Goal: Information Seeking & Learning: Learn about a topic

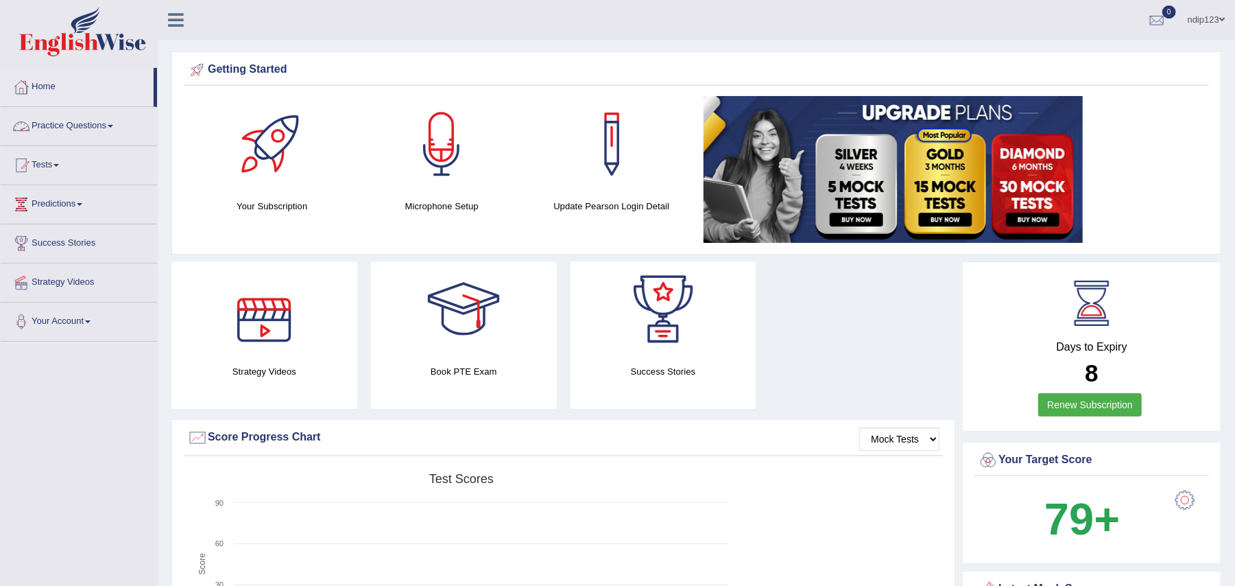
click at [78, 125] on link "Practice Questions" at bounding box center [79, 124] width 156 height 34
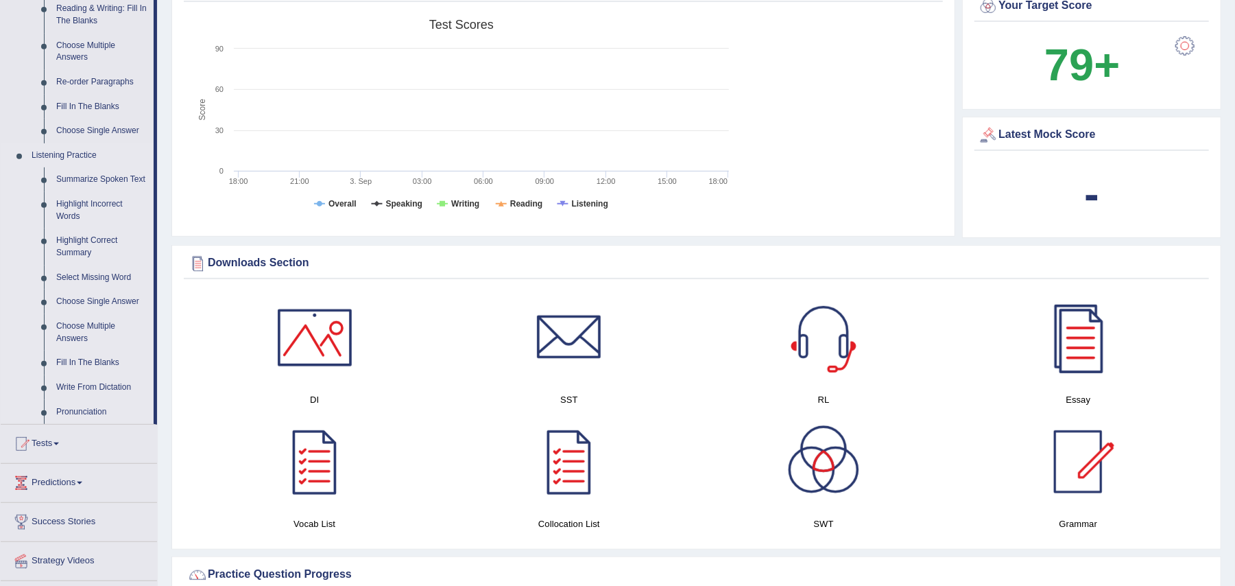
scroll to position [457, 0]
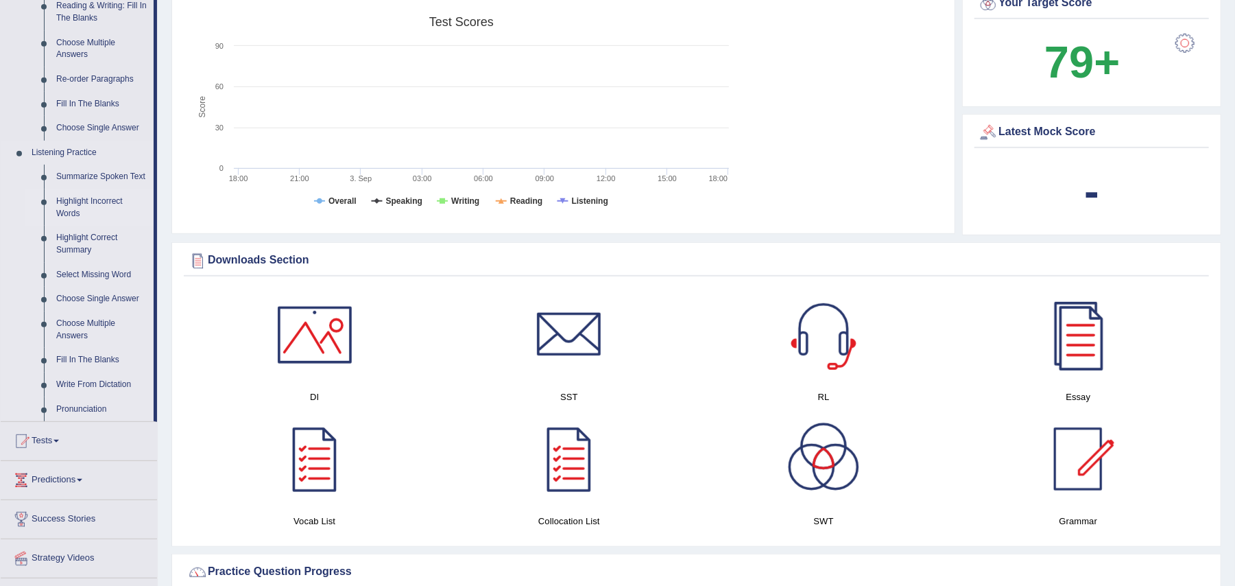
click at [93, 199] on link "Highlight Incorrect Words" at bounding box center [102, 207] width 104 height 36
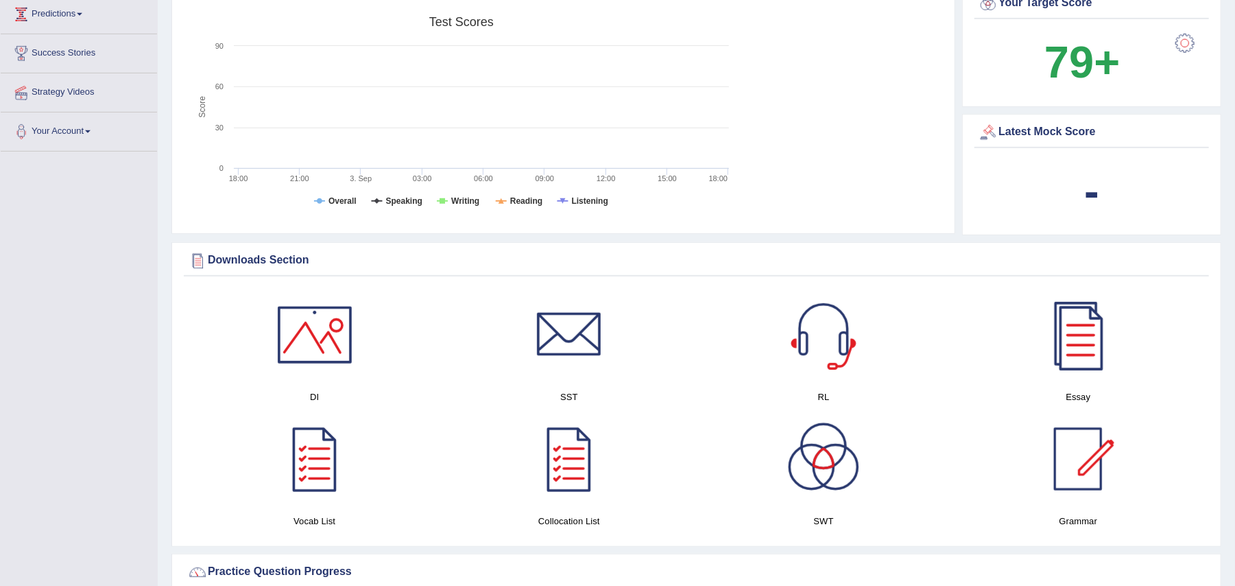
scroll to position [302, 0]
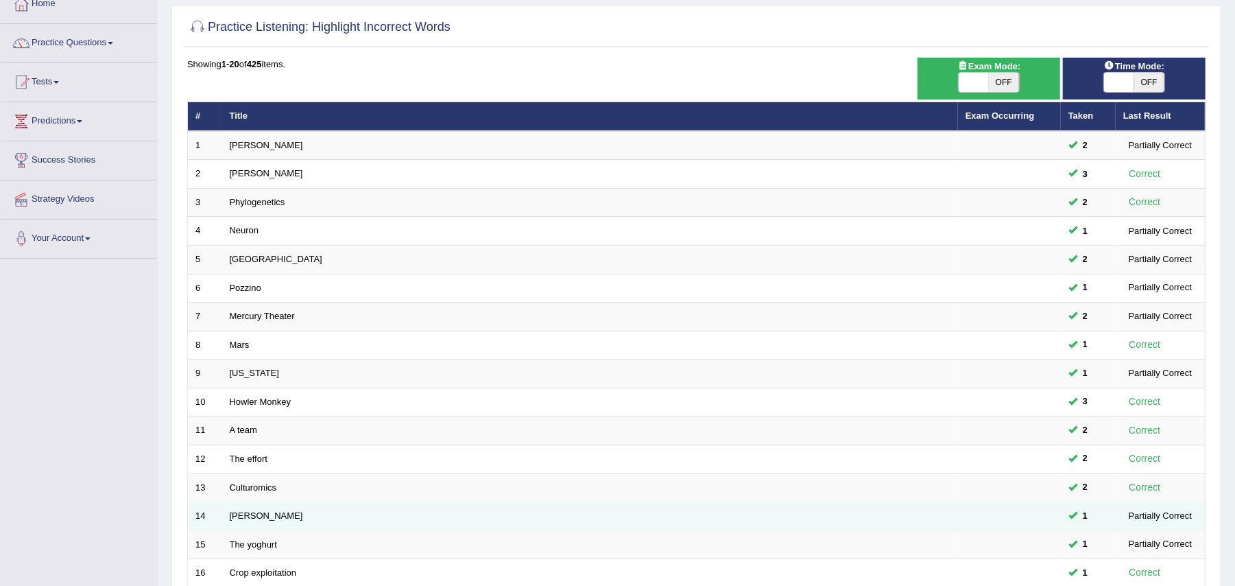
scroll to position [328, 0]
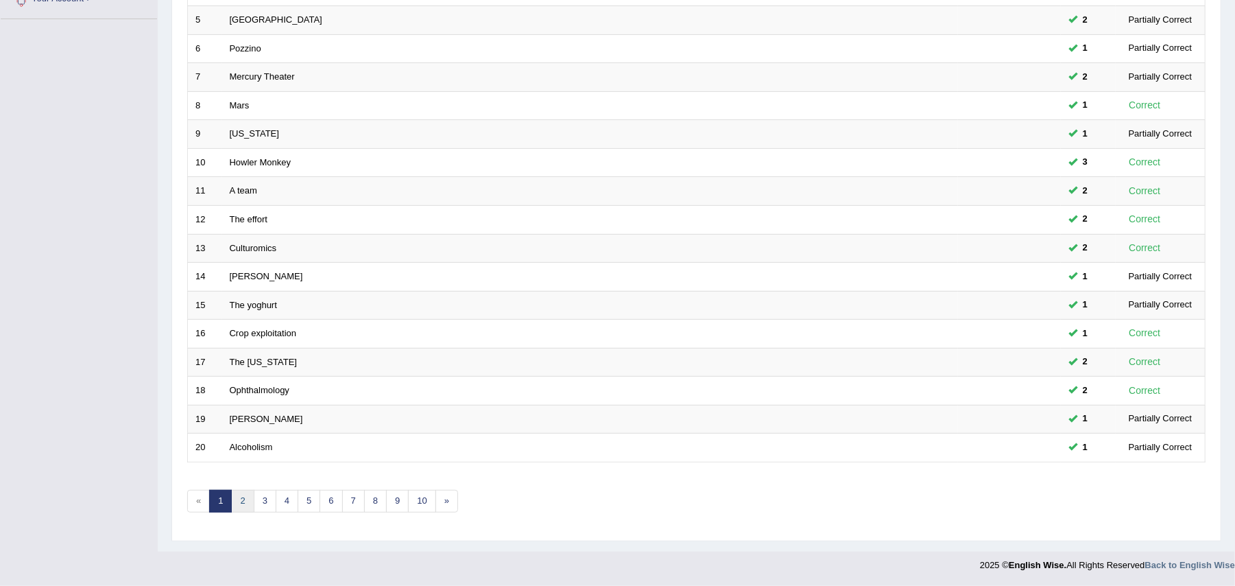
click at [241, 498] on link "2" at bounding box center [242, 501] width 23 height 23
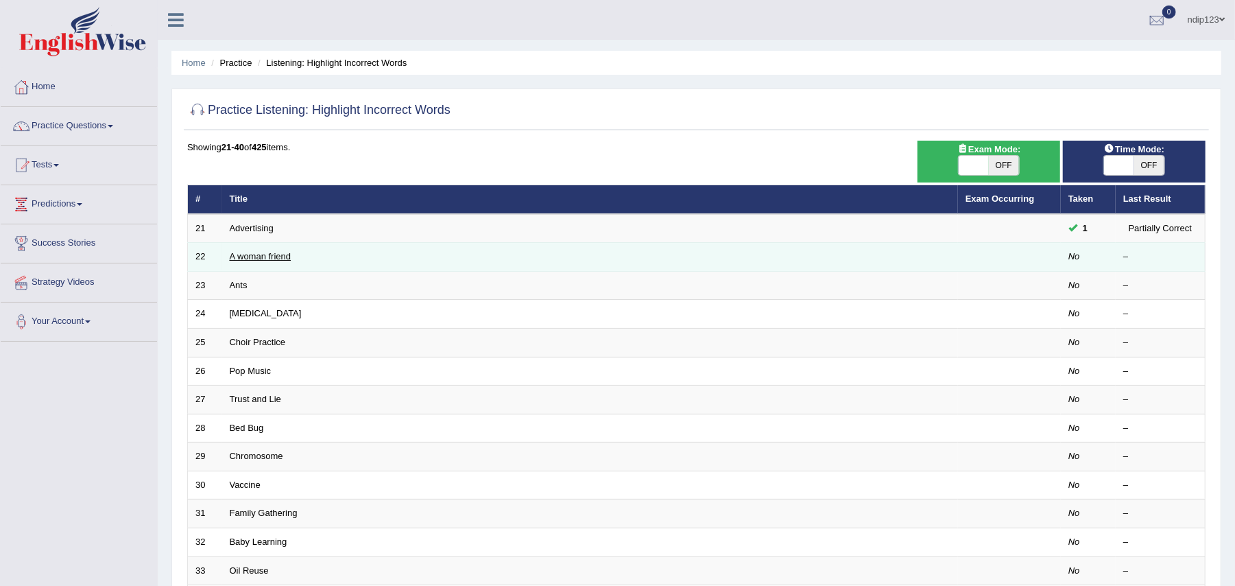
click at [270, 253] on link "A woman friend" at bounding box center [261, 256] width 62 height 10
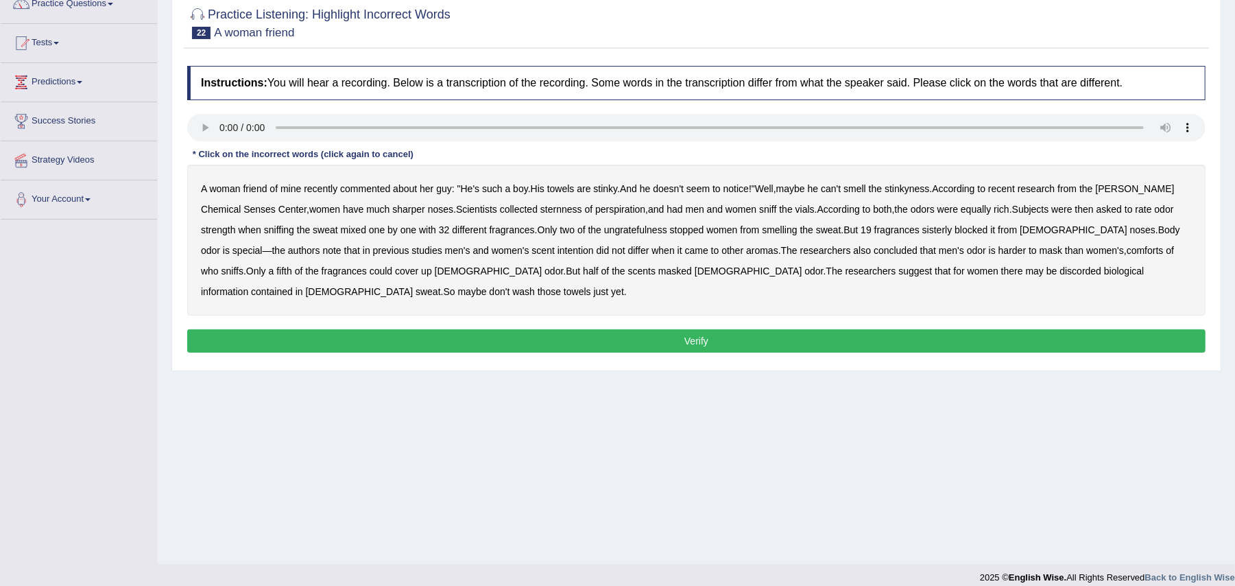
scroll to position [134, 0]
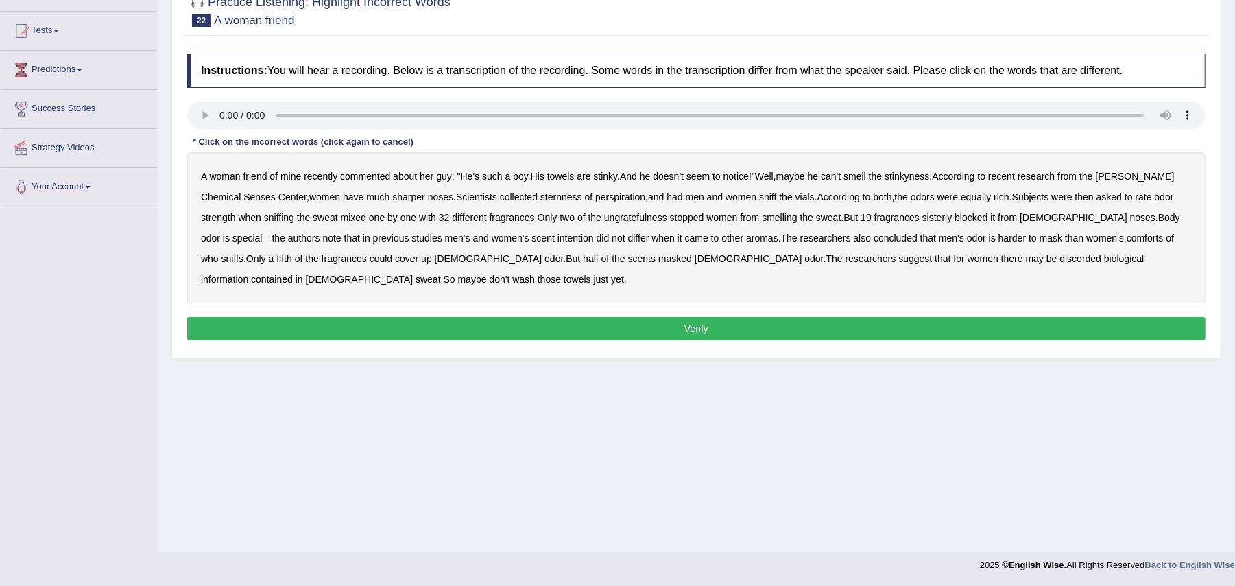
click at [571, 179] on b "towels" at bounding box center [560, 176] width 27 height 11
click at [911, 202] on b "odors" at bounding box center [923, 196] width 24 height 11
click at [615, 221] on b "ungratefulness" at bounding box center [635, 217] width 63 height 11
click at [1127, 237] on b "comforts" at bounding box center [1145, 238] width 37 height 11
click at [560, 176] on b "towels" at bounding box center [560, 176] width 27 height 11
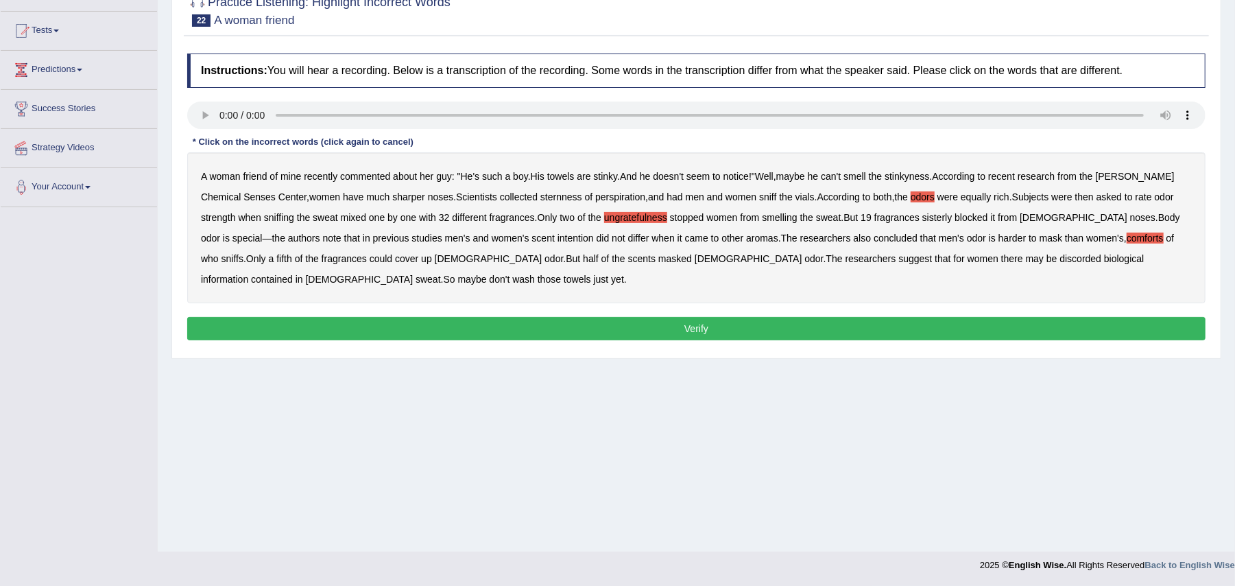
click at [541, 198] on b "sternness" at bounding box center [562, 196] width 42 height 11
click at [923, 222] on b "sisterly" at bounding box center [938, 217] width 30 height 11
click at [1060, 259] on b "discorded" at bounding box center [1081, 258] width 42 height 11
click at [702, 325] on button "Verify" at bounding box center [696, 328] width 1019 height 23
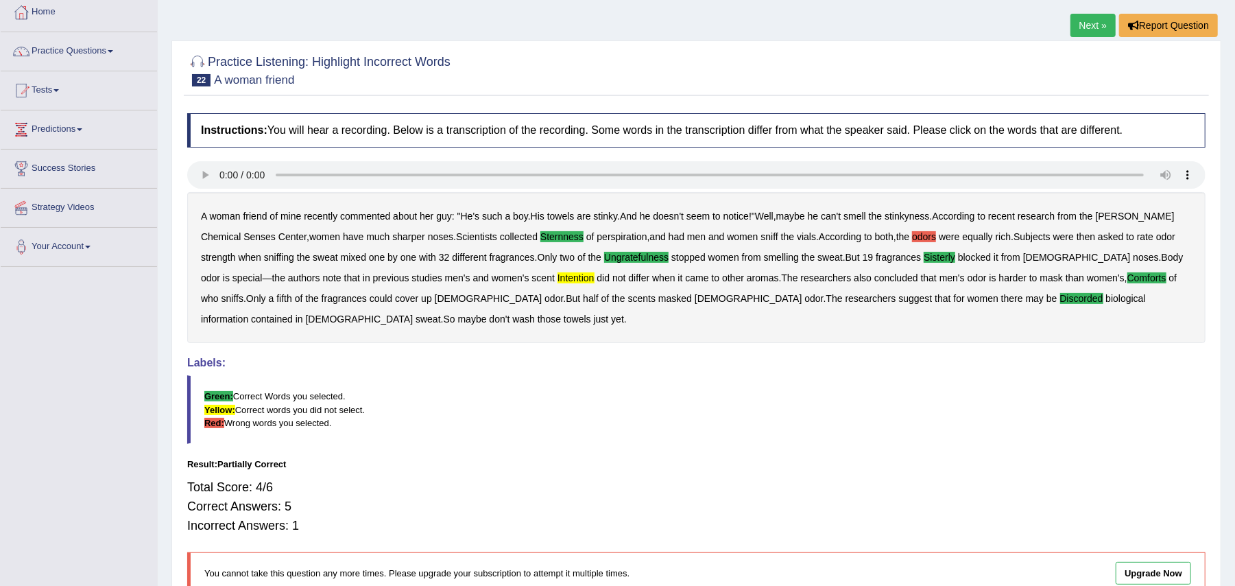
scroll to position [43, 0]
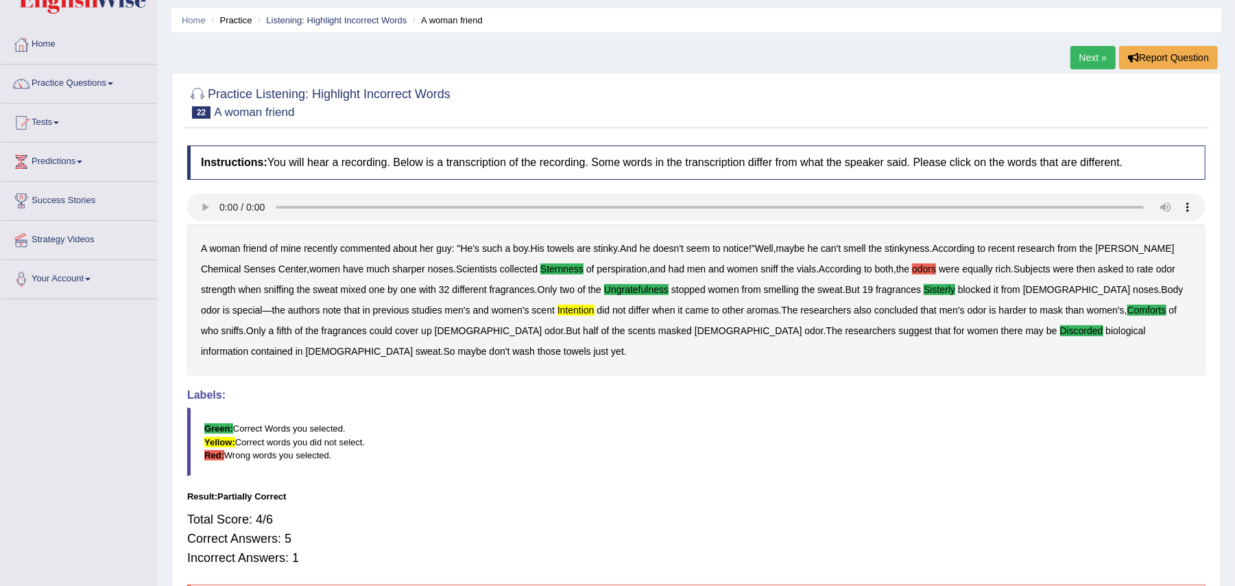
click at [1086, 53] on link "Next »" at bounding box center [1093, 57] width 45 height 23
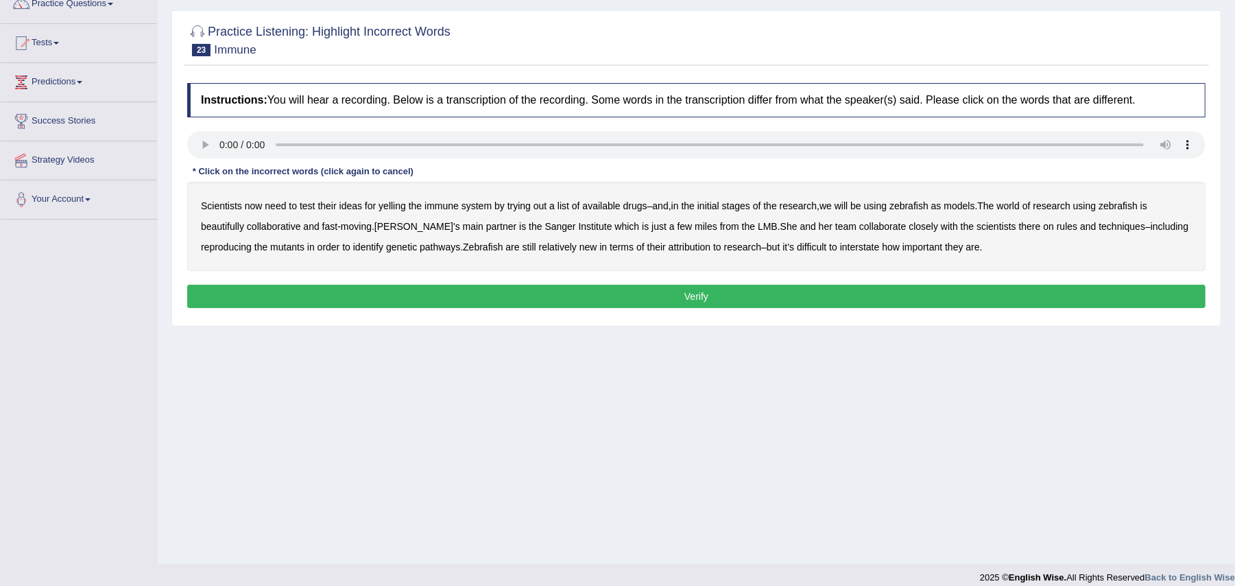
scroll to position [134, 0]
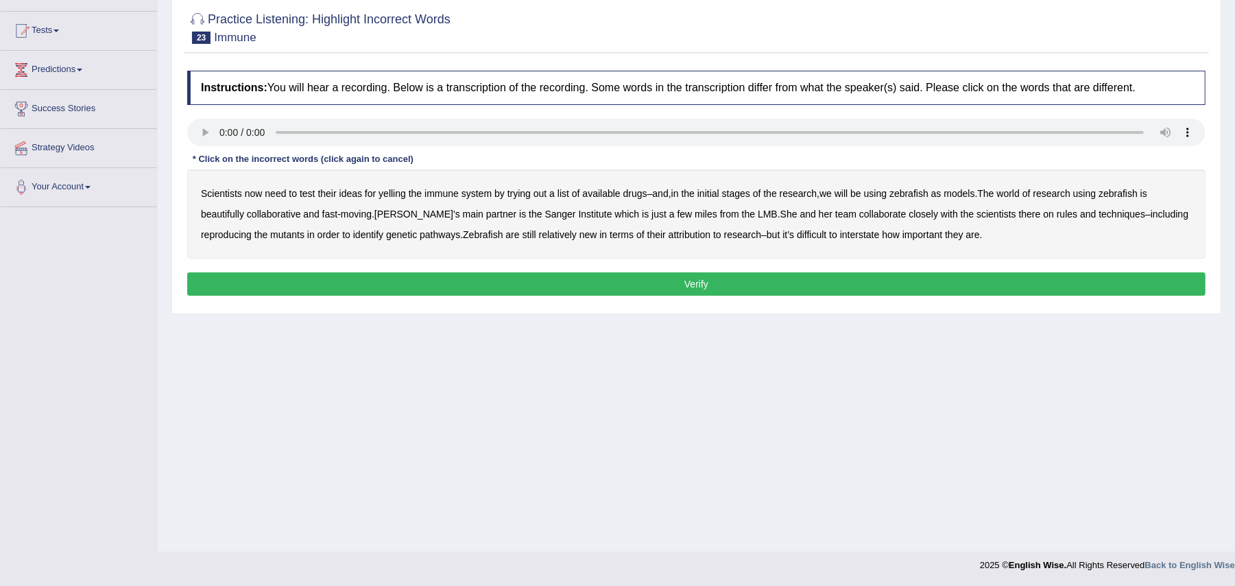
click at [396, 199] on b "yelling" at bounding box center [392, 193] width 27 height 11
click at [832, 199] on b "we" at bounding box center [826, 193] width 12 height 11
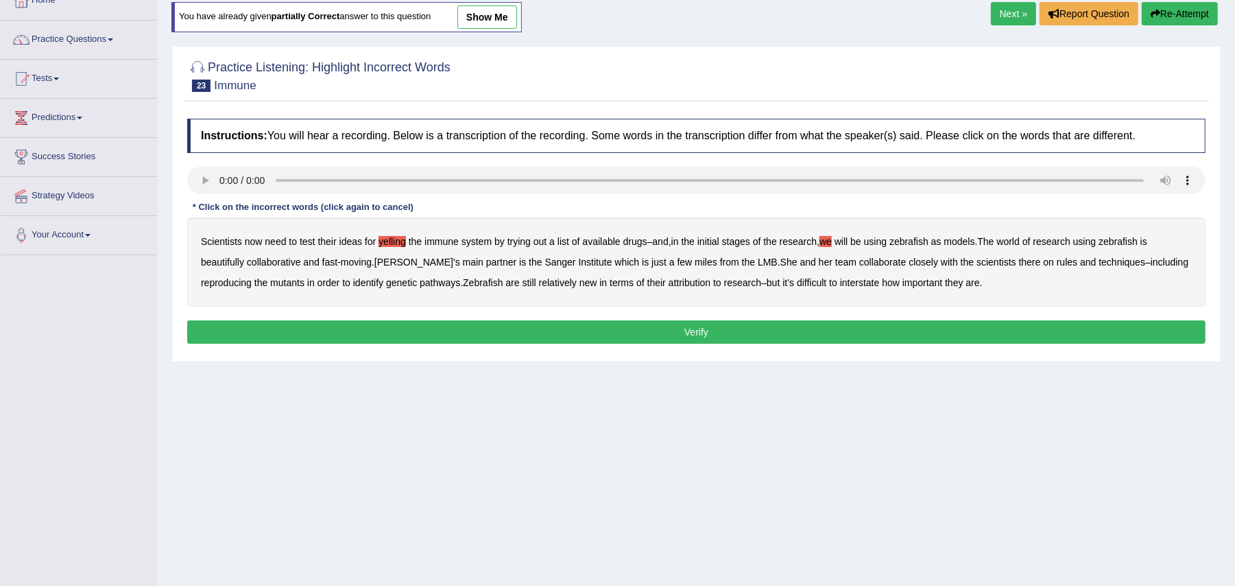
scroll to position [43, 0]
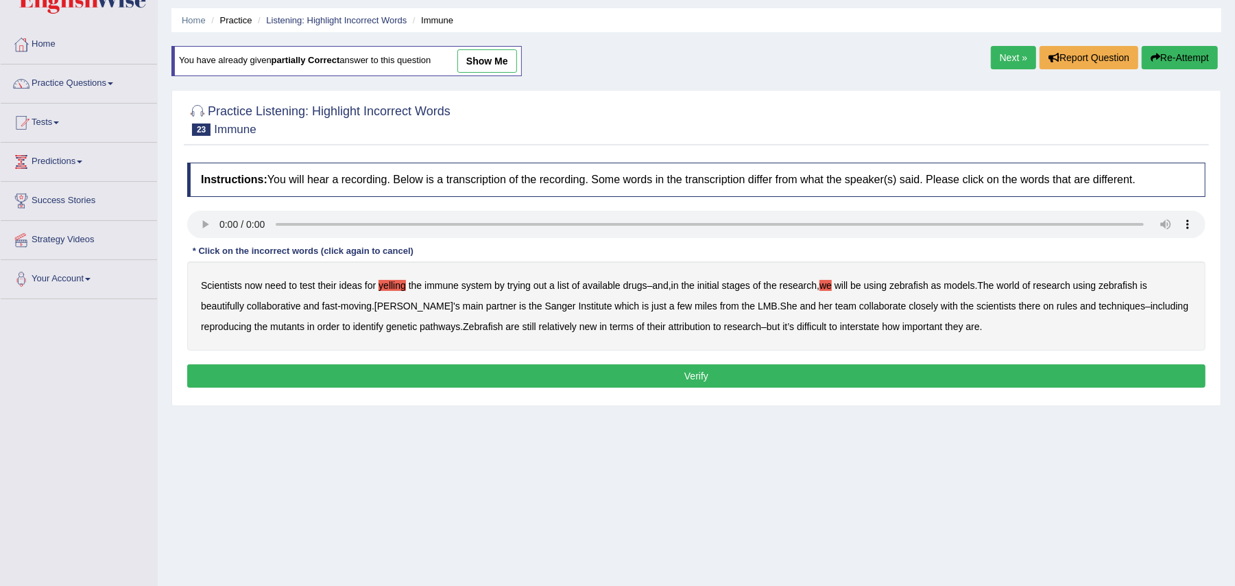
click at [212, 306] on b "beautifully" at bounding box center [222, 305] width 43 height 11
click at [1057, 307] on b "rules" at bounding box center [1067, 305] width 21 height 11
click at [571, 326] on b "relatively" at bounding box center [558, 326] width 38 height 11
click at [558, 330] on b "relatively" at bounding box center [558, 326] width 38 height 11
click at [700, 329] on b "attribution" at bounding box center [690, 326] width 42 height 11
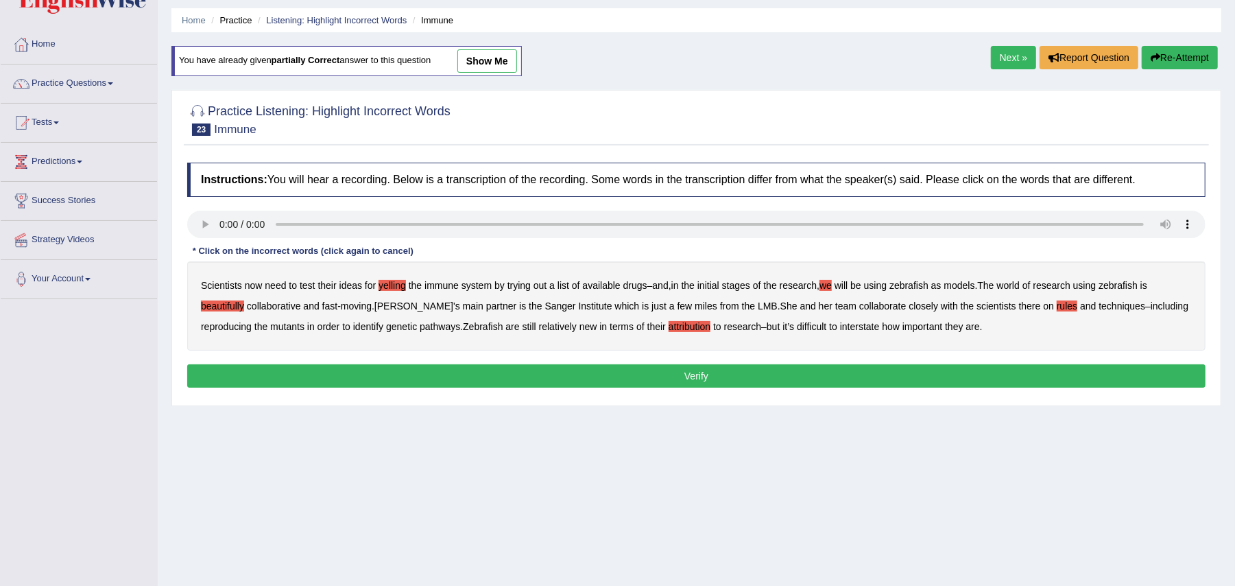
click at [700, 377] on button "Verify" at bounding box center [696, 375] width 1019 height 23
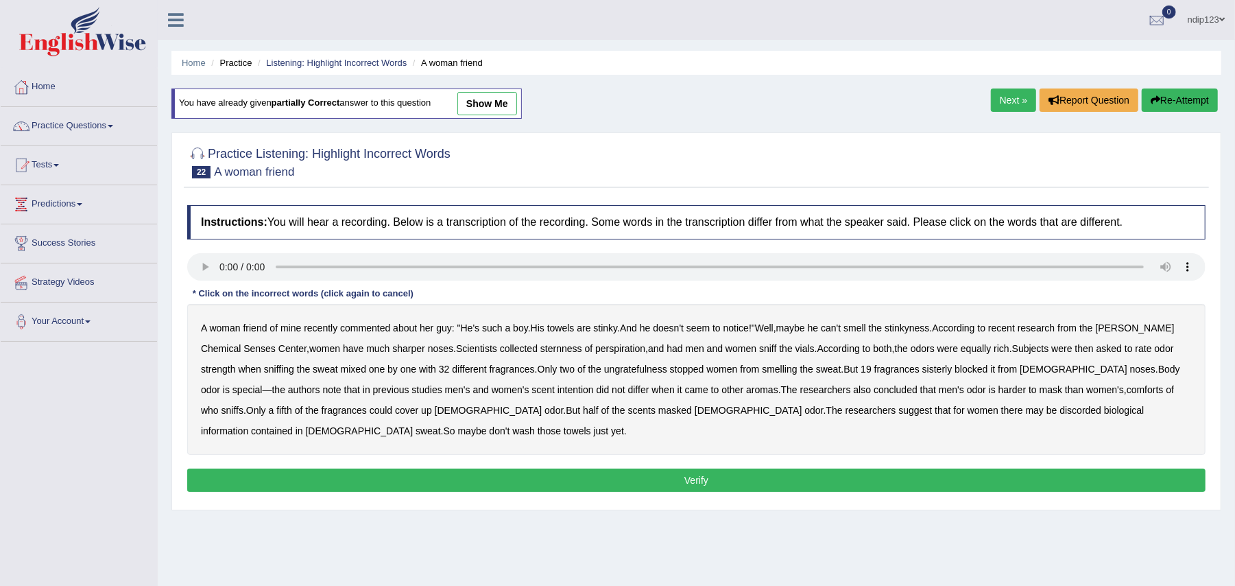
click at [497, 100] on link "show me" at bounding box center [488, 103] width 60 height 23
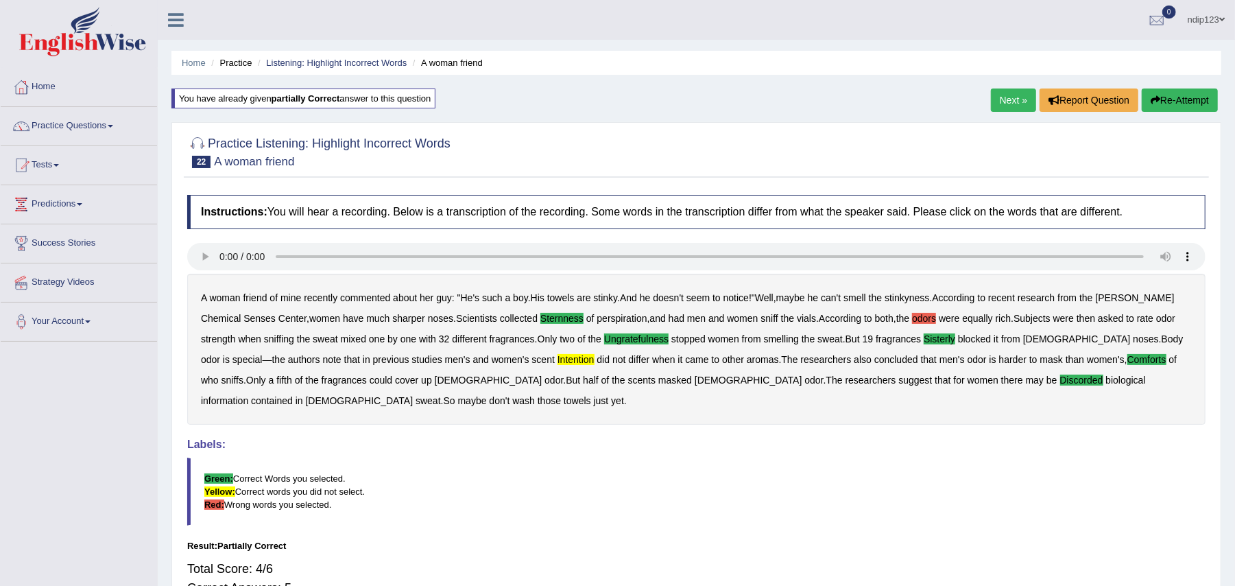
click at [1177, 96] on button "Re-Attempt" at bounding box center [1180, 99] width 76 height 23
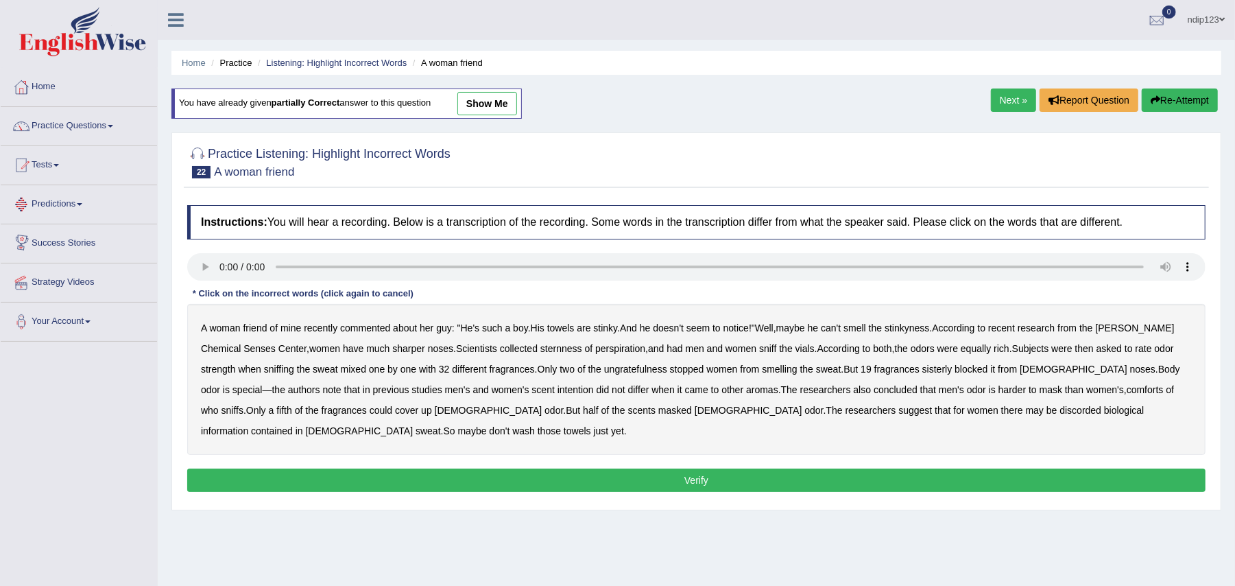
click at [489, 102] on link "show me" at bounding box center [488, 103] width 60 height 23
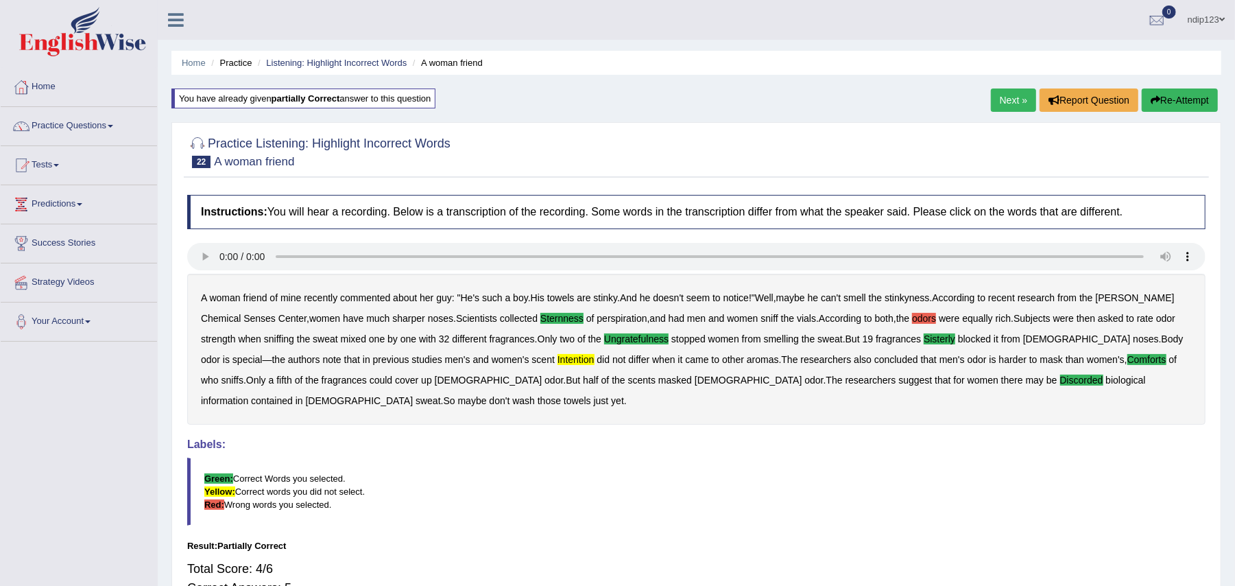
click at [1173, 100] on button "Re-Attempt" at bounding box center [1180, 99] width 76 height 23
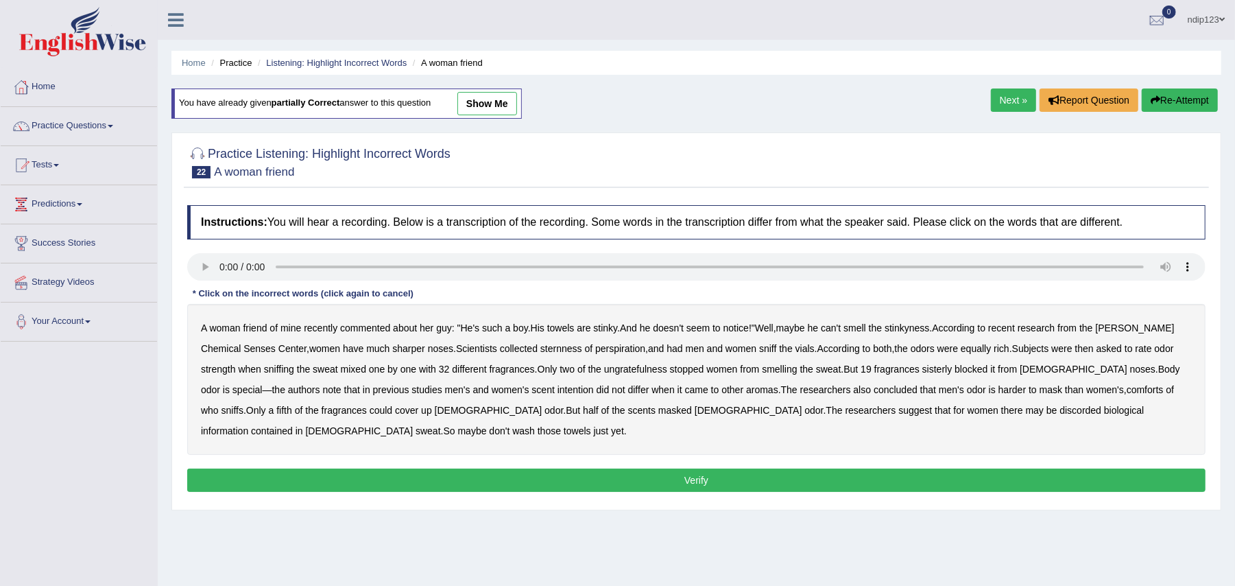
click at [604, 368] on b "ungratefulness" at bounding box center [635, 369] width 63 height 11
click at [1127, 395] on b "comforts" at bounding box center [1145, 389] width 37 height 11
click at [1060, 415] on b "discorded" at bounding box center [1081, 410] width 42 height 11
click at [541, 347] on b "sternness" at bounding box center [562, 348] width 42 height 11
click at [923, 375] on b "sisterly" at bounding box center [938, 369] width 30 height 11
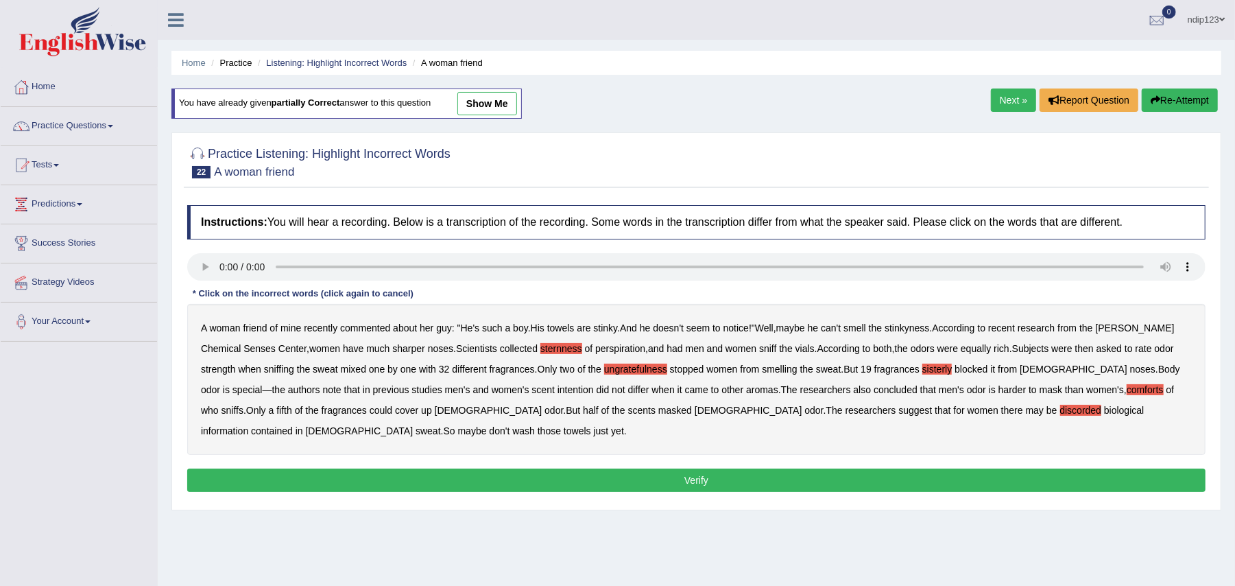
click at [558, 390] on b "intention" at bounding box center [576, 389] width 36 height 11
click at [709, 486] on button "Verify" at bounding box center [696, 479] width 1019 height 23
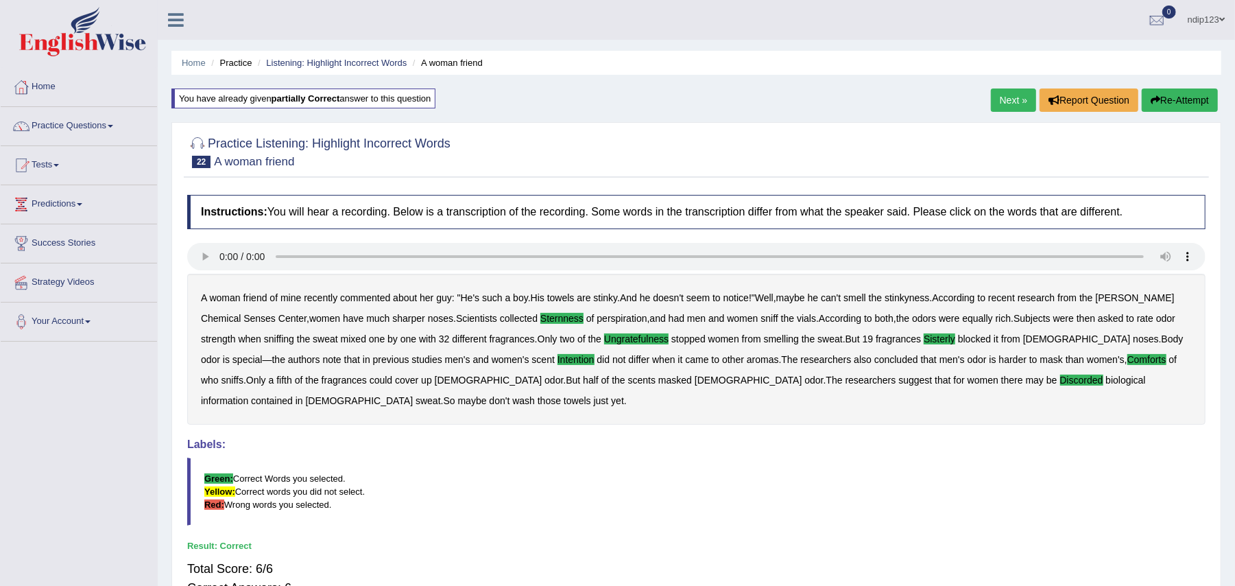
click at [1002, 99] on link "Next »" at bounding box center [1013, 99] width 45 height 23
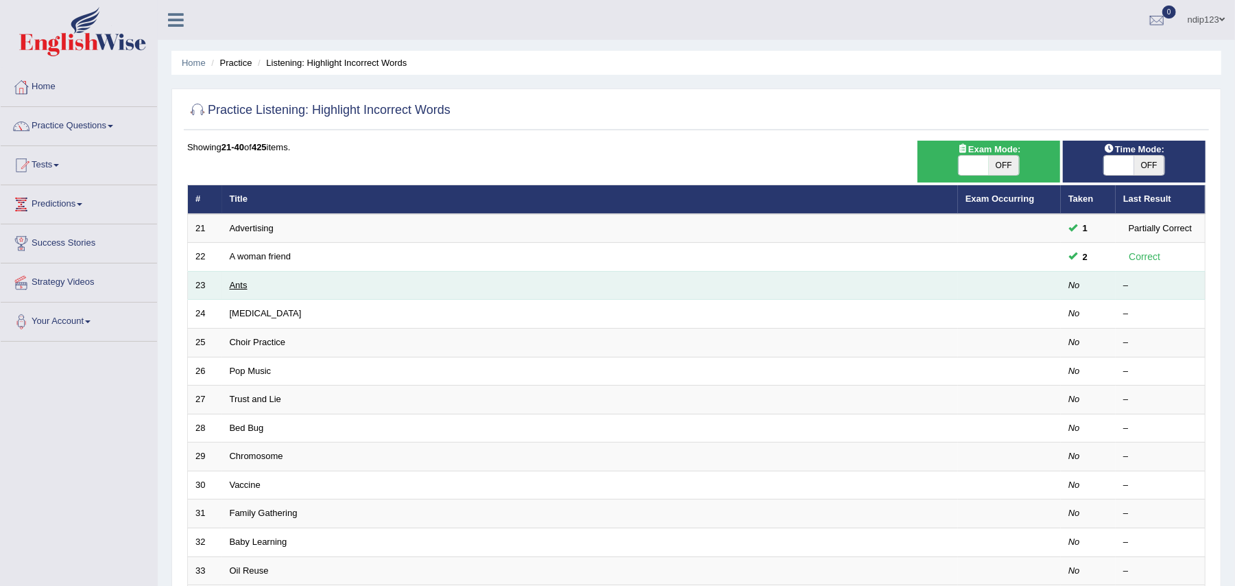
click at [245, 285] on link "Ants" at bounding box center [239, 285] width 18 height 10
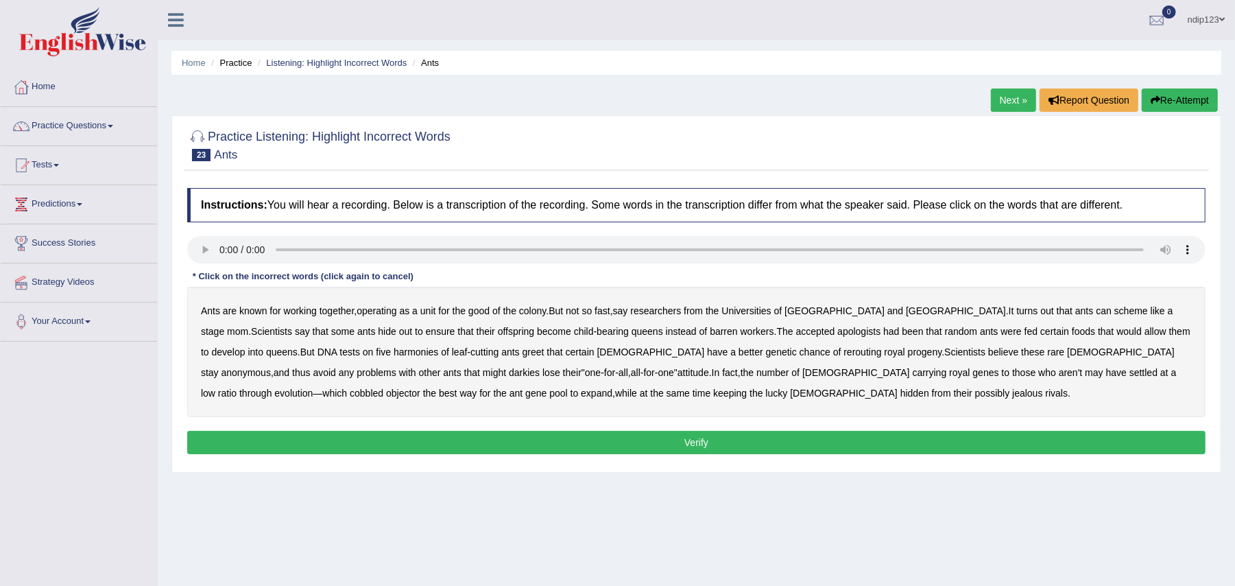
click at [838, 332] on b "apologists" at bounding box center [859, 331] width 43 height 11
click at [394, 357] on b "harmonies" at bounding box center [416, 351] width 45 height 11
click at [844, 357] on b "rerouting" at bounding box center [863, 351] width 38 height 11
click at [420, 388] on b "objector" at bounding box center [403, 393] width 34 height 11
click at [698, 438] on button "Verify" at bounding box center [696, 442] width 1019 height 23
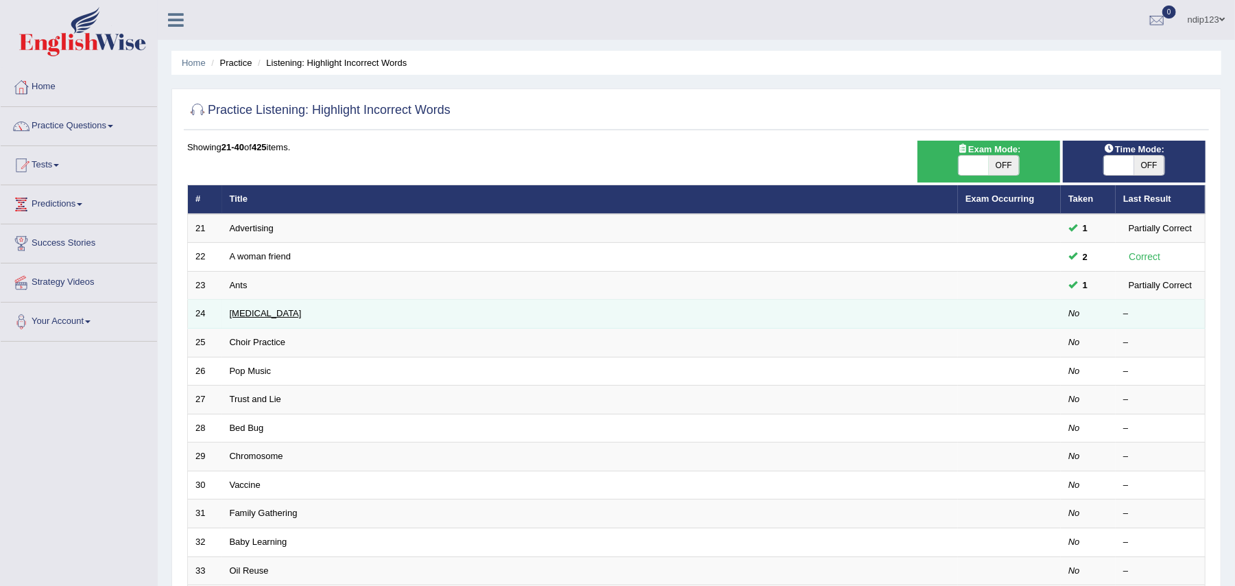
click at [265, 316] on link "[MEDICAL_DATA]" at bounding box center [266, 313] width 72 height 10
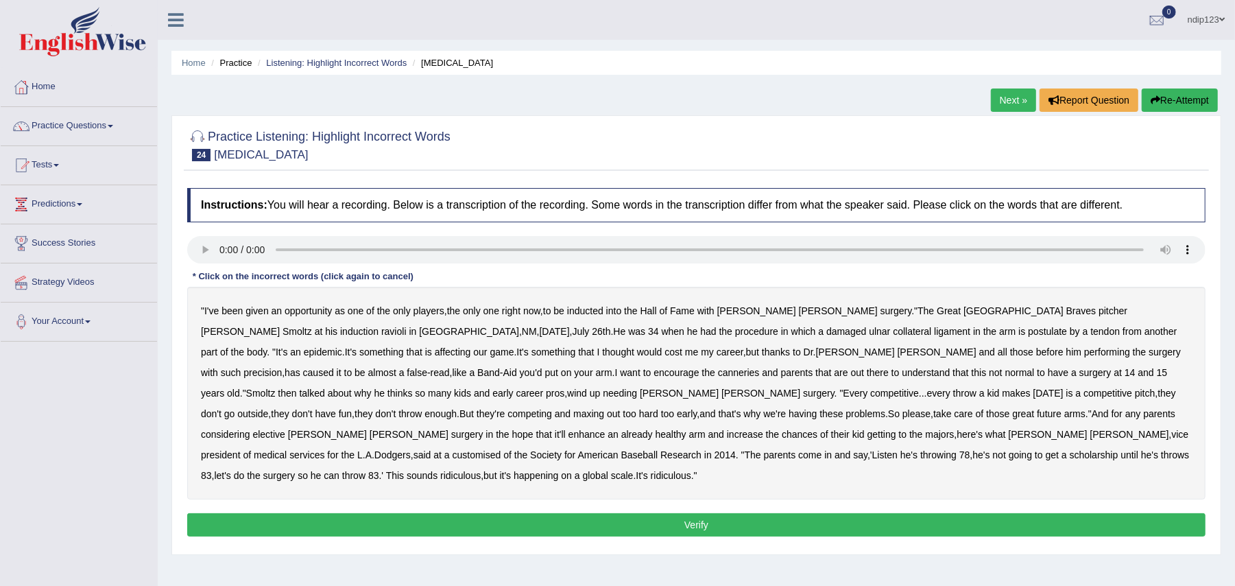
click at [407, 326] on b "ravioli" at bounding box center [393, 331] width 25 height 11
click at [1028, 332] on b "postulate" at bounding box center [1047, 331] width 39 height 11
click at [718, 377] on b "canneries" at bounding box center [739, 372] width 42 height 11
click at [782, 439] on b "chances" at bounding box center [800, 434] width 36 height 11
click at [920, 459] on b "throwing" at bounding box center [938, 454] width 36 height 11
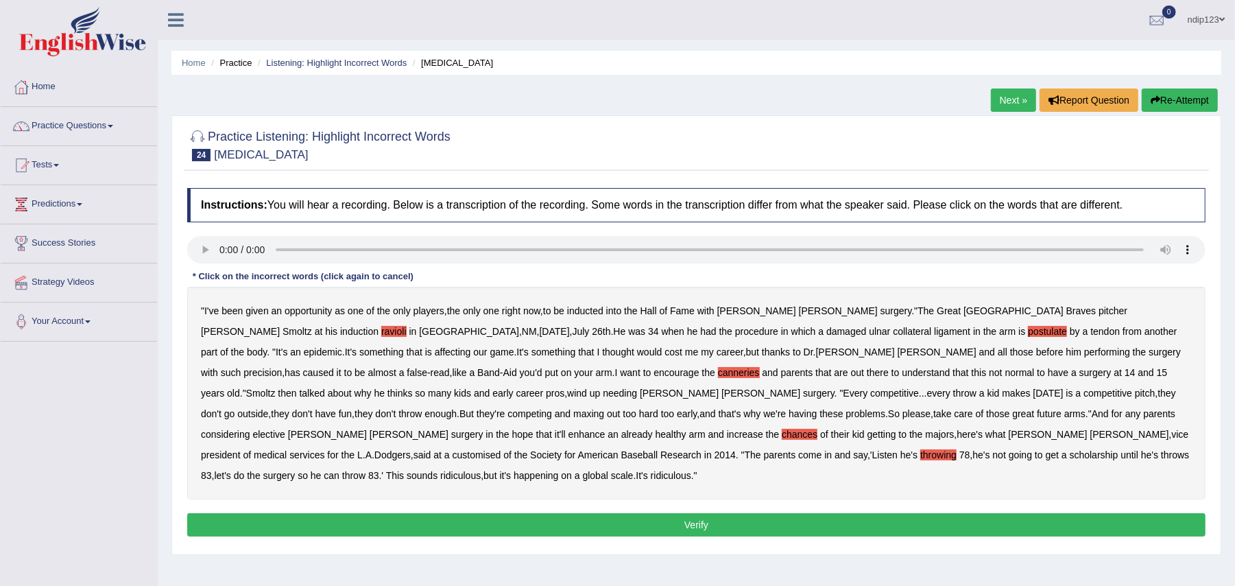
click at [870, 395] on b "competitive" at bounding box center [894, 393] width 49 height 11
click at [782, 437] on b "chances" at bounding box center [800, 434] width 36 height 11
click at [501, 449] on b "customised" at bounding box center [477, 454] width 49 height 11
click at [689, 513] on button "Verify" at bounding box center [696, 524] width 1019 height 23
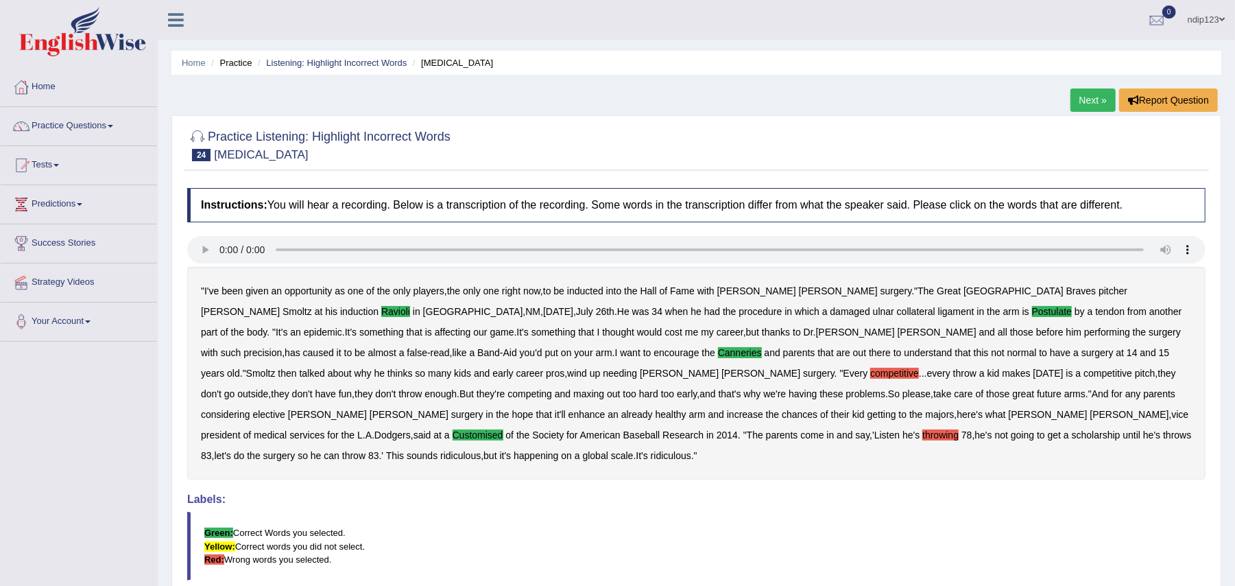
scroll to position [91, 0]
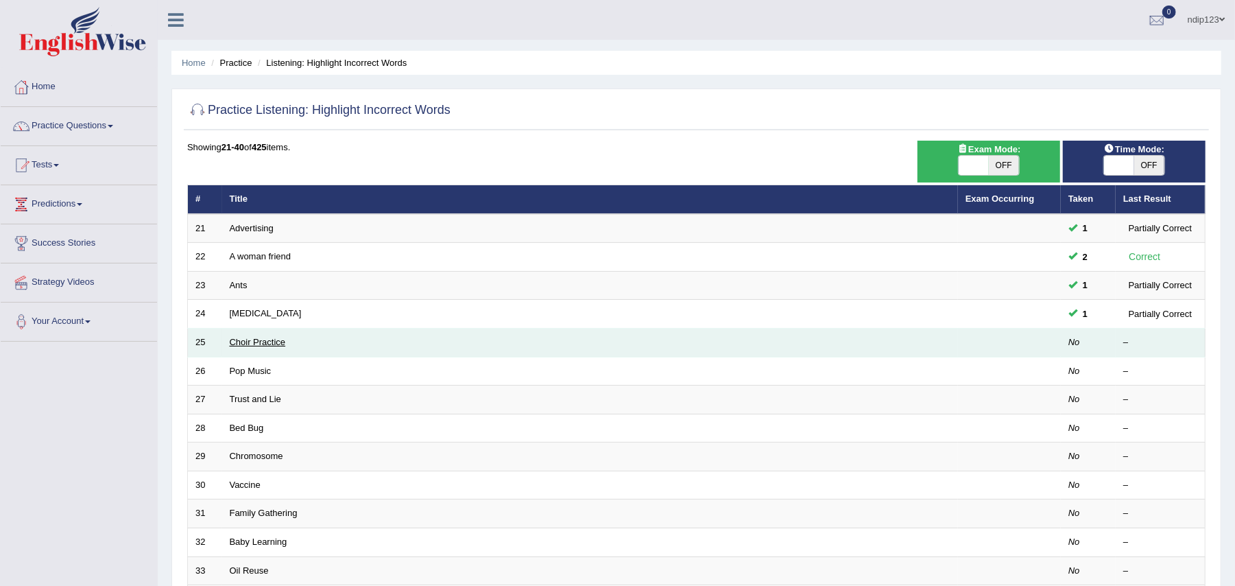
click at [259, 344] on link "Choir Practice" at bounding box center [258, 342] width 56 height 10
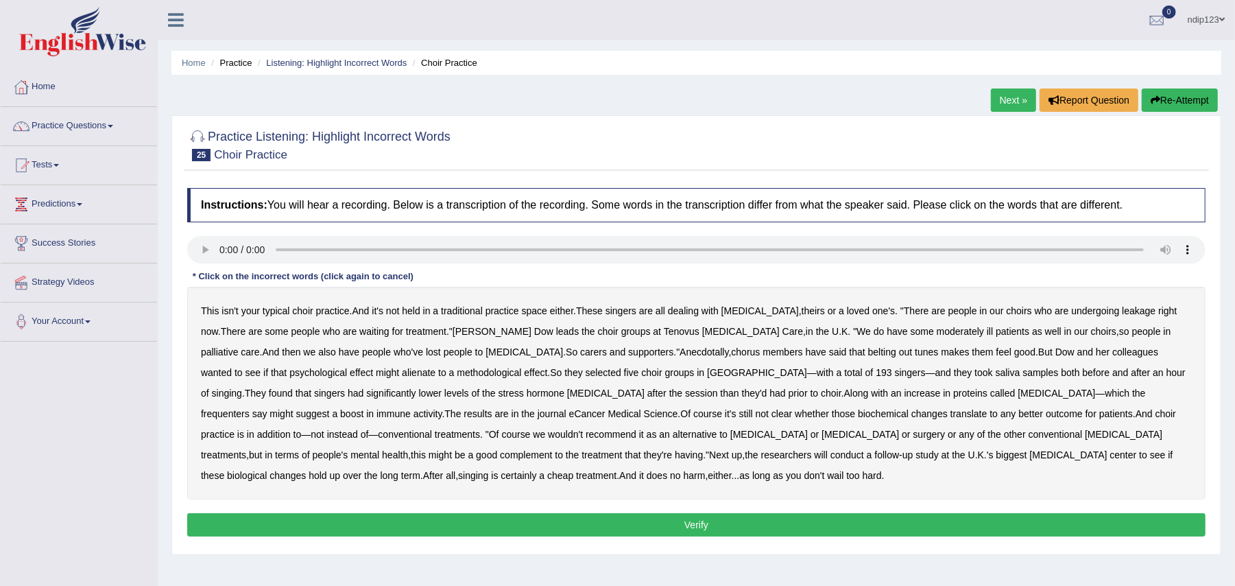
click at [1122, 313] on b "leakage" at bounding box center [1139, 310] width 34 height 11
click at [937, 335] on b "moderately" at bounding box center [960, 331] width 47 height 11
click at [402, 373] on b "alienate" at bounding box center [419, 372] width 34 height 11
click at [457, 373] on b "methodological" at bounding box center [489, 372] width 64 height 11
click at [569, 417] on b "eCancer" at bounding box center [587, 413] width 36 height 11
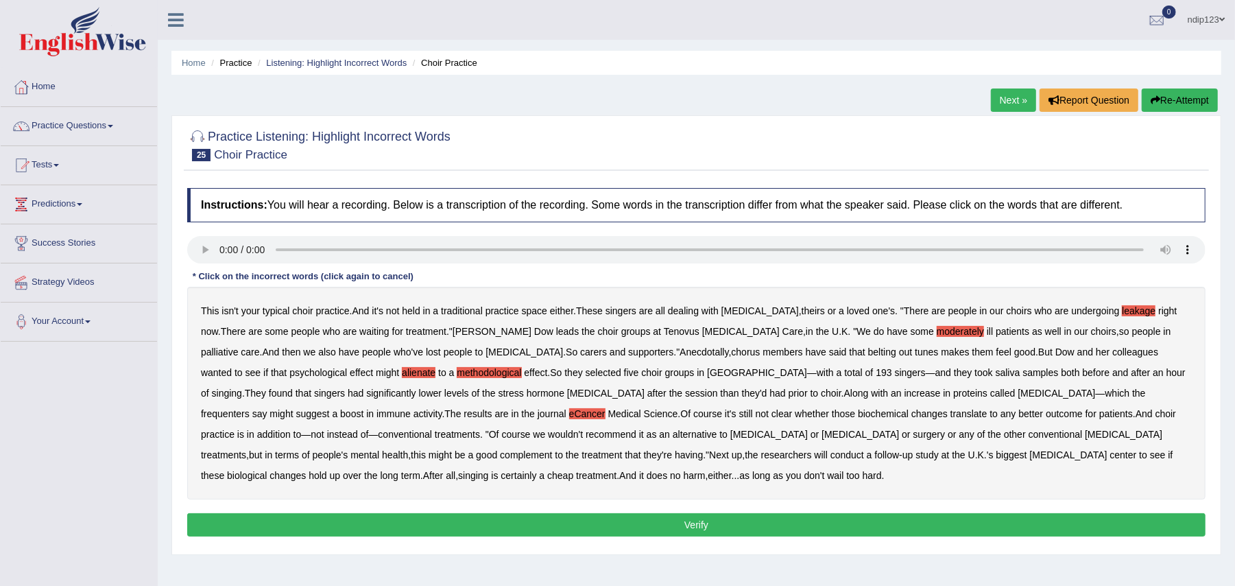
click at [250, 408] on b "frequenters" at bounding box center [225, 413] width 49 height 11
click at [569, 416] on b "eCancer" at bounding box center [587, 413] width 36 height 11
click at [730, 437] on b "chemotherapy" at bounding box center [769, 434] width 78 height 11
click at [730, 438] on b "chemotherapy" at bounding box center [769, 434] width 78 height 11
click at [702, 523] on button "Verify" at bounding box center [696, 524] width 1019 height 23
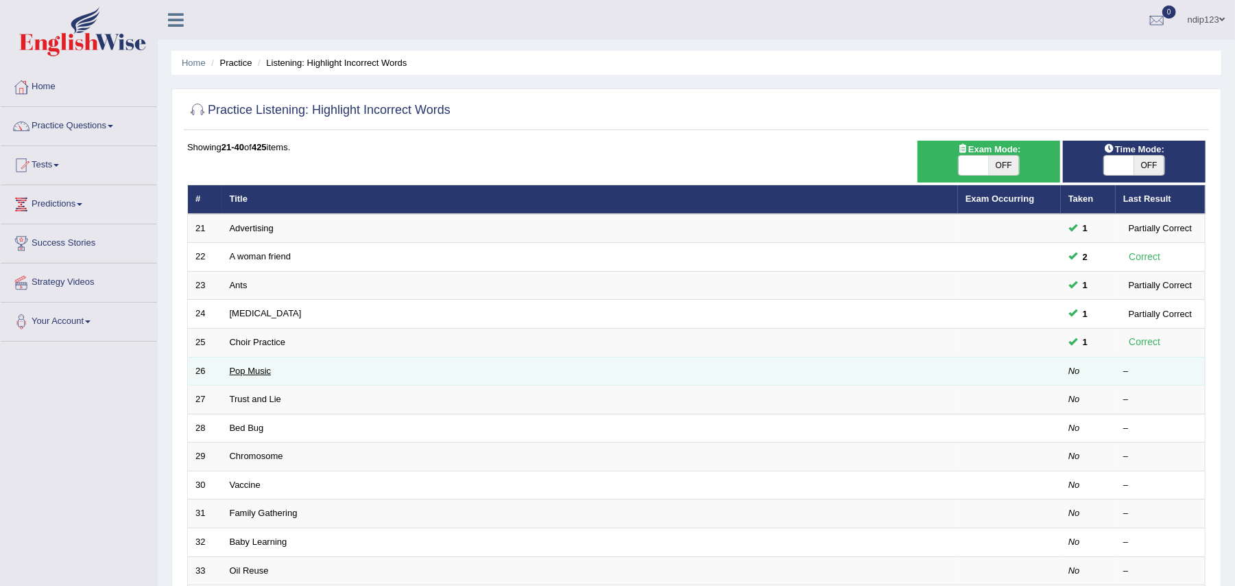
click at [248, 372] on link "Pop Music" at bounding box center [251, 371] width 42 height 10
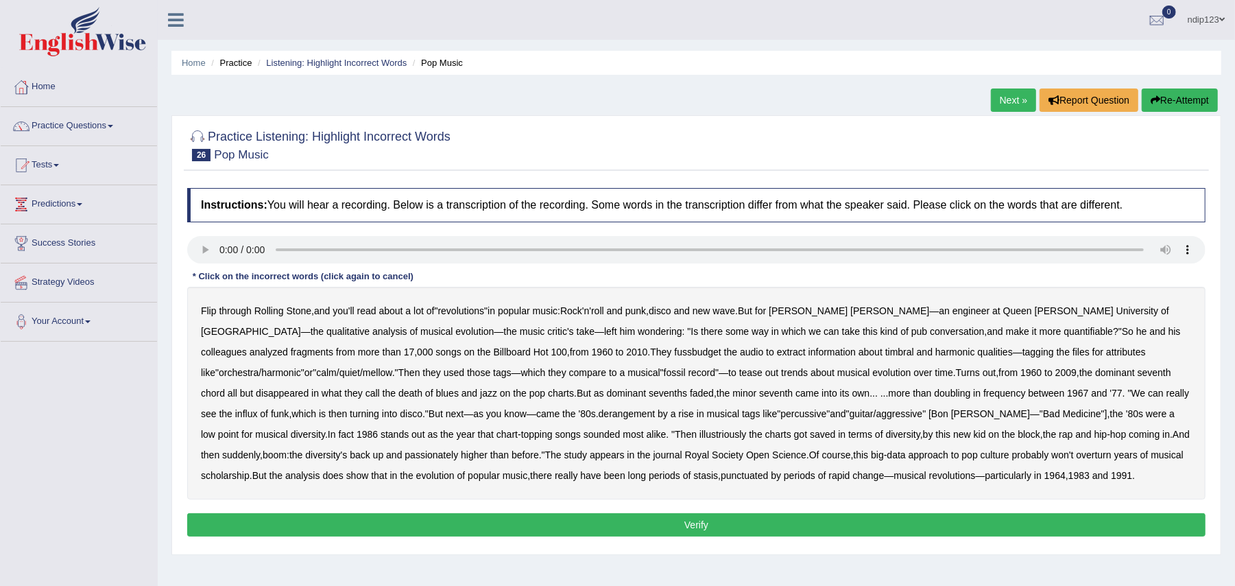
click at [333, 346] on b "fragments" at bounding box center [312, 351] width 43 height 11
click at [674, 354] on b "fussbudget" at bounding box center [697, 351] width 47 height 11
click at [599, 412] on b "derangement" at bounding box center [627, 413] width 57 height 11
click at [700, 439] on b "illustriously" at bounding box center [723, 434] width 47 height 11
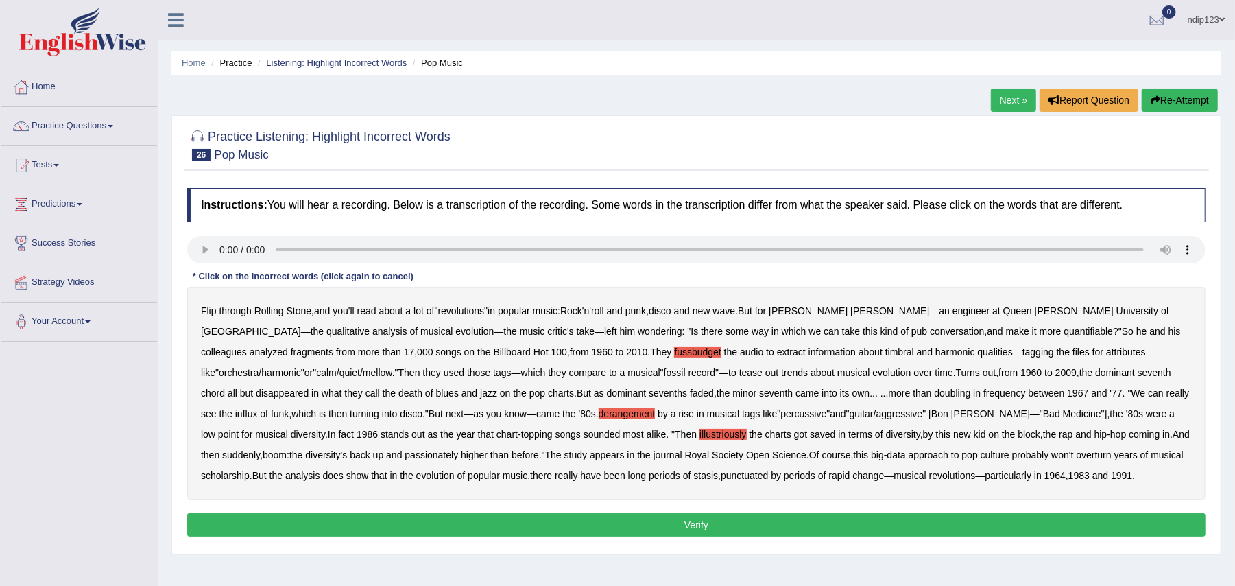
click at [405, 454] on b "passionately" at bounding box center [432, 454] width 54 height 11
click at [1077, 458] on b "overturn" at bounding box center [1094, 454] width 35 height 11
click at [1077, 453] on b "overturn" at bounding box center [1094, 454] width 35 height 11
click at [709, 523] on button "Verify" at bounding box center [696, 524] width 1019 height 23
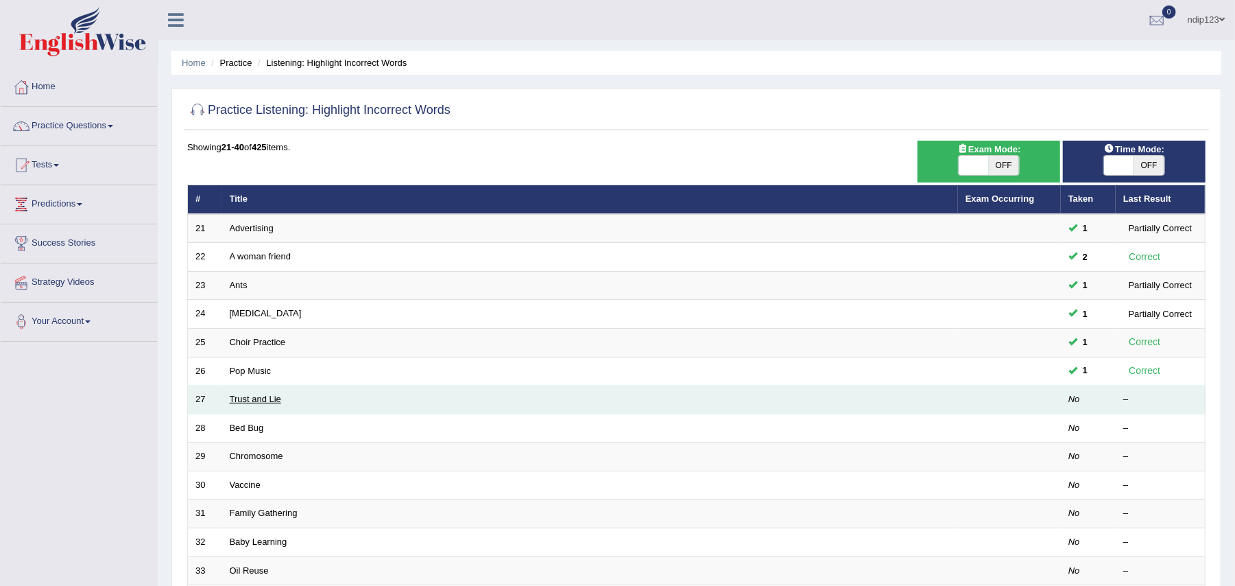
click at [254, 398] on link "Trust and Lie" at bounding box center [255, 399] width 51 height 10
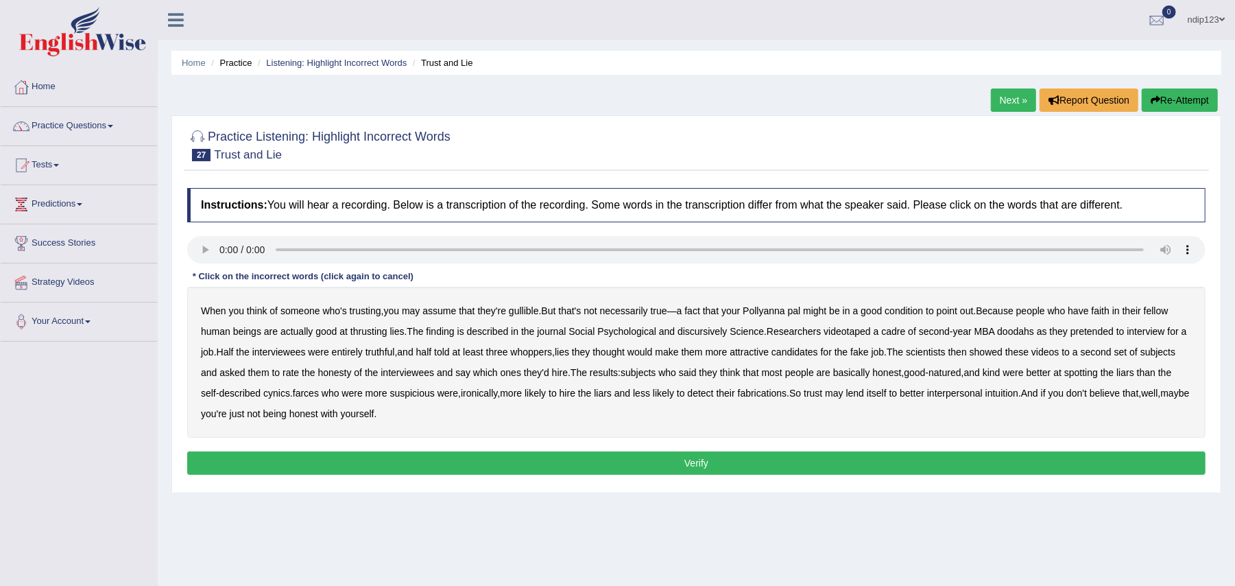
click at [556, 310] on b "But" at bounding box center [548, 310] width 14 height 11
click at [912, 311] on b "condition" at bounding box center [904, 310] width 38 height 11
click at [371, 333] on b "thrusting" at bounding box center [369, 331] width 37 height 11
click at [709, 333] on b "discursively" at bounding box center [702, 331] width 49 height 11
click at [1019, 394] on b "intuition" at bounding box center [1002, 393] width 33 height 11
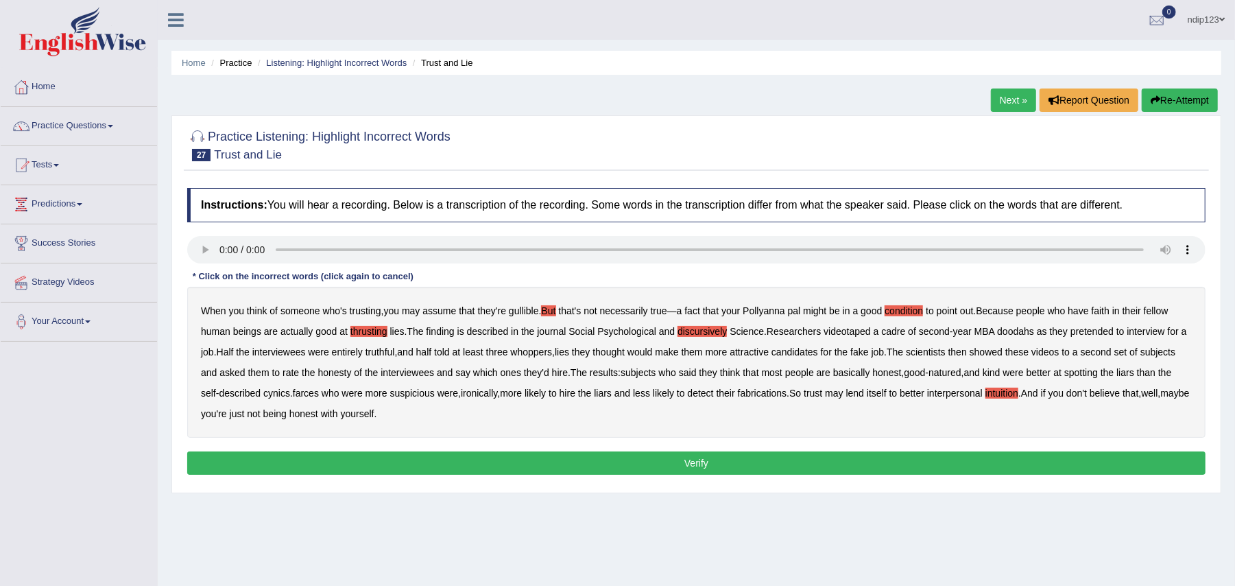
click at [1019, 390] on b "intuition" at bounding box center [1002, 393] width 33 height 11
click at [698, 456] on button "Verify" at bounding box center [696, 462] width 1019 height 23
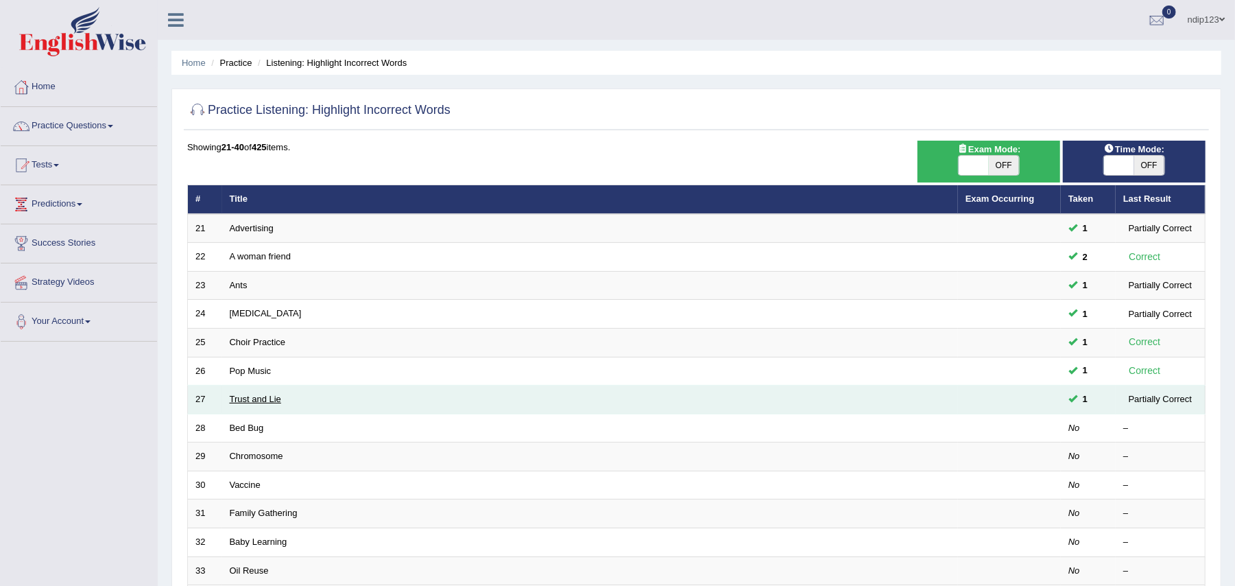
click at [270, 402] on link "Trust and Lie" at bounding box center [255, 399] width 51 height 10
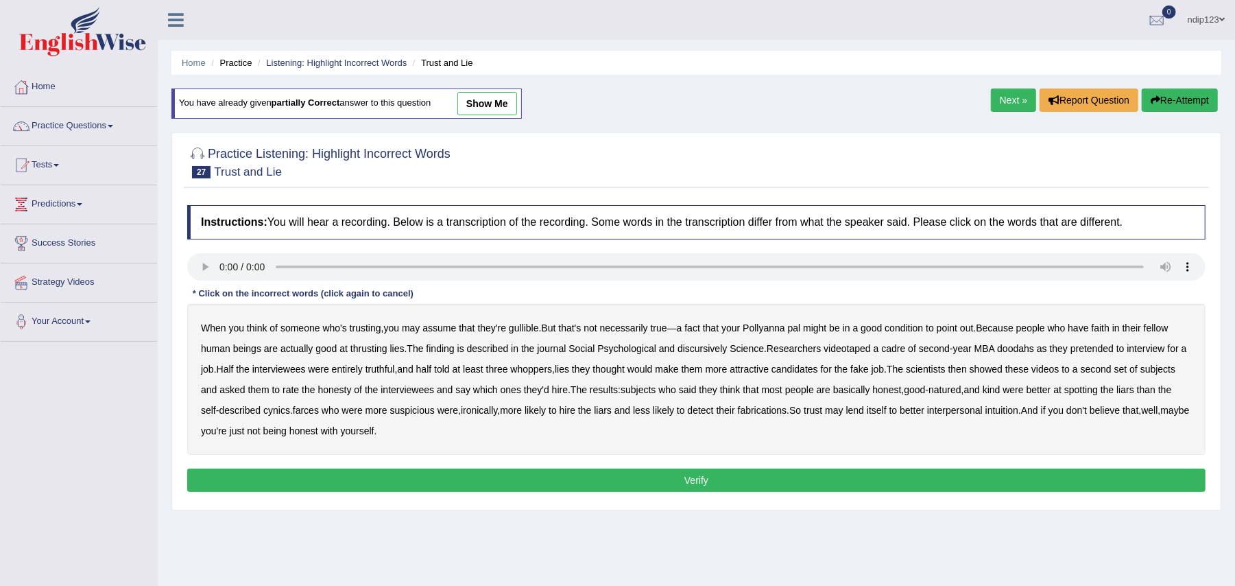
click at [374, 346] on b "thrusting" at bounding box center [369, 348] width 37 height 11
click at [717, 351] on b "discursively" at bounding box center [702, 348] width 49 height 11
click at [1026, 353] on b "doodahs" at bounding box center [1015, 348] width 37 height 11
click at [319, 413] on b "farces" at bounding box center [306, 410] width 26 height 11
click at [914, 333] on b "condition" at bounding box center [904, 327] width 38 height 11
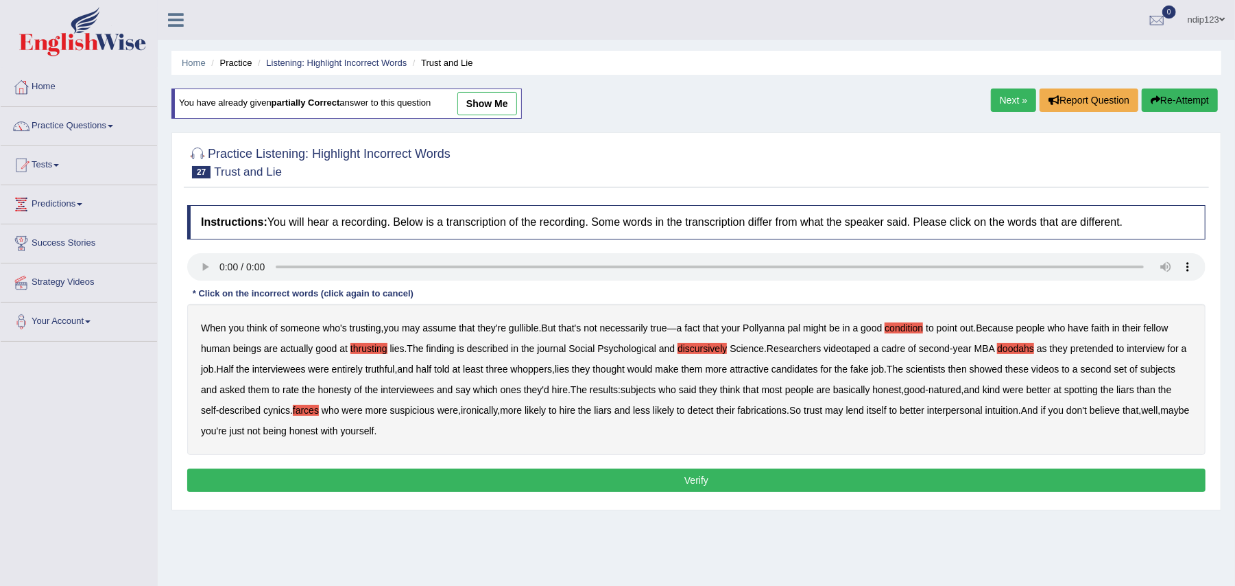
click at [716, 481] on button "Verify" at bounding box center [696, 479] width 1019 height 23
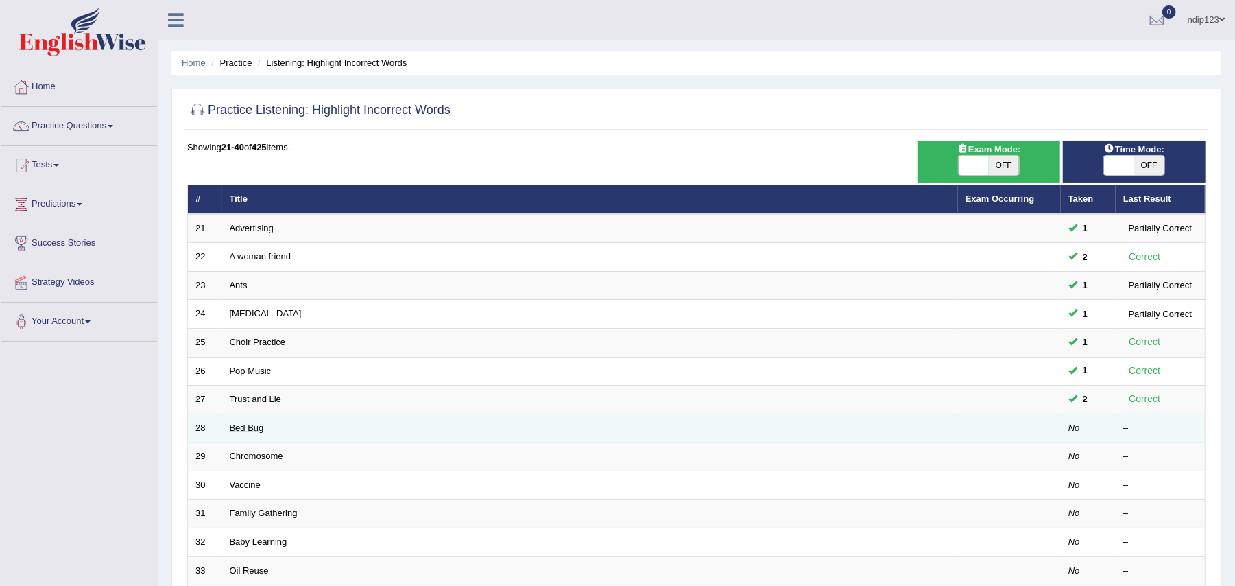
click at [247, 425] on link "Bed Bug" at bounding box center [247, 428] width 34 height 10
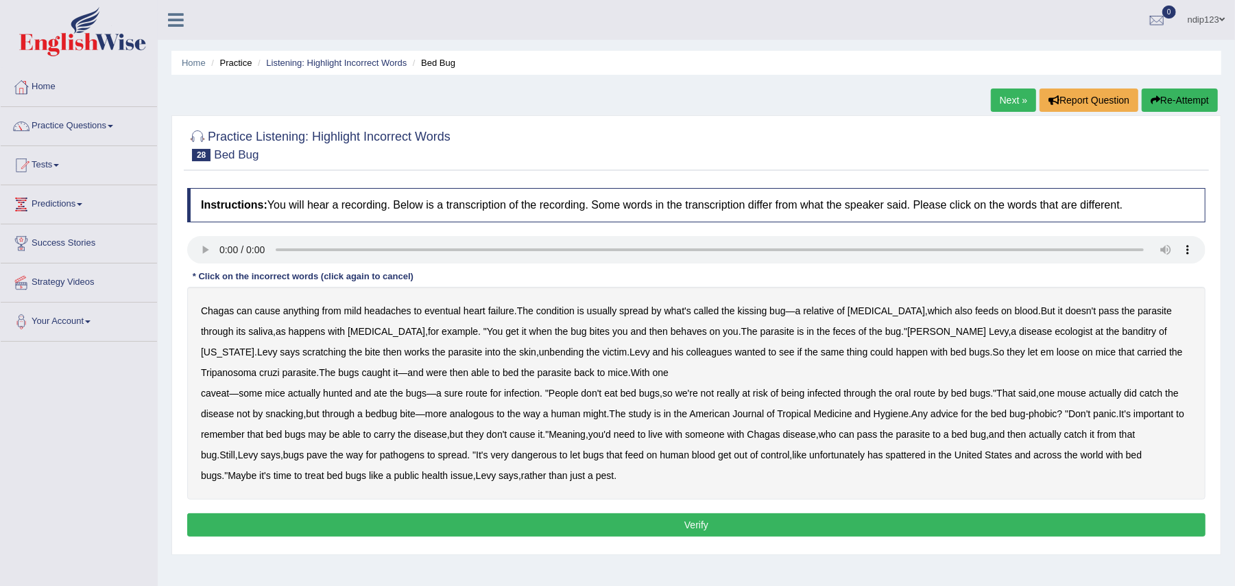
click at [671, 333] on b "behaves" at bounding box center [689, 331] width 36 height 11
click at [539, 355] on b "unbending" at bounding box center [561, 351] width 45 height 11
click at [503, 375] on b "bed" at bounding box center [511, 372] width 16 height 11
click at [383, 398] on b "ate" at bounding box center [380, 393] width 13 height 11
click at [894, 453] on b "spattered" at bounding box center [906, 454] width 40 height 11
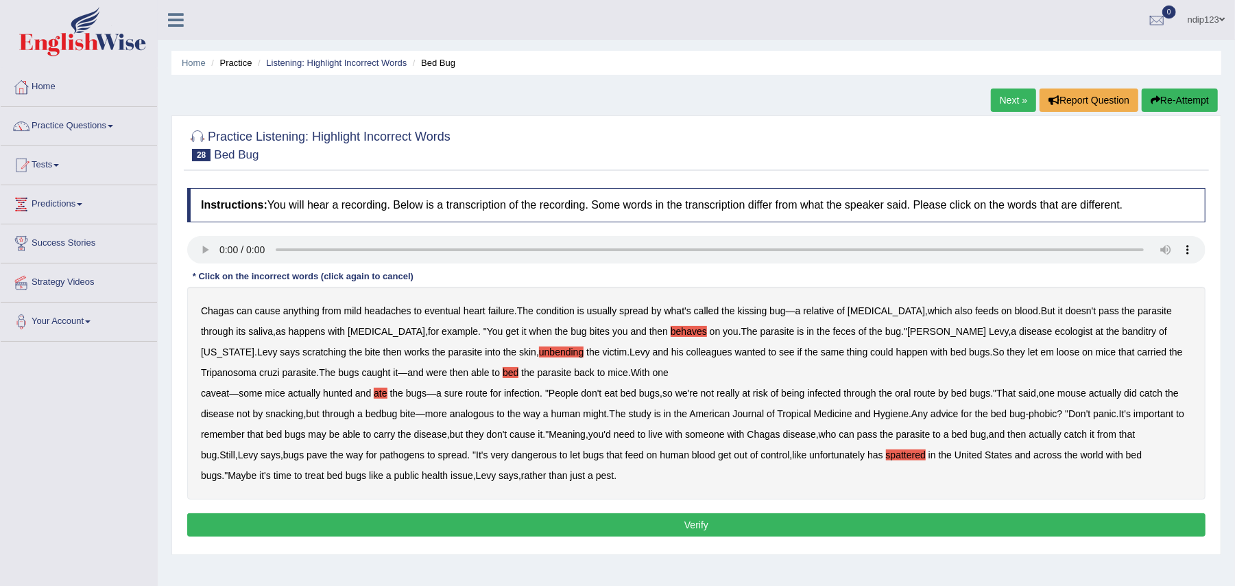
click at [704, 524] on button "Verify" at bounding box center [696, 524] width 1019 height 23
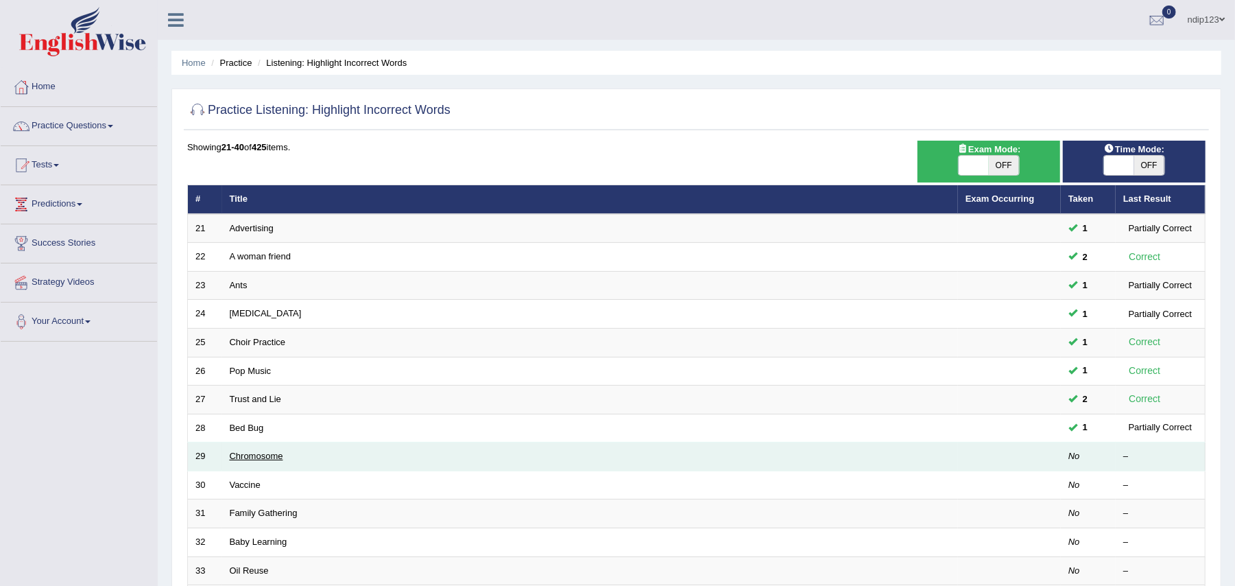
click at [263, 459] on link "Chromosome" at bounding box center [257, 456] width 54 height 10
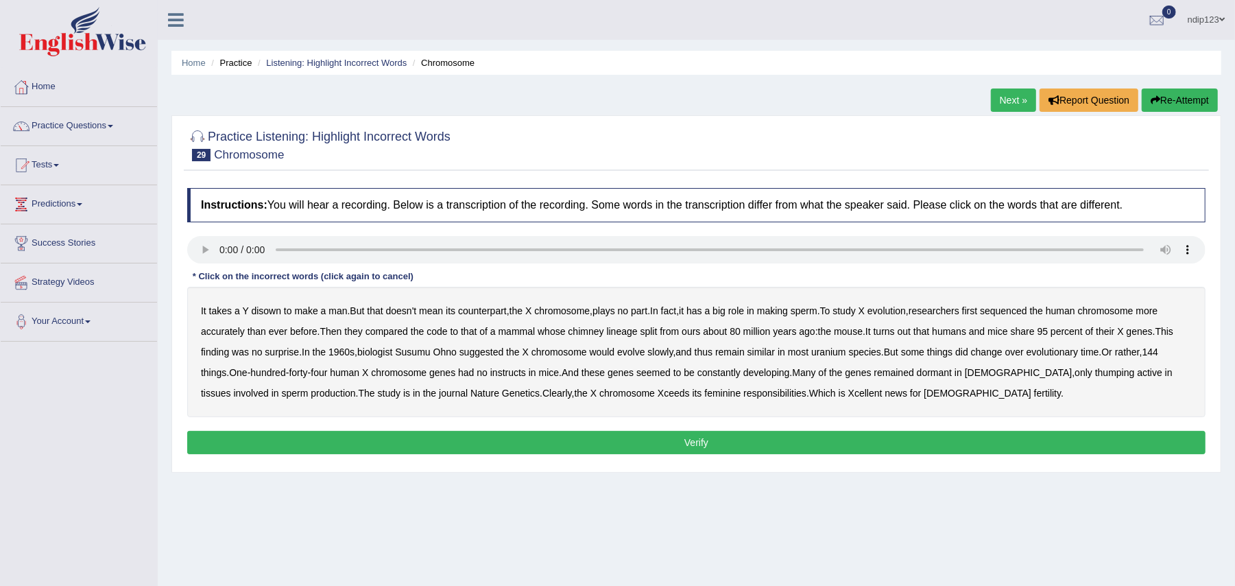
click at [642, 354] on b "evolve" at bounding box center [630, 351] width 27 height 11
click at [838, 353] on b "uranium" at bounding box center [828, 351] width 35 height 11
click at [514, 375] on b "instructs" at bounding box center [508, 372] width 36 height 11
click at [1095, 377] on b "thumping" at bounding box center [1115, 372] width 40 height 11
click at [703, 442] on button "Verify" at bounding box center [696, 442] width 1019 height 23
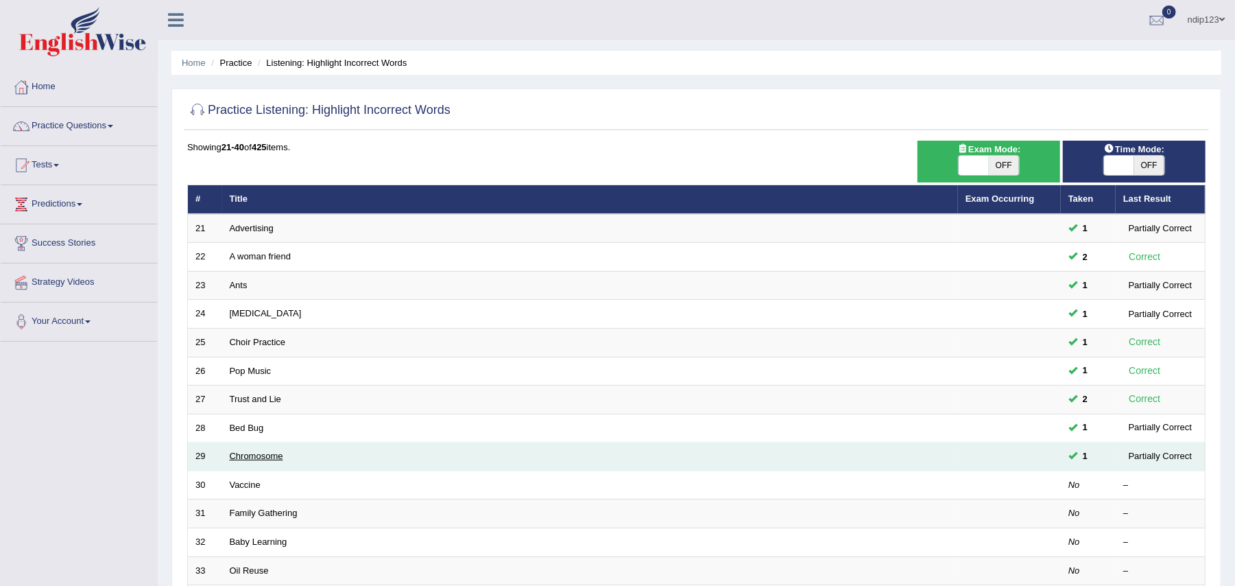
click at [267, 453] on link "Chromosome" at bounding box center [257, 456] width 54 height 10
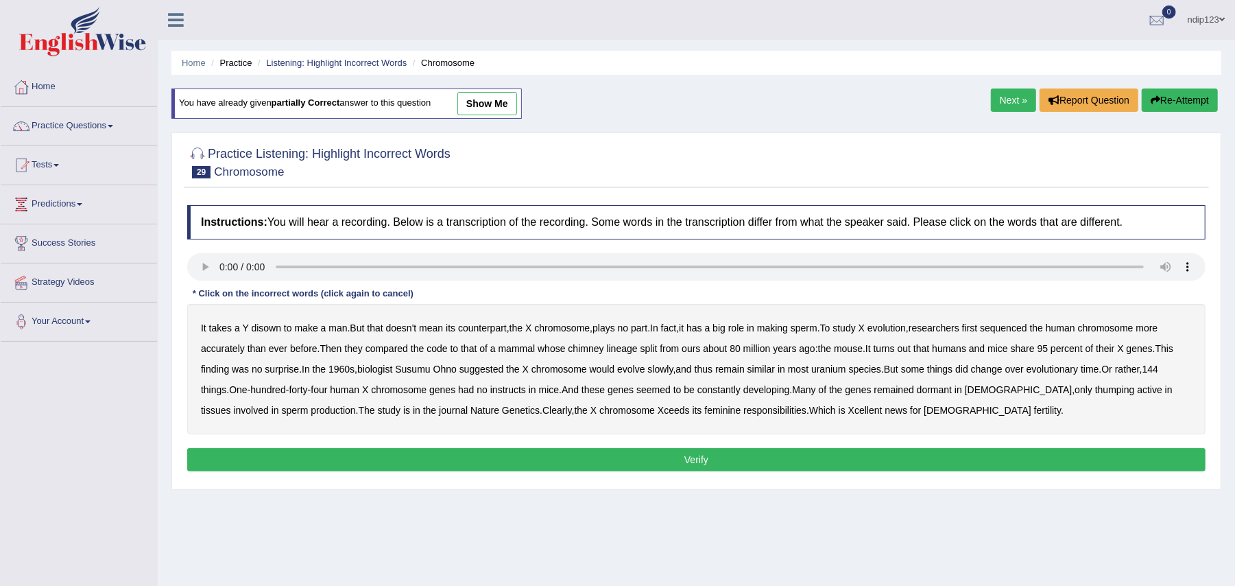
click at [274, 329] on b "disown" at bounding box center [266, 327] width 30 height 11
click at [741, 371] on b "remain" at bounding box center [729, 369] width 29 height 11
click at [840, 370] on b "uranium" at bounding box center [828, 369] width 35 height 11
click at [516, 392] on b "instructs" at bounding box center [508, 389] width 36 height 11
click at [1095, 388] on b "thumping" at bounding box center [1115, 389] width 40 height 11
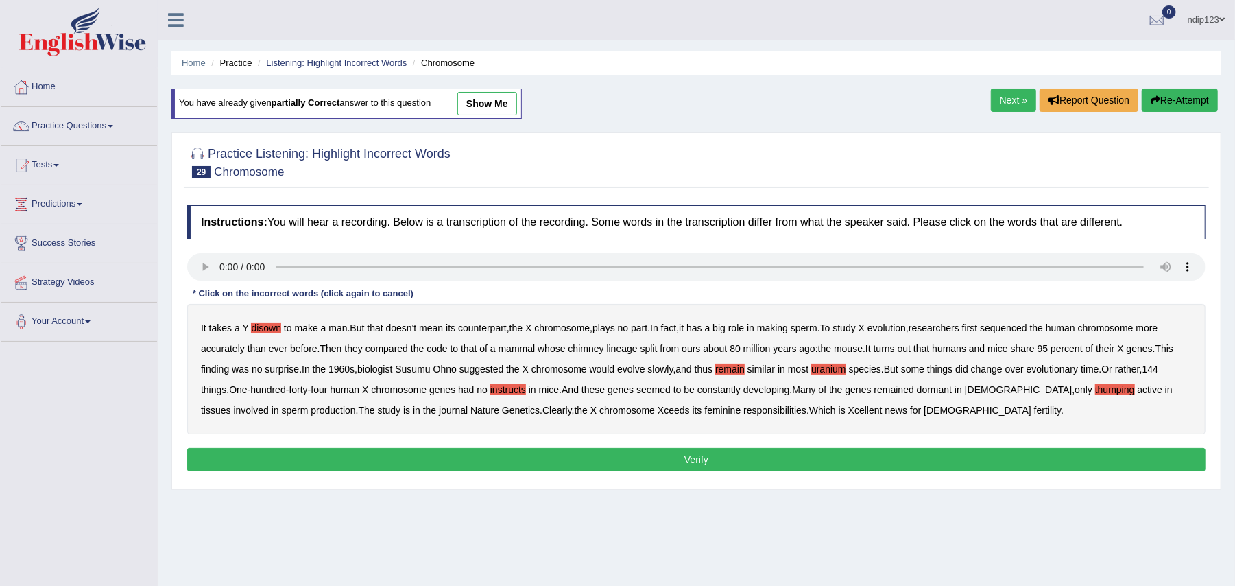
click at [590, 352] on b "chimney" at bounding box center [587, 348] width 36 height 11
click at [706, 461] on button "Verify" at bounding box center [696, 459] width 1019 height 23
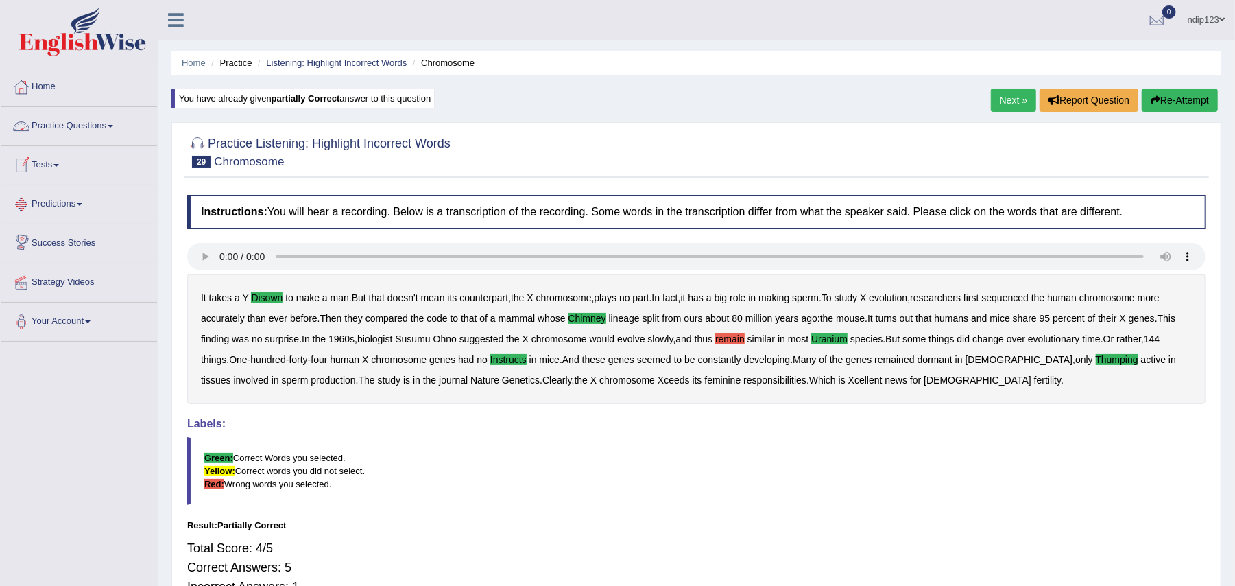
click at [81, 124] on link "Practice Questions" at bounding box center [79, 124] width 156 height 34
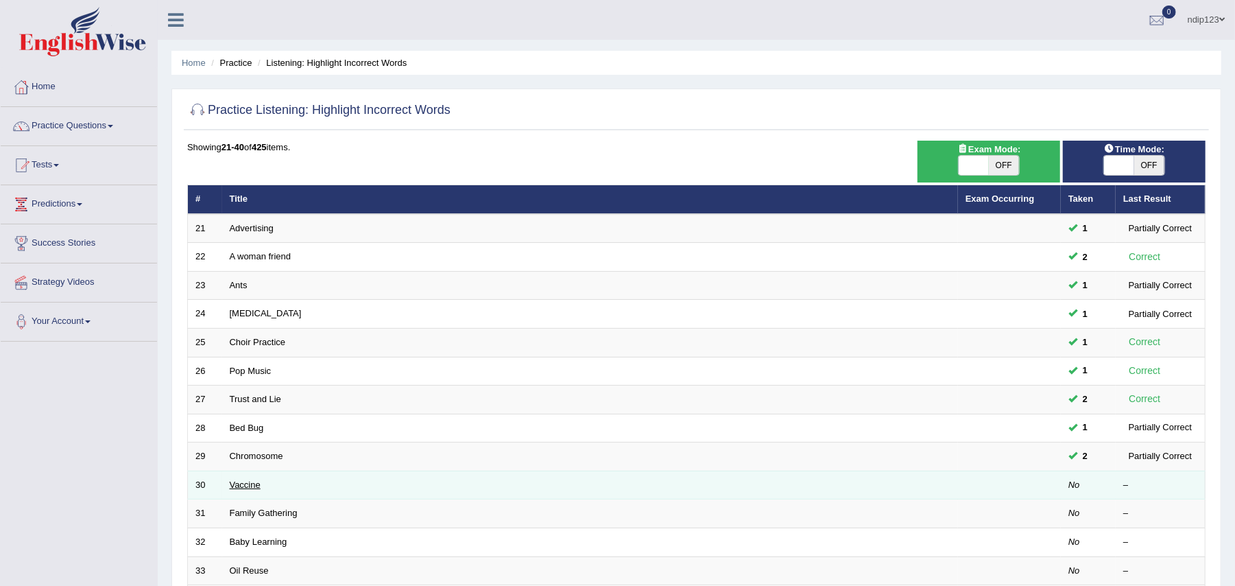
click at [250, 484] on link "Vaccine" at bounding box center [245, 484] width 31 height 10
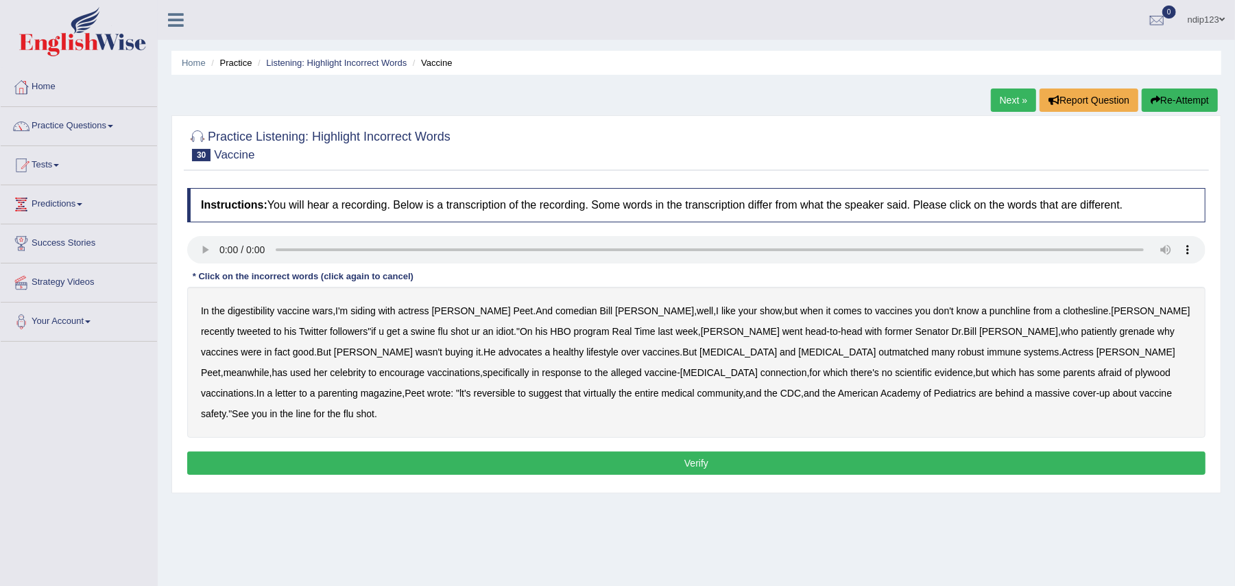
click at [254, 306] on b "digestibility" at bounding box center [251, 310] width 47 height 11
click at [1120, 335] on b "grenade" at bounding box center [1137, 331] width 35 height 11
click at [1136, 376] on b "plywood" at bounding box center [1153, 372] width 35 height 11
click at [516, 388] on b "reversible" at bounding box center [495, 393] width 42 height 11
click at [698, 451] on button "Verify" at bounding box center [696, 462] width 1019 height 23
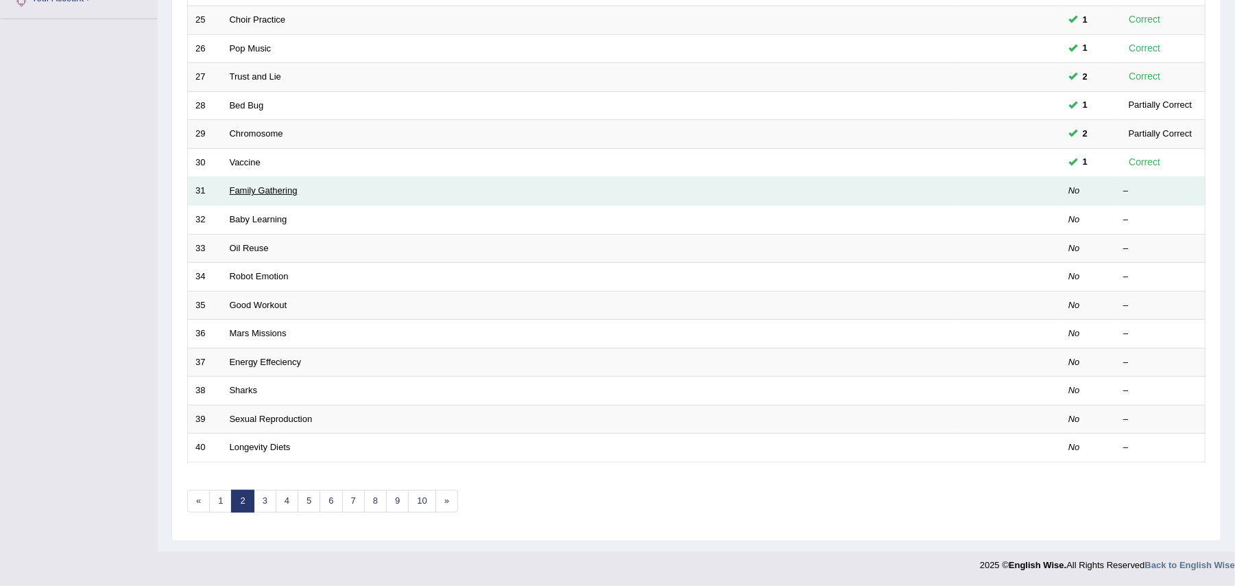
click at [237, 190] on link "Family Gathering" at bounding box center [264, 190] width 68 height 10
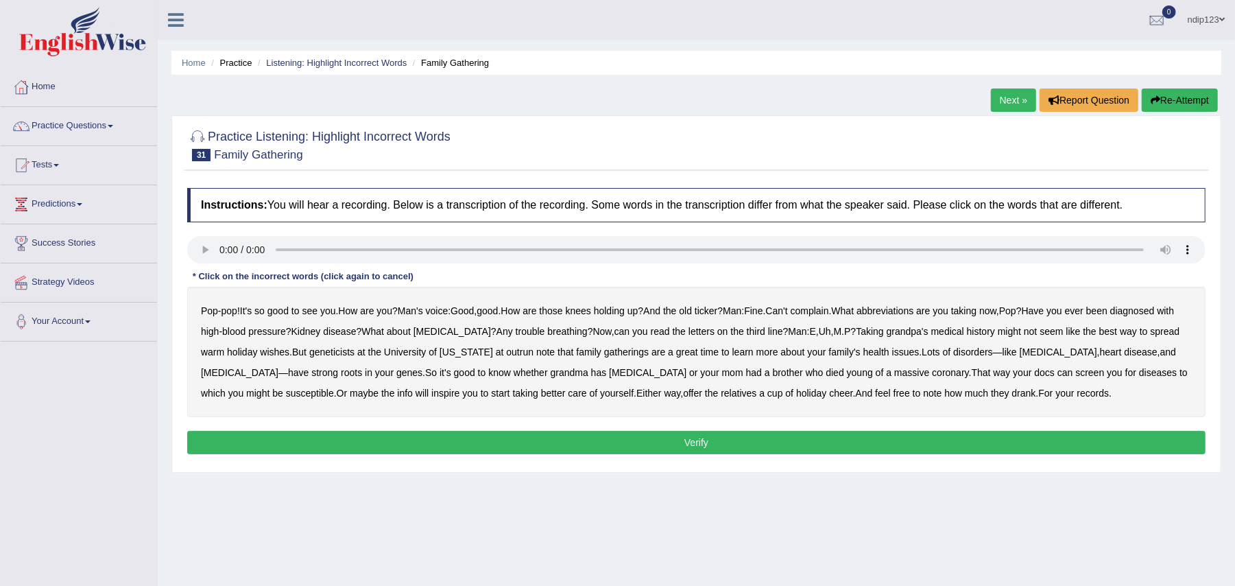
click at [914, 314] on b "abbreviations" at bounding box center [885, 310] width 57 height 11
click at [514, 355] on b "outrun" at bounding box center [519, 351] width 27 height 11
click at [698, 446] on button "Verify" at bounding box center [696, 442] width 1019 height 23
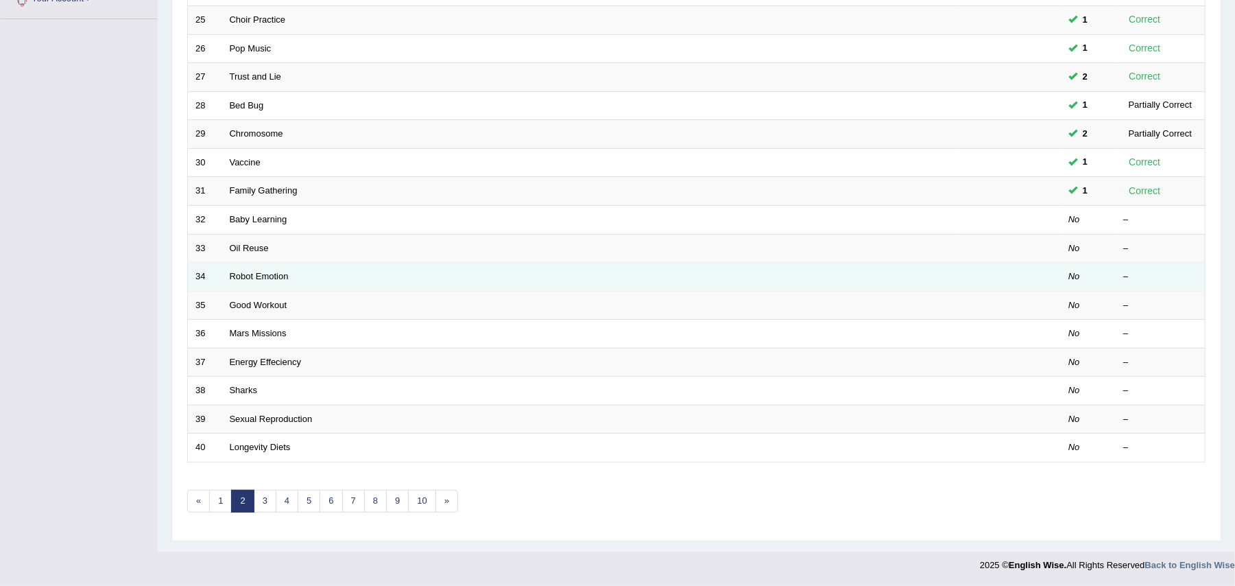
scroll to position [328, 0]
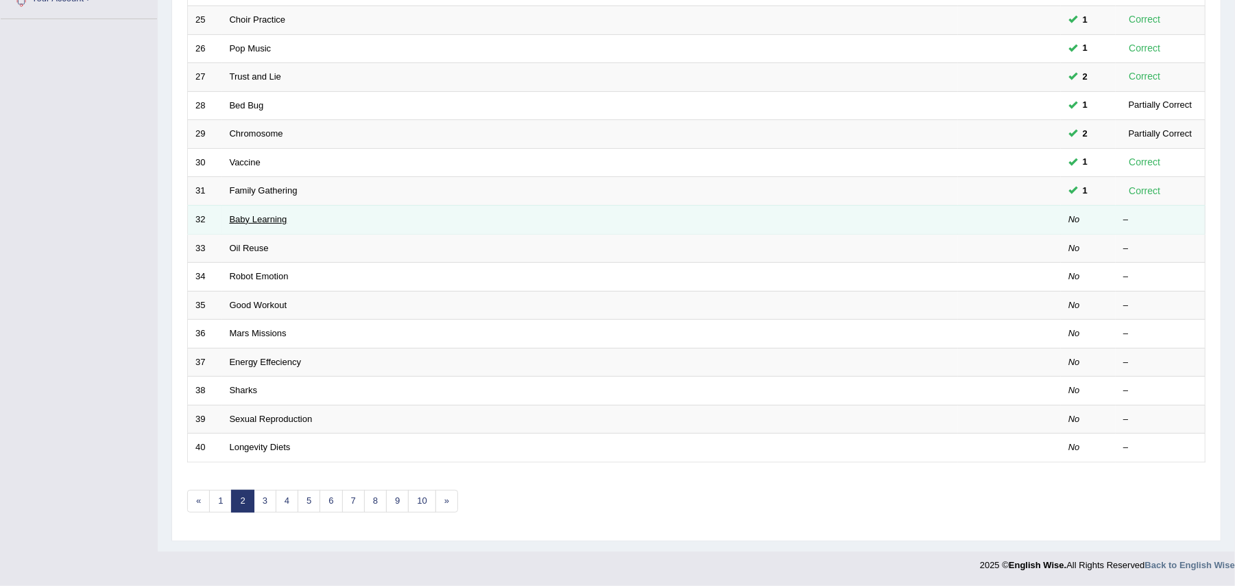
click at [247, 214] on link "Baby Learning" at bounding box center [259, 219] width 58 height 10
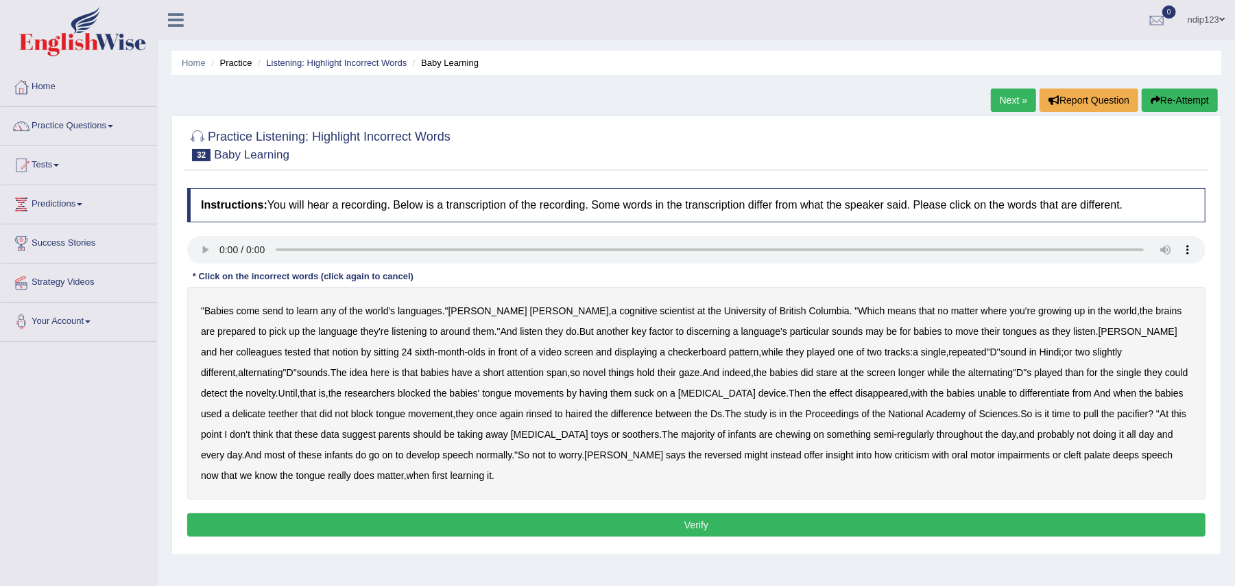
click at [272, 316] on b "send" at bounding box center [273, 310] width 21 height 11
click at [687, 333] on b "discerning" at bounding box center [709, 331] width 44 height 11
click at [687, 332] on b "discerning" at bounding box center [709, 331] width 44 height 11
click at [227, 388] on b "detect" at bounding box center [214, 393] width 26 height 11
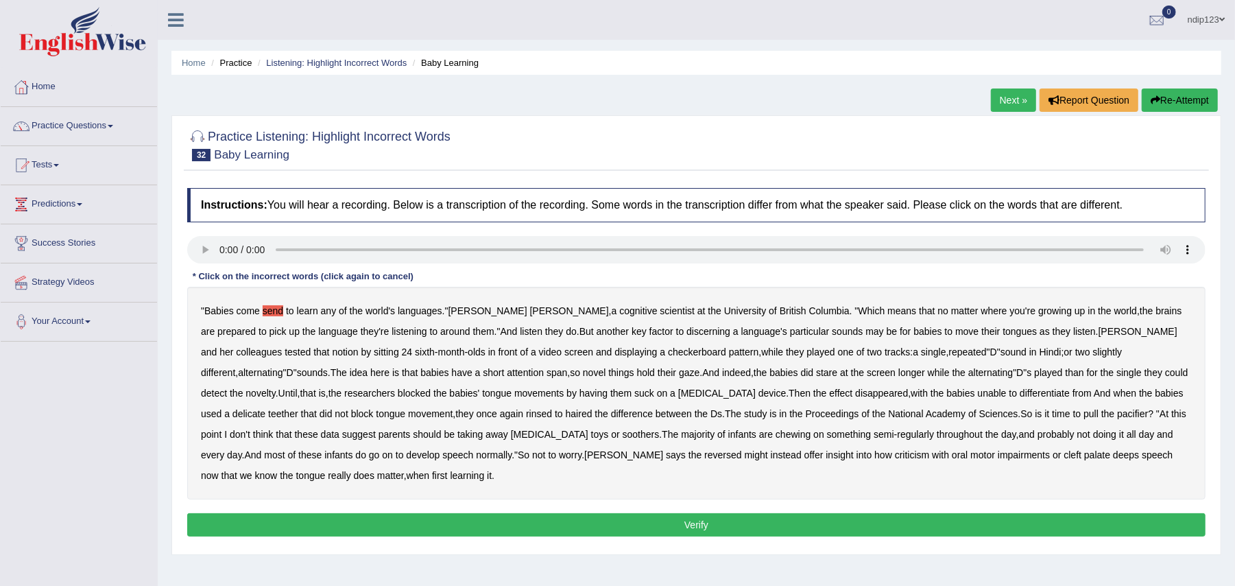
click at [678, 391] on b "teething" at bounding box center [717, 393] width 78 height 11
click at [265, 408] on b "delicate" at bounding box center [249, 413] width 33 height 11
click at [526, 413] on b "rinsed" at bounding box center [539, 413] width 26 height 11
click at [566, 416] on b "haired" at bounding box center [579, 413] width 27 height 11
click at [678, 390] on b "teething" at bounding box center [717, 393] width 78 height 11
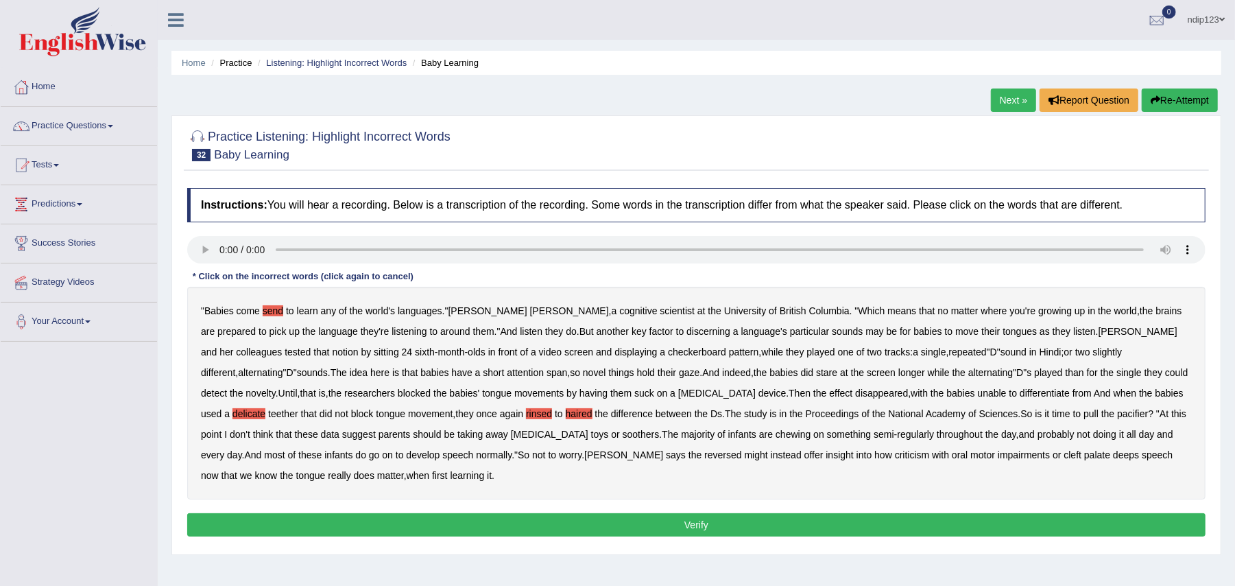
click at [702, 521] on button "Verify" at bounding box center [696, 524] width 1019 height 23
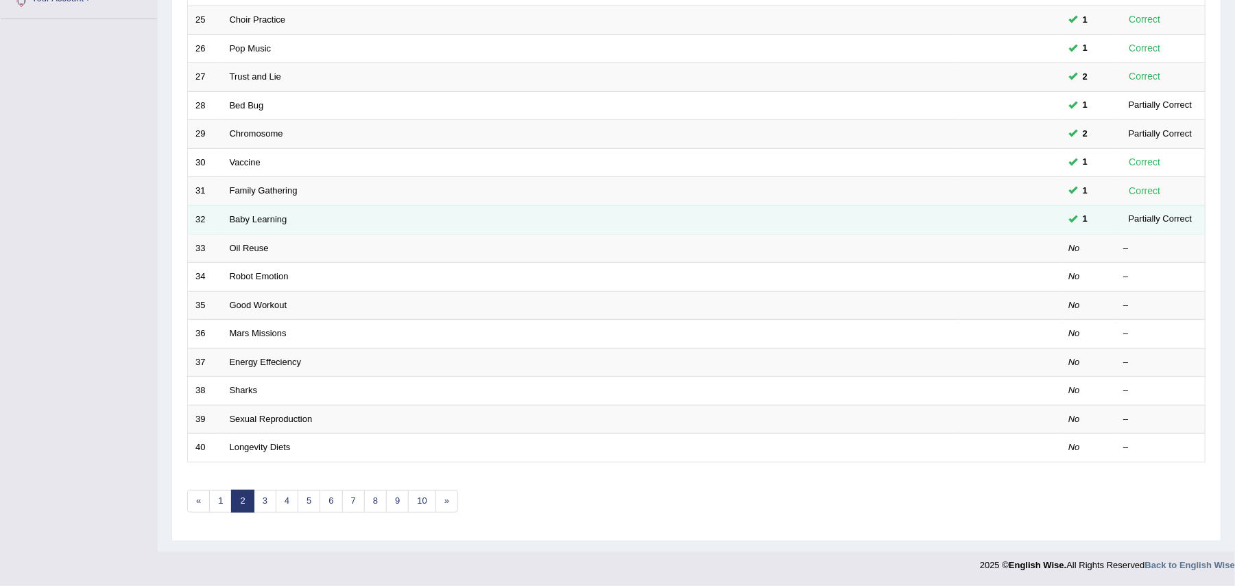
click at [746, 210] on td "Baby Learning" at bounding box center [590, 219] width 736 height 29
click at [246, 214] on link "Baby Learning" at bounding box center [259, 219] width 58 height 10
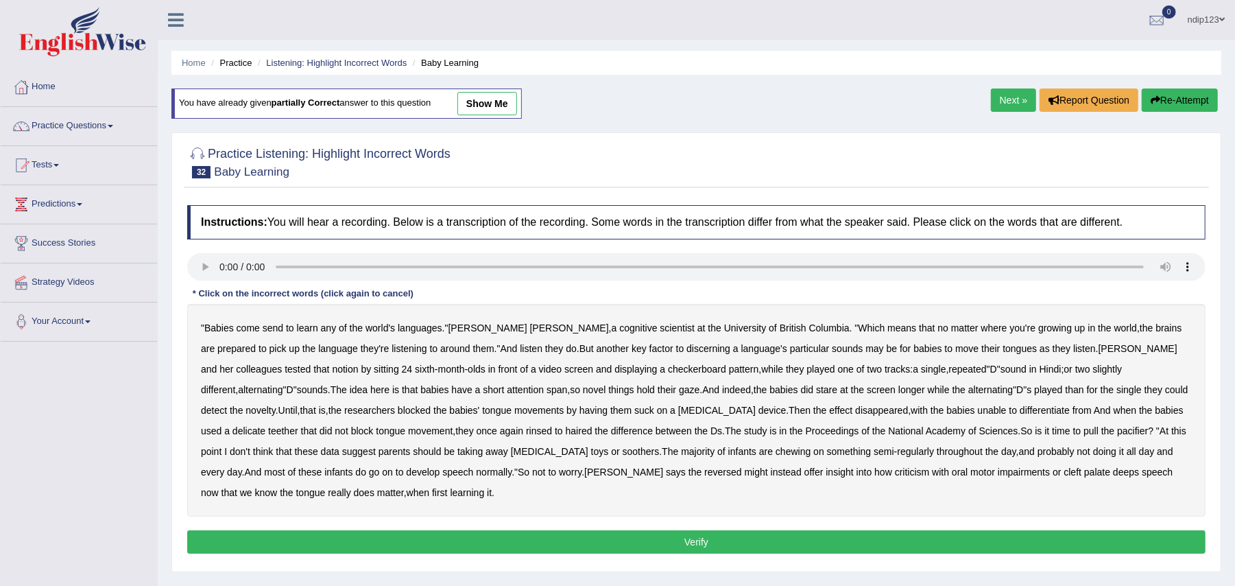
click at [269, 328] on b "send" at bounding box center [273, 327] width 21 height 11
click at [265, 425] on b "delicate" at bounding box center [249, 430] width 33 height 11
click at [526, 435] on b "rinsed" at bounding box center [539, 430] width 26 height 11
click at [566, 432] on b "haired" at bounding box center [579, 430] width 27 height 11
click at [704, 475] on b "reversed" at bounding box center [722, 471] width 37 height 11
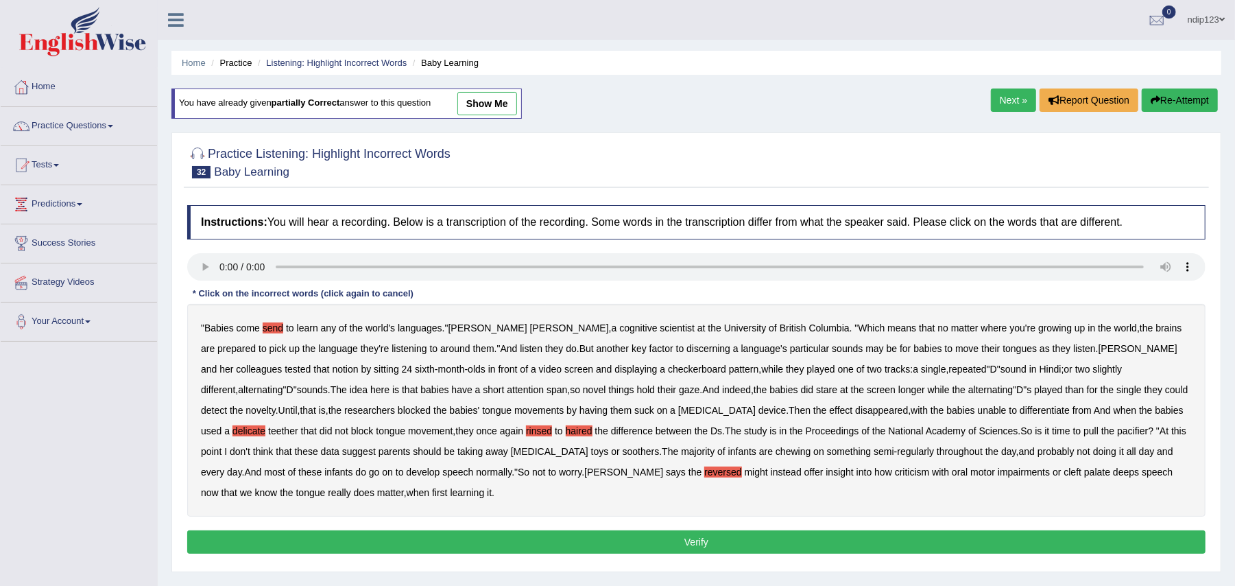
click at [895, 470] on b "criticism" at bounding box center [912, 471] width 35 height 11
click at [998, 475] on b "impairments" at bounding box center [1024, 471] width 52 height 11
click at [706, 541] on button "Verify" at bounding box center [696, 541] width 1019 height 23
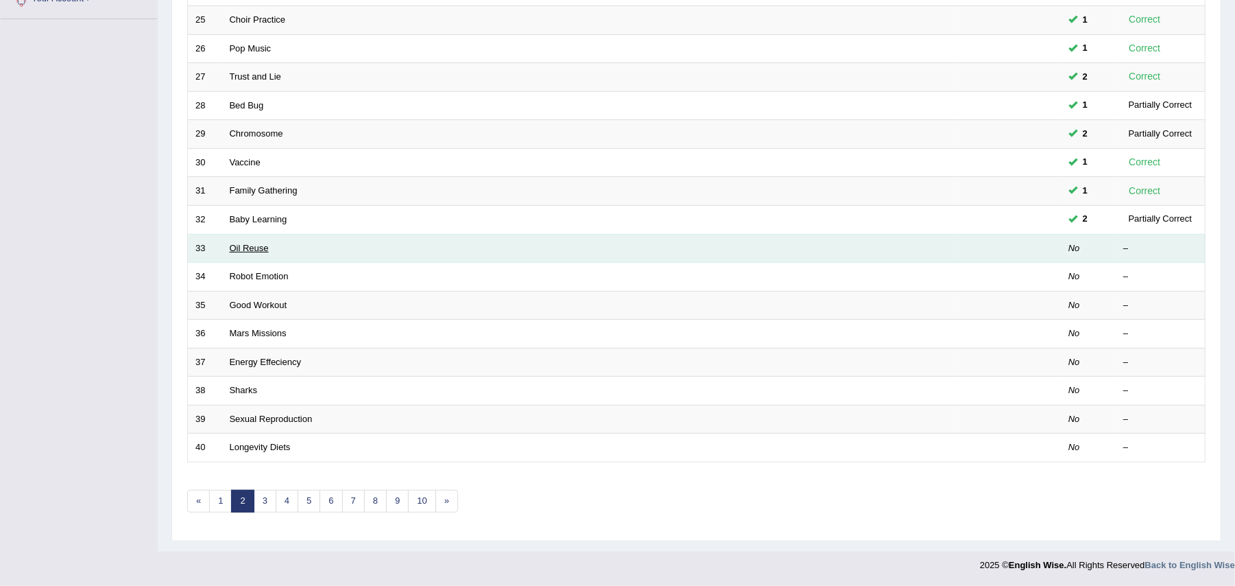
click at [248, 243] on link "Oil Reuse" at bounding box center [249, 248] width 39 height 10
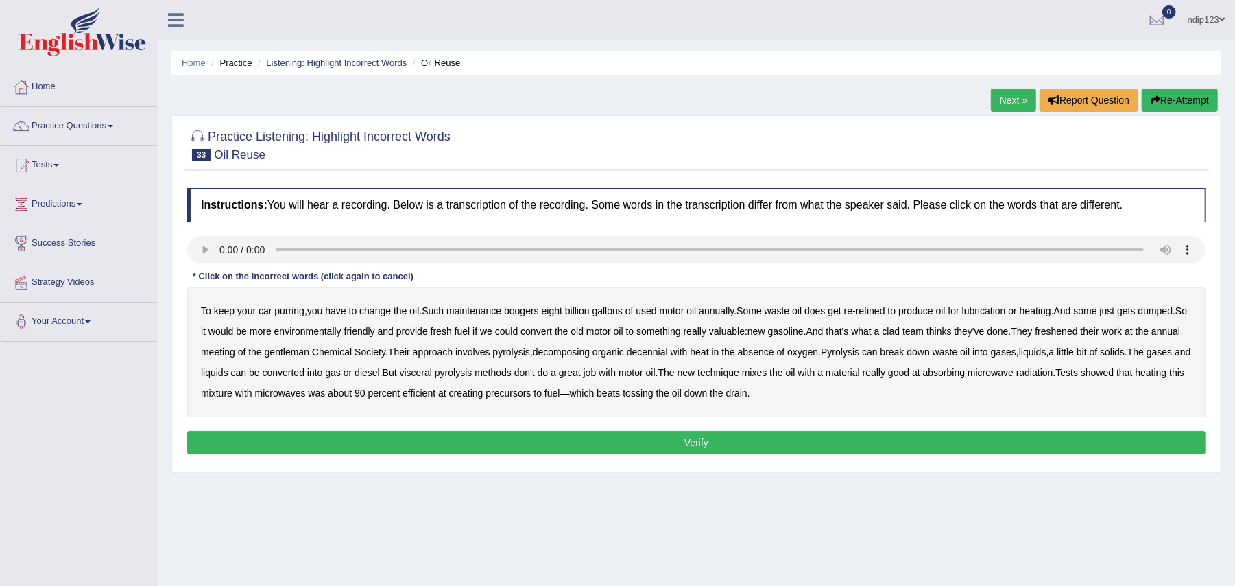
click at [297, 316] on b "purring" at bounding box center [289, 310] width 30 height 11
click at [527, 318] on div "To keep your car purring , you have to change the oil . Such maintenance booger…" at bounding box center [696, 352] width 1019 height 130
click at [535, 316] on b "boogers" at bounding box center [521, 310] width 35 height 11
click at [1062, 335] on b "freshened" at bounding box center [1056, 331] width 43 height 11
click at [309, 352] on b "gentleman" at bounding box center [287, 351] width 45 height 11
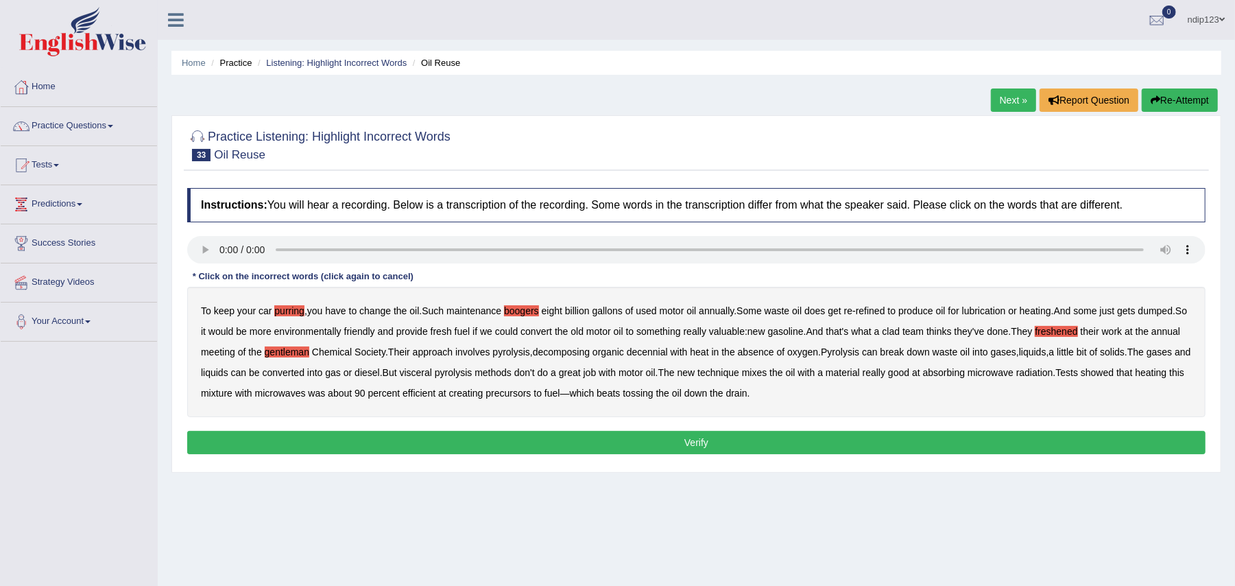
click at [668, 352] on b "decennial" at bounding box center [647, 351] width 41 height 11
click at [432, 377] on b "visceral" at bounding box center [416, 372] width 32 height 11
click at [531, 395] on b "precursors" at bounding box center [508, 393] width 45 height 11
click at [531, 394] on b "precursors" at bounding box center [508, 393] width 45 height 11
click at [289, 311] on b "purring" at bounding box center [289, 310] width 30 height 11
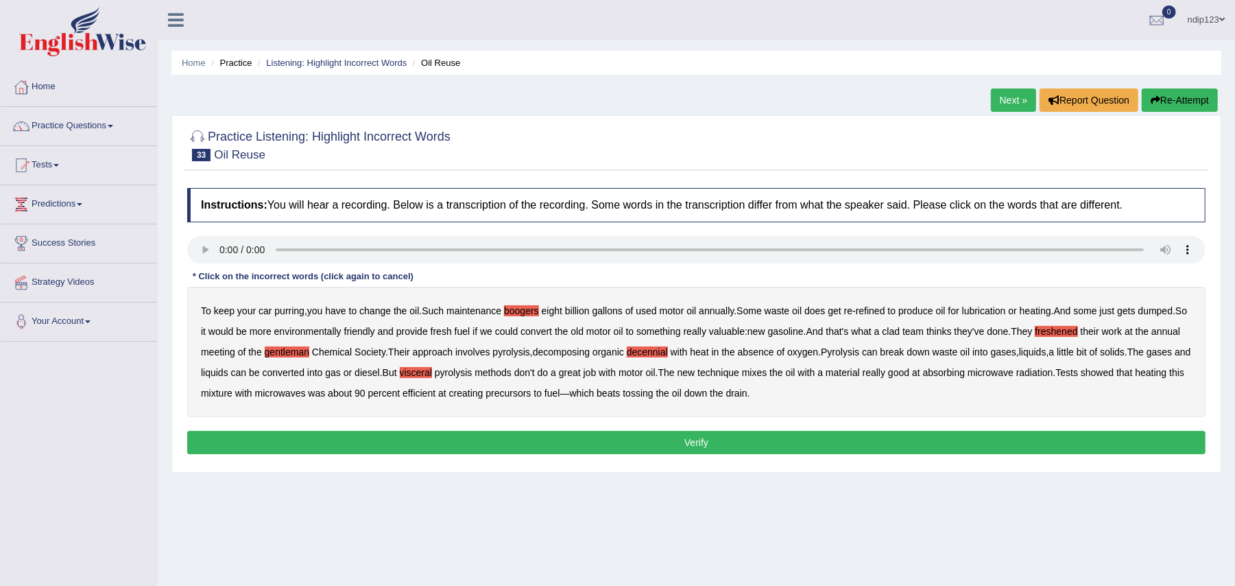
click at [706, 442] on button "Verify" at bounding box center [696, 442] width 1019 height 23
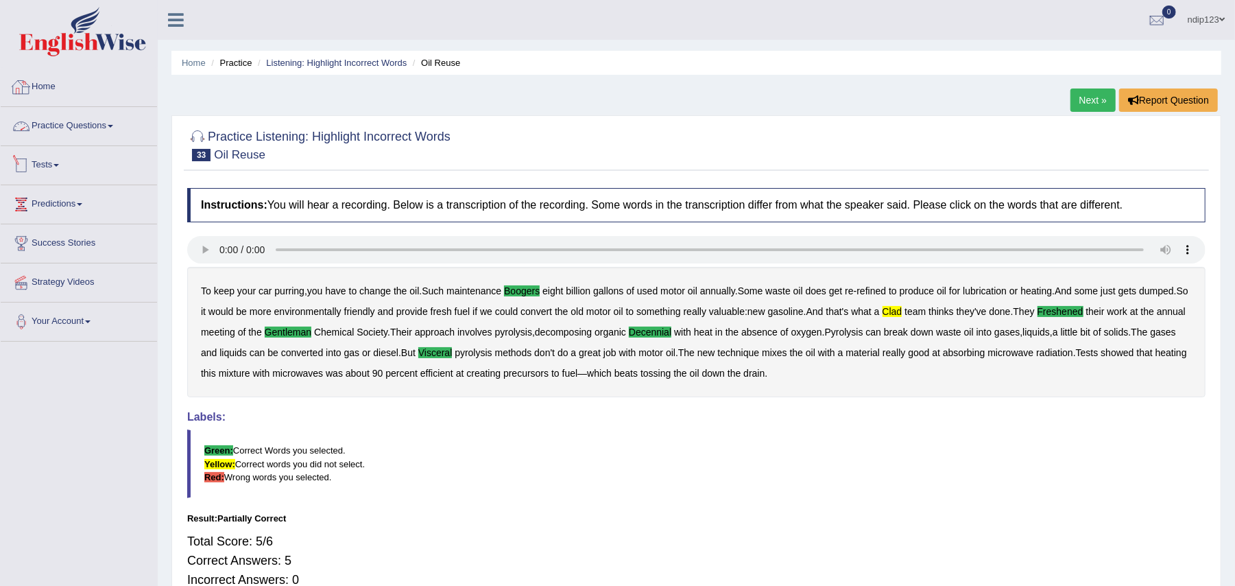
click at [56, 94] on link "Home" at bounding box center [79, 85] width 156 height 34
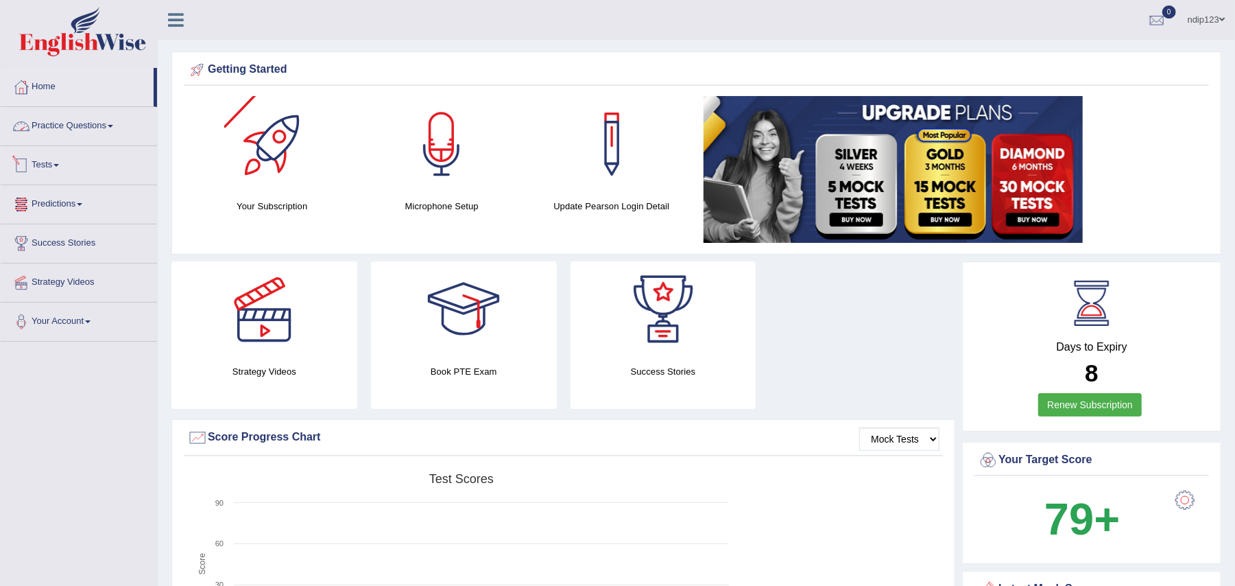
click at [74, 130] on link "Practice Questions" at bounding box center [79, 124] width 156 height 34
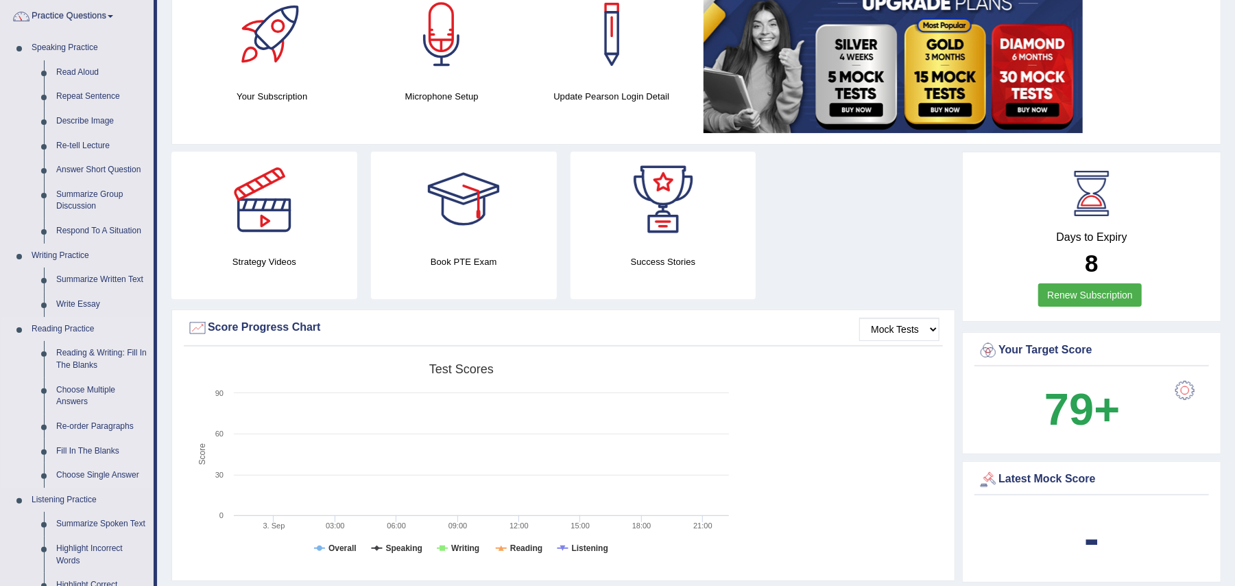
scroll to position [366, 0]
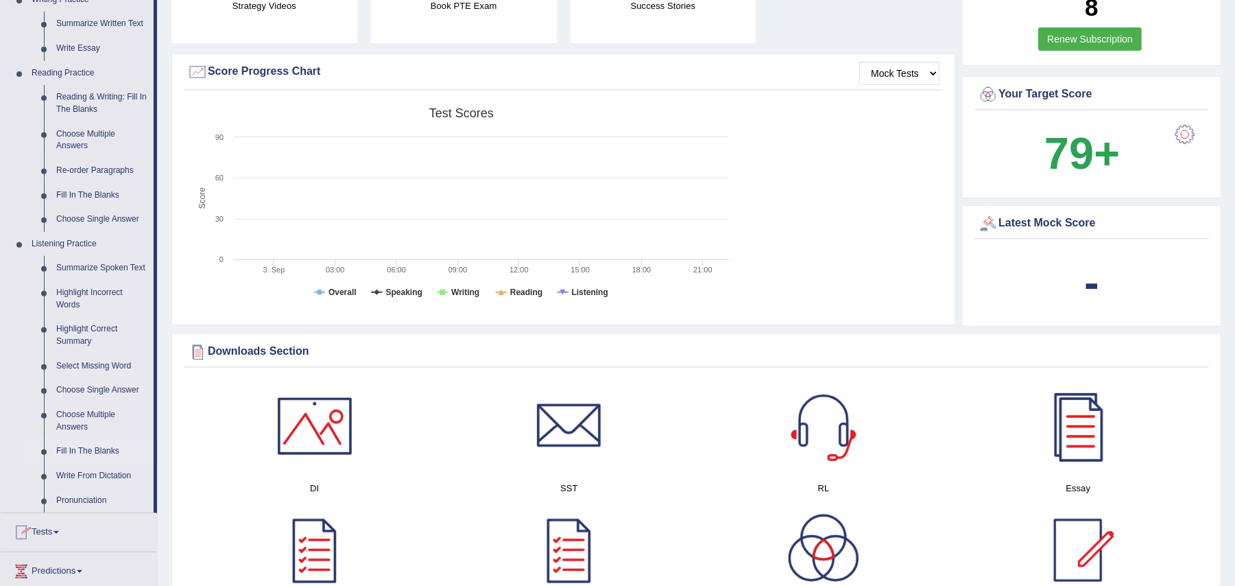
click at [82, 450] on link "Fill In The Blanks" at bounding box center [102, 451] width 104 height 25
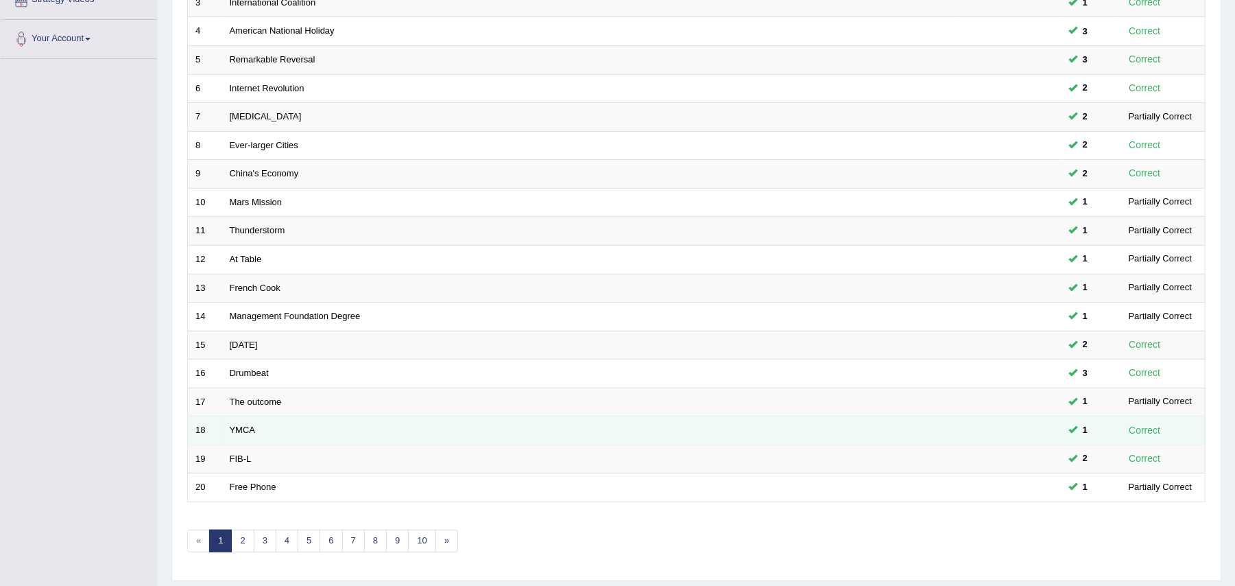
scroll to position [328, 0]
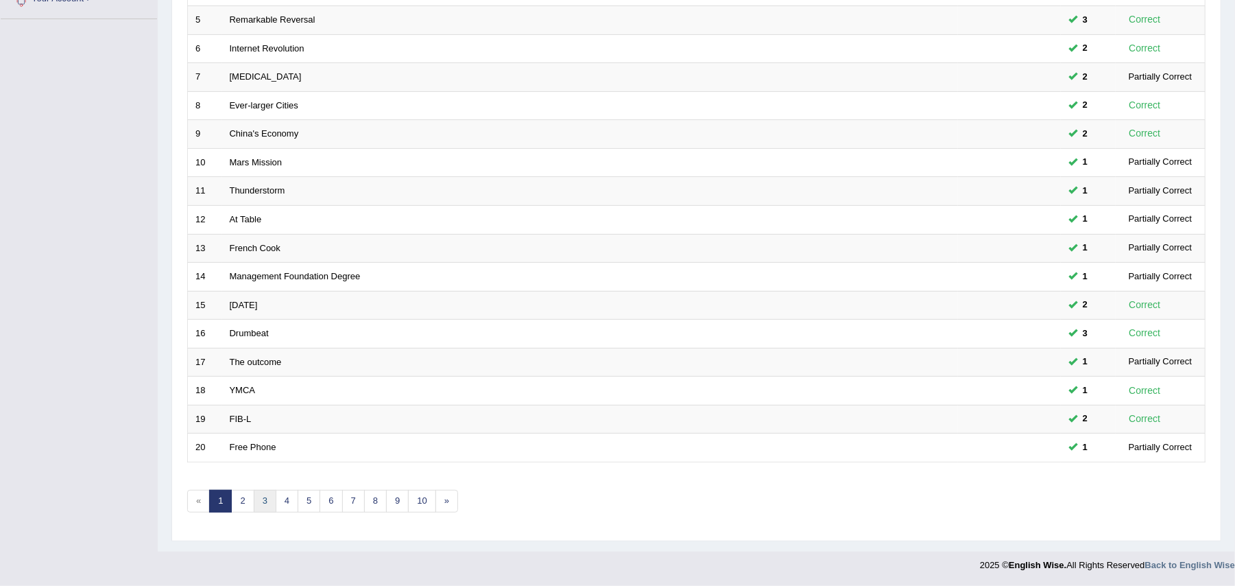
click at [269, 499] on link "3" at bounding box center [265, 501] width 23 height 23
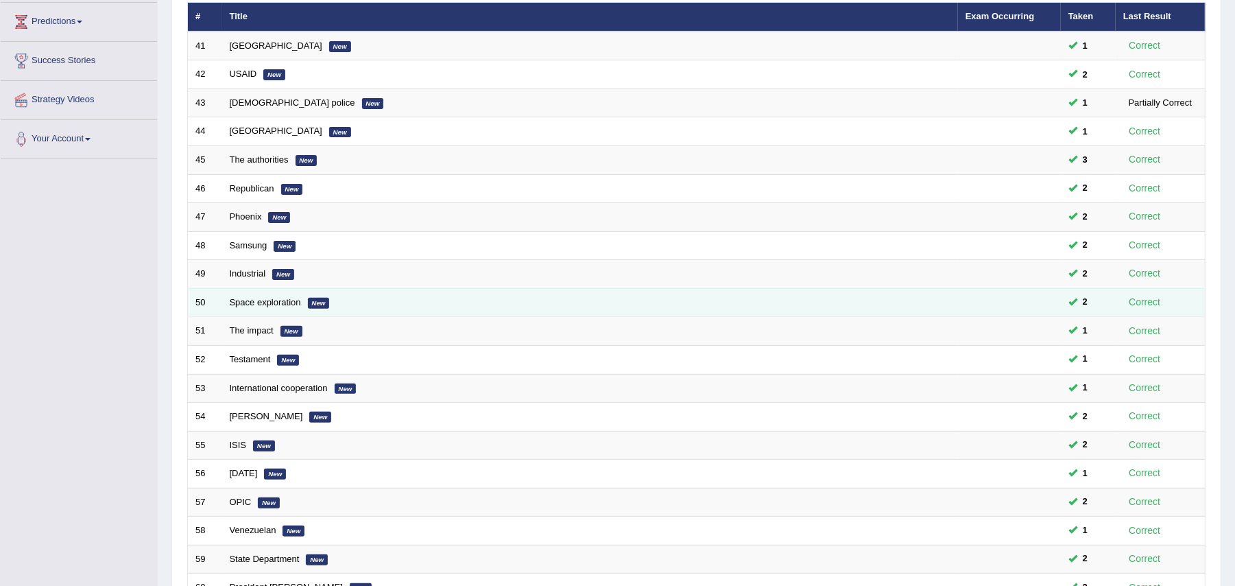
scroll to position [274, 0]
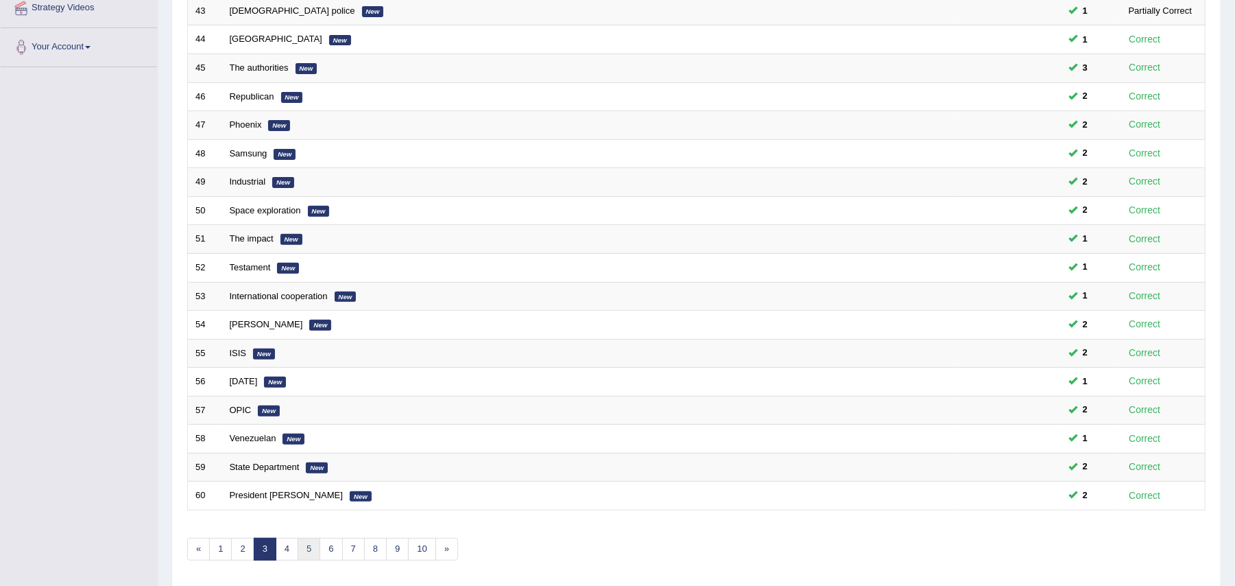
click at [313, 554] on link "5" at bounding box center [309, 549] width 23 height 23
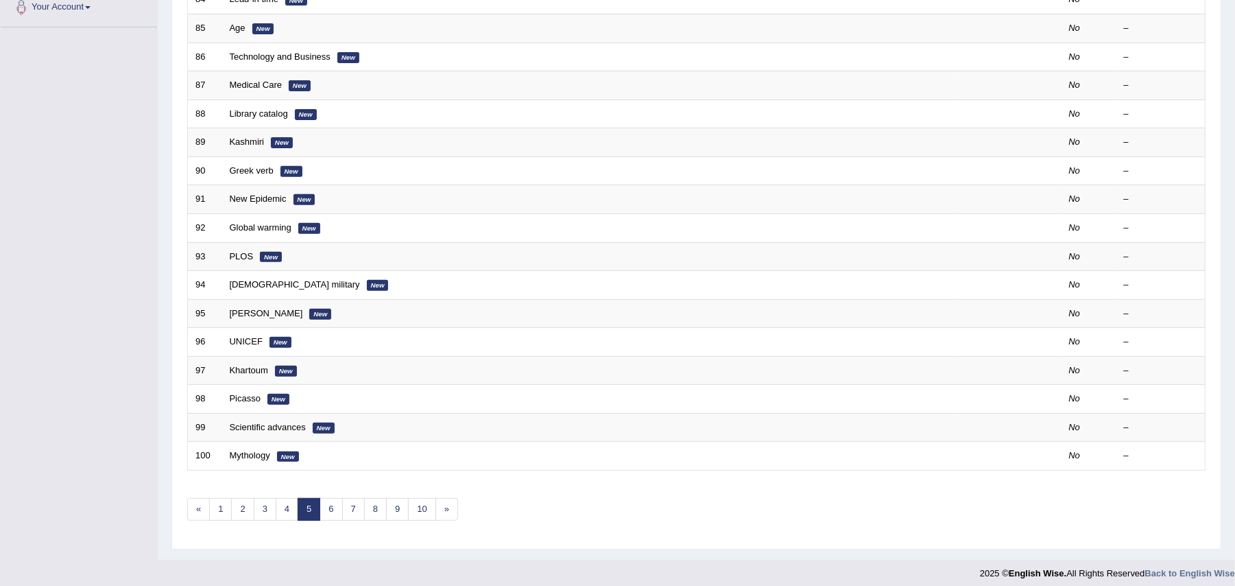
scroll to position [328, 0]
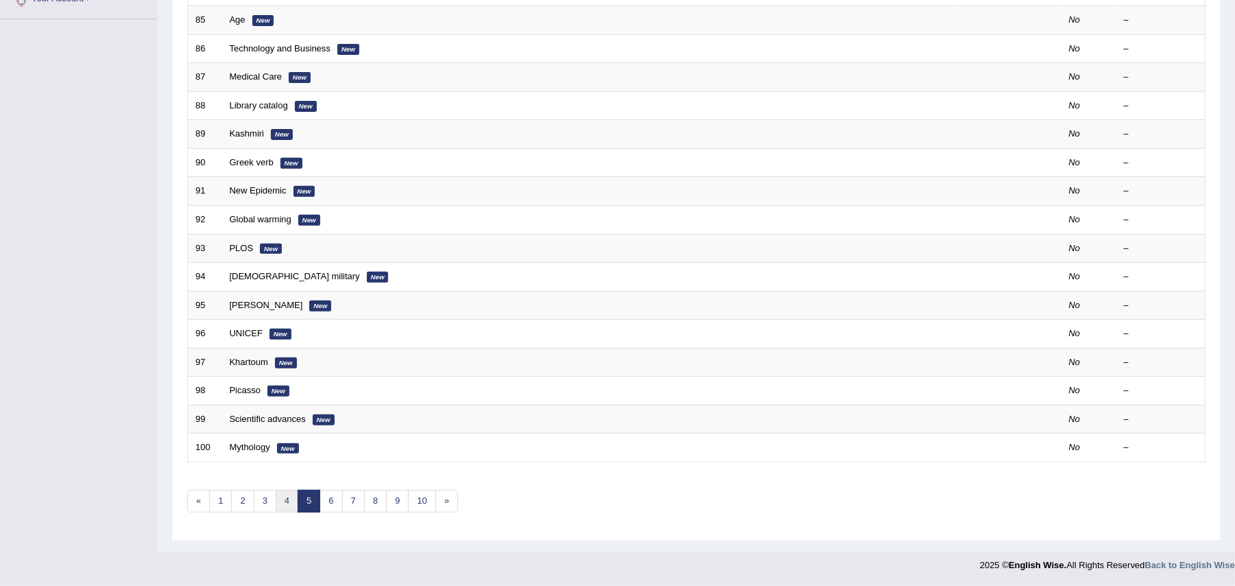
click at [288, 501] on link "4" at bounding box center [287, 501] width 23 height 23
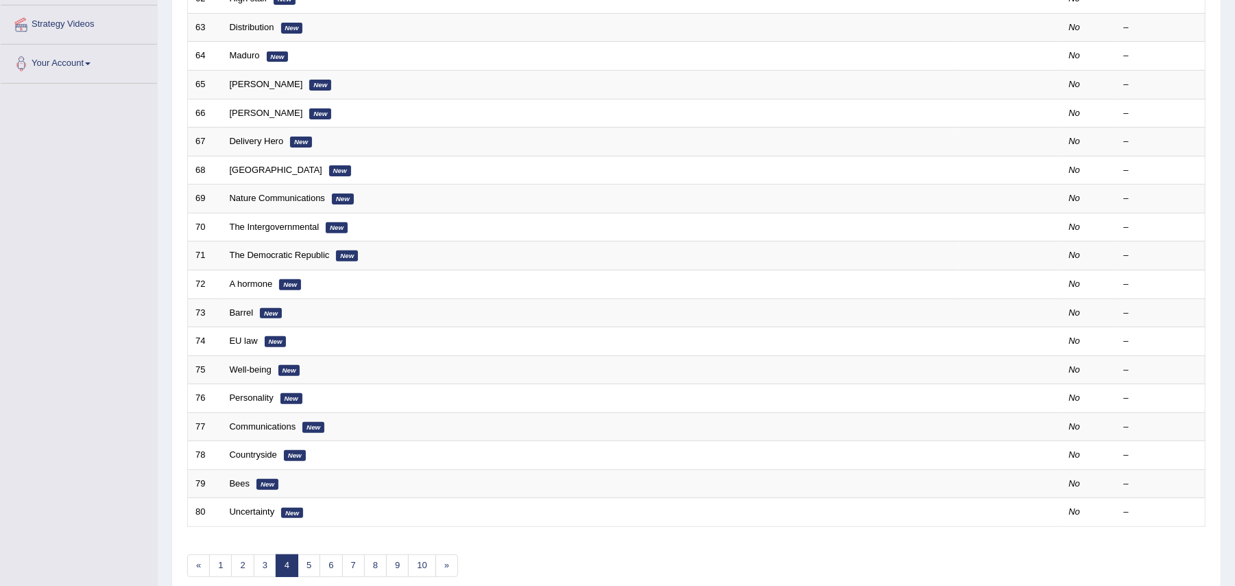
scroll to position [274, 0]
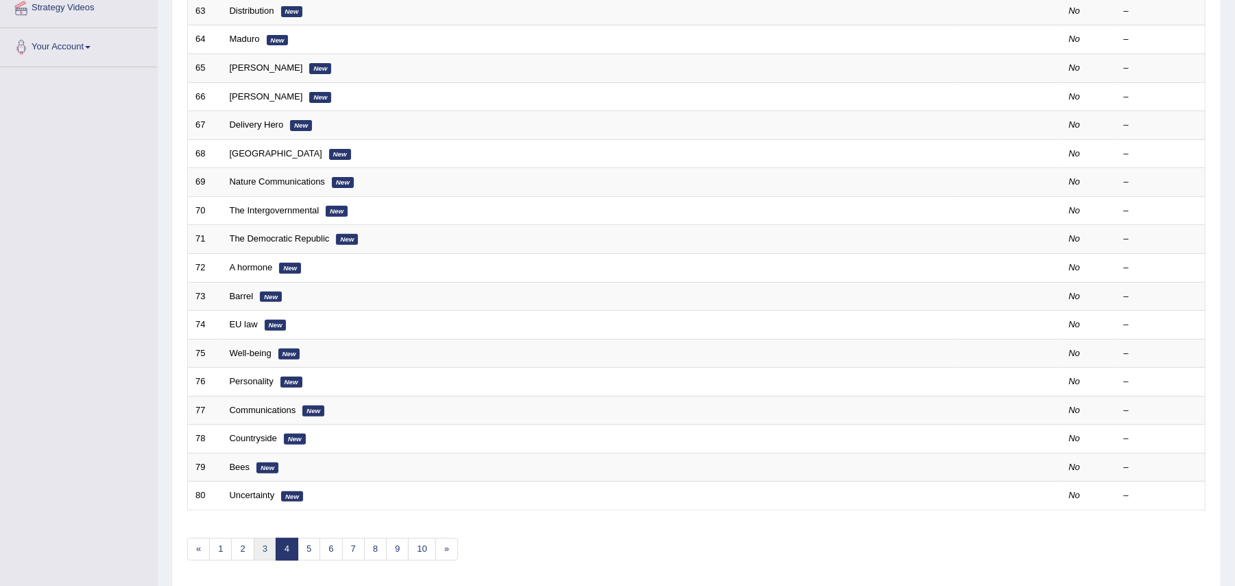
click at [265, 557] on link "3" at bounding box center [265, 549] width 23 height 23
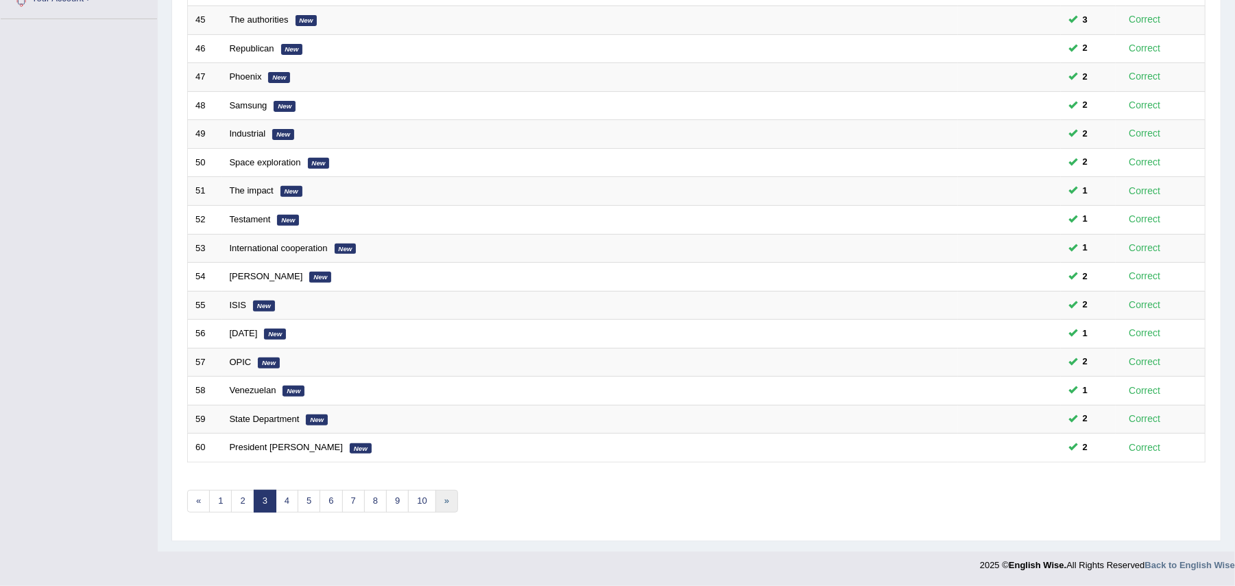
click at [451, 502] on link "»" at bounding box center [447, 501] width 23 height 23
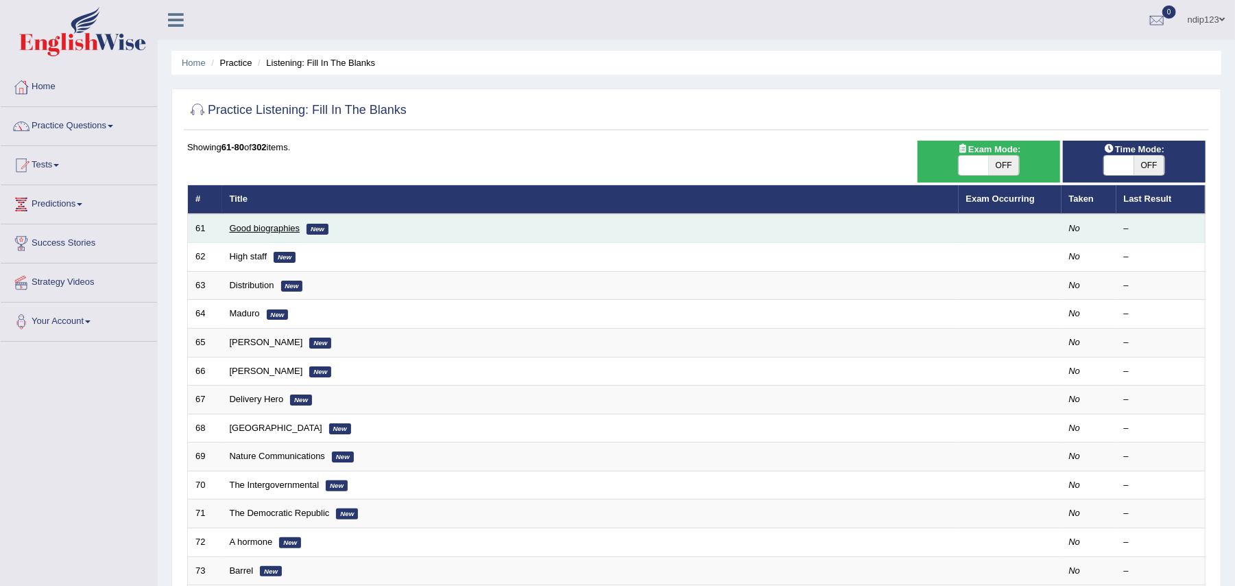
click at [247, 228] on link "Good biographies" at bounding box center [265, 228] width 71 height 10
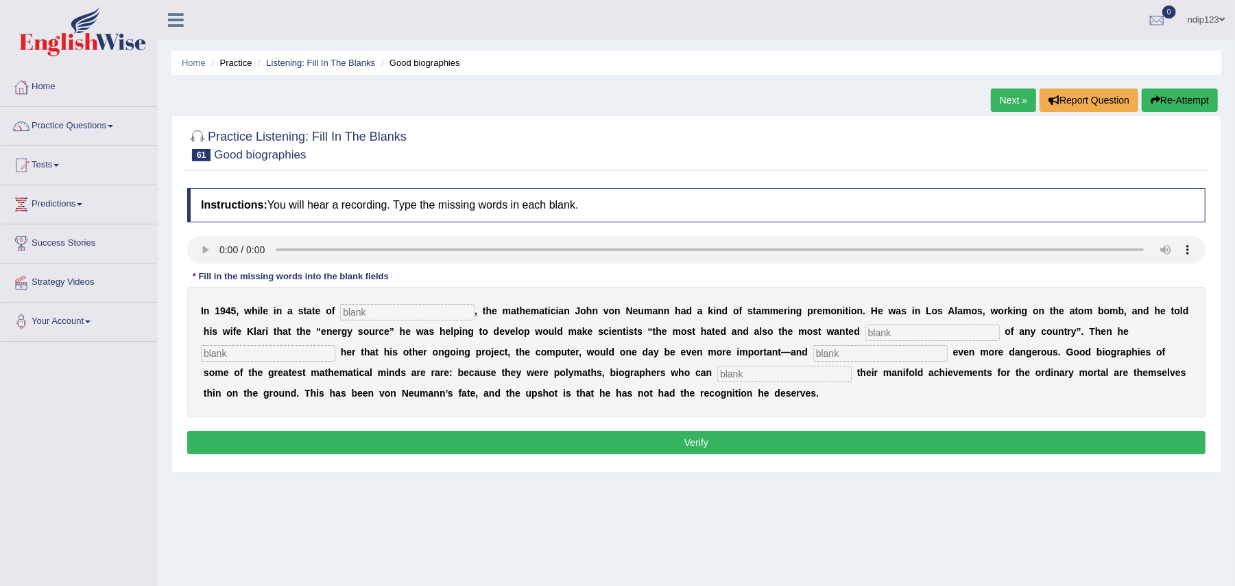
click at [215, 273] on div "Instructions: You will hear a recording. Type the missing words in each blank. …" at bounding box center [696, 323] width 1025 height 284
click at [768, 374] on input "text" at bounding box center [784, 374] width 134 height 16
type input "interpret"
click at [298, 357] on input "text" at bounding box center [268, 353] width 134 height 16
click at [867, 357] on input "text" at bounding box center [880, 353] width 134 height 16
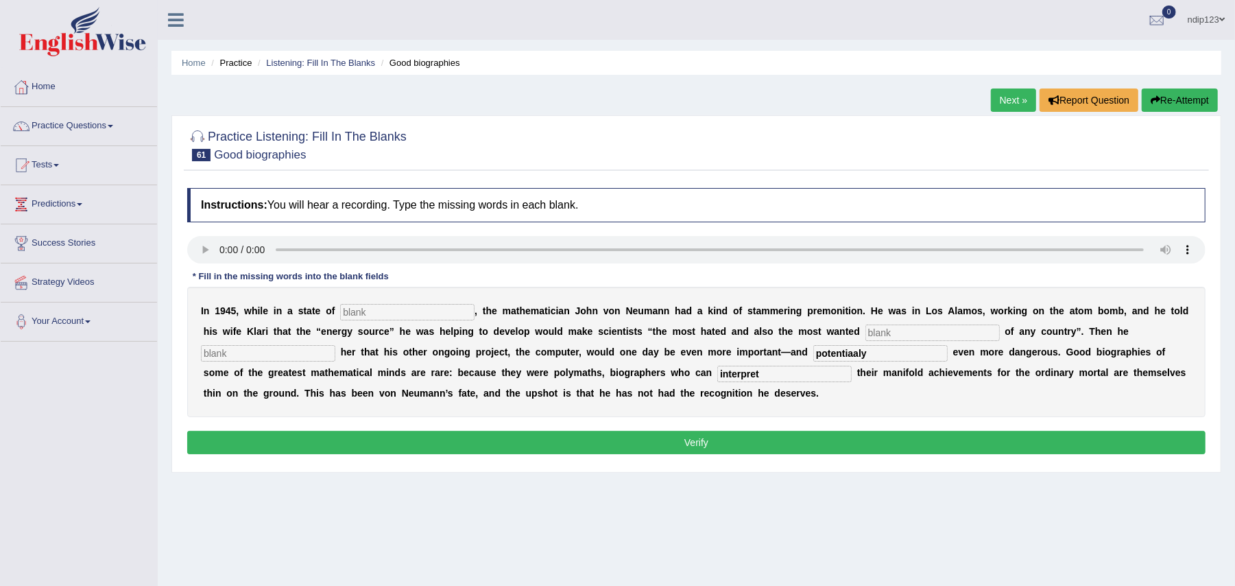
type input "potentiaaly"
click at [267, 351] on input "text" at bounding box center [268, 353] width 134 height 16
type input "informed"
click at [877, 335] on input "text" at bounding box center [933, 332] width 134 height 16
type input "citizens"
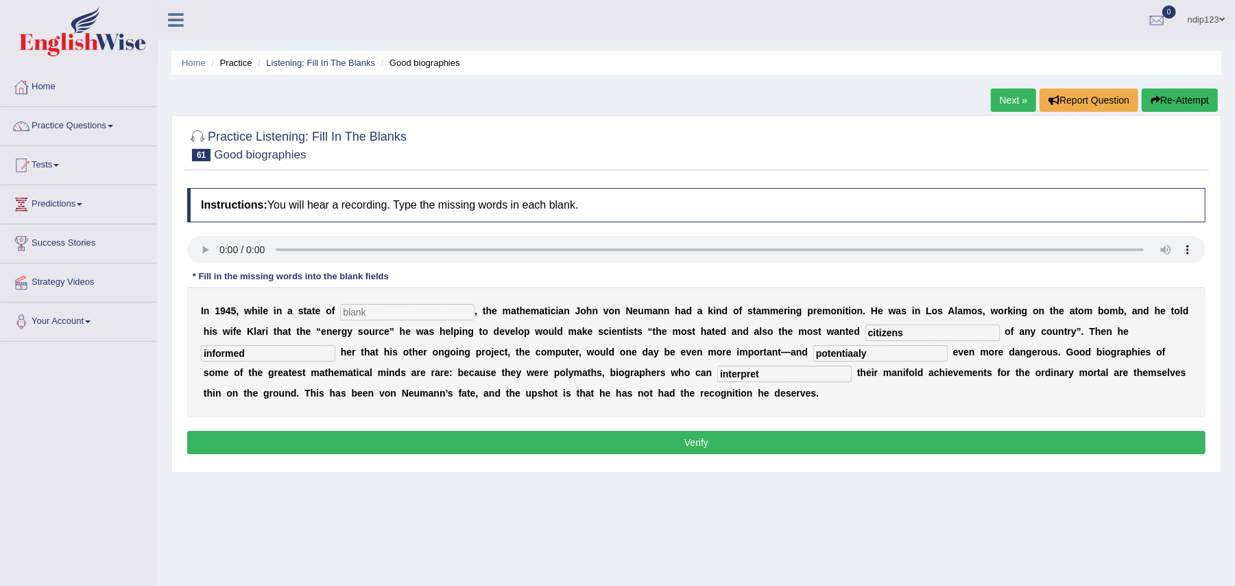
click at [390, 310] on input "text" at bounding box center [407, 312] width 134 height 16
click at [372, 310] on input "exhaution" at bounding box center [407, 312] width 134 height 16
type input "exhaustion"
click at [857, 357] on input "potentiaaly" at bounding box center [880, 353] width 134 height 16
type input "potentially"
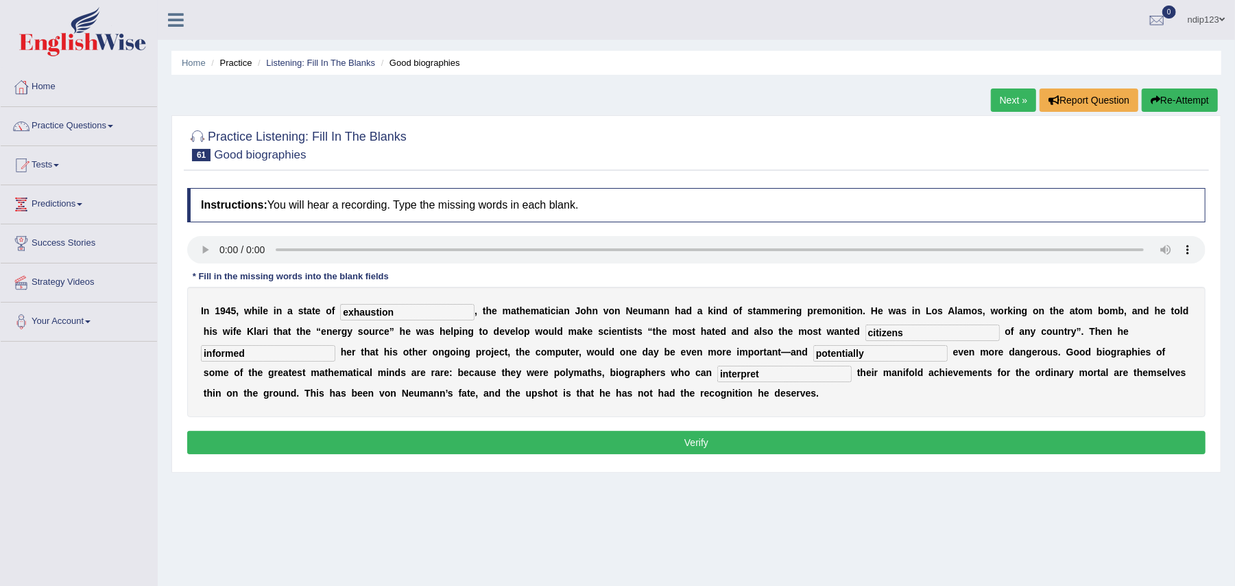
click at [715, 442] on button "Verify" at bounding box center [696, 442] width 1019 height 23
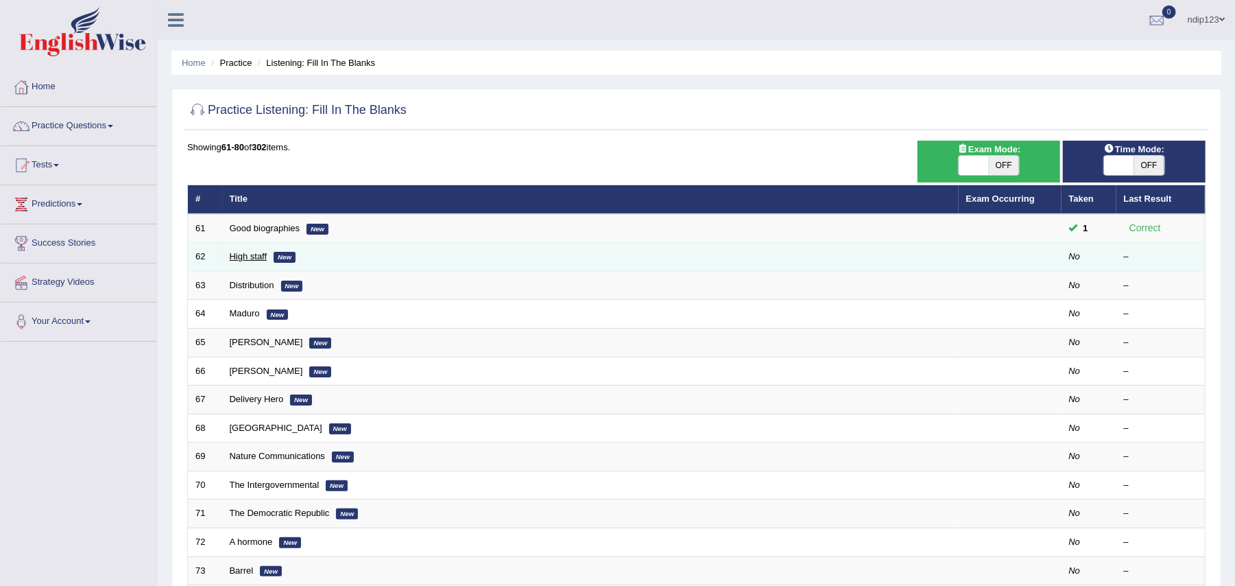
click at [239, 259] on link "High staff" at bounding box center [249, 256] width 38 height 10
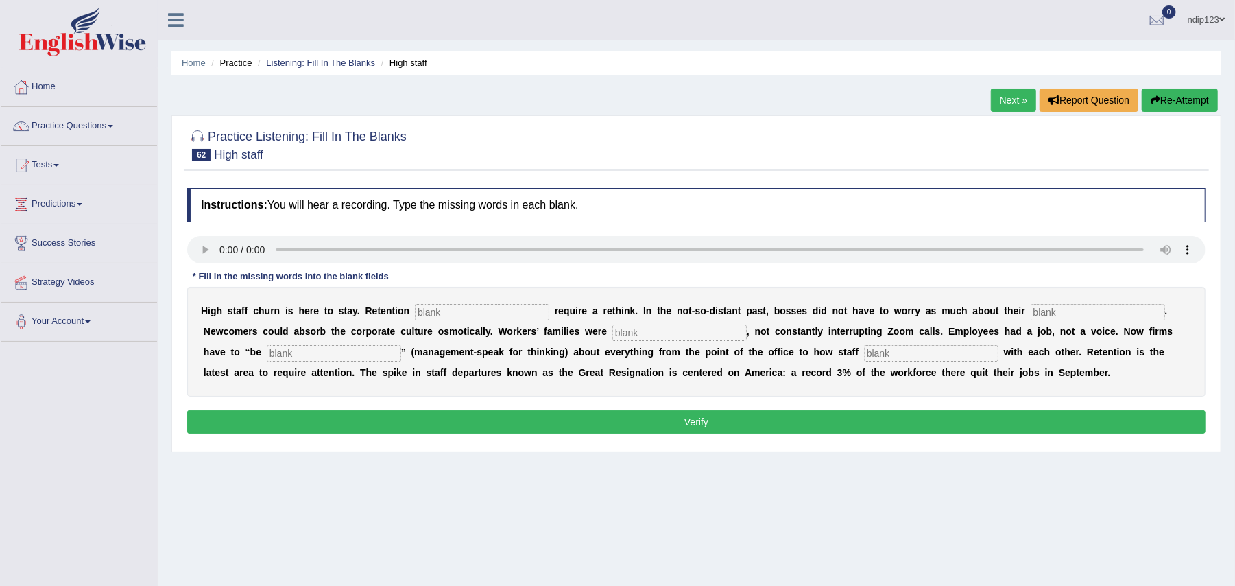
click at [697, 418] on button "Verify" at bounding box center [696, 421] width 1019 height 23
click at [469, 309] on input "text" at bounding box center [482, 312] width 134 height 16
type input "strategies"
click at [656, 333] on input "text" at bounding box center [680, 332] width 134 height 16
type input "workforce"
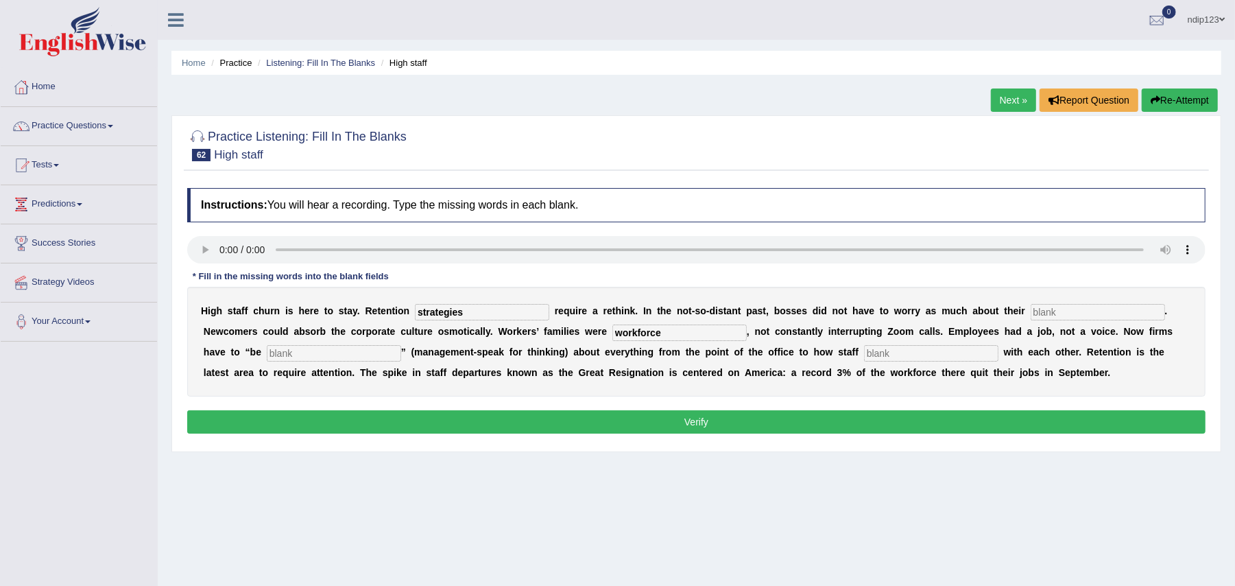
click at [1062, 313] on input "text" at bounding box center [1098, 312] width 134 height 16
type input "workforce"
drag, startPoint x: 683, startPoint y: 337, endPoint x: 616, endPoint y: 332, distance: 67.4
click at [616, 332] on input "workforce" at bounding box center [680, 332] width 134 height 16
type input "visible"
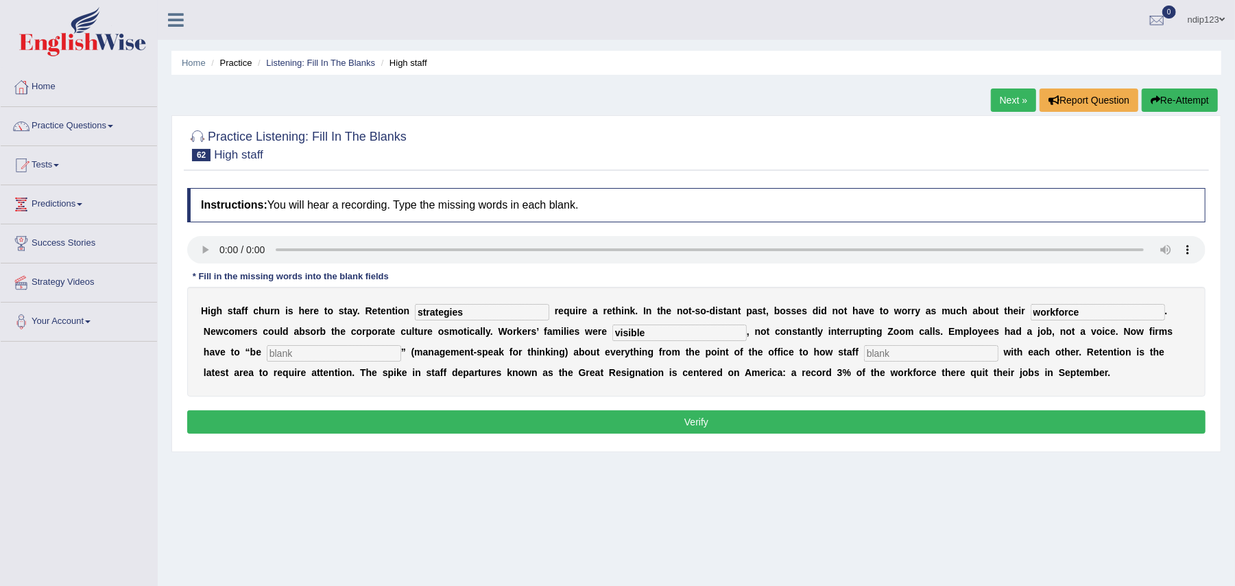
click at [336, 355] on input "text" at bounding box center [334, 353] width 134 height 16
type input "intentional"
click at [903, 353] on input "text" at bounding box center [931, 353] width 134 height 16
type input "communicate"
click at [1084, 311] on input "workforce" at bounding box center [1098, 312] width 134 height 16
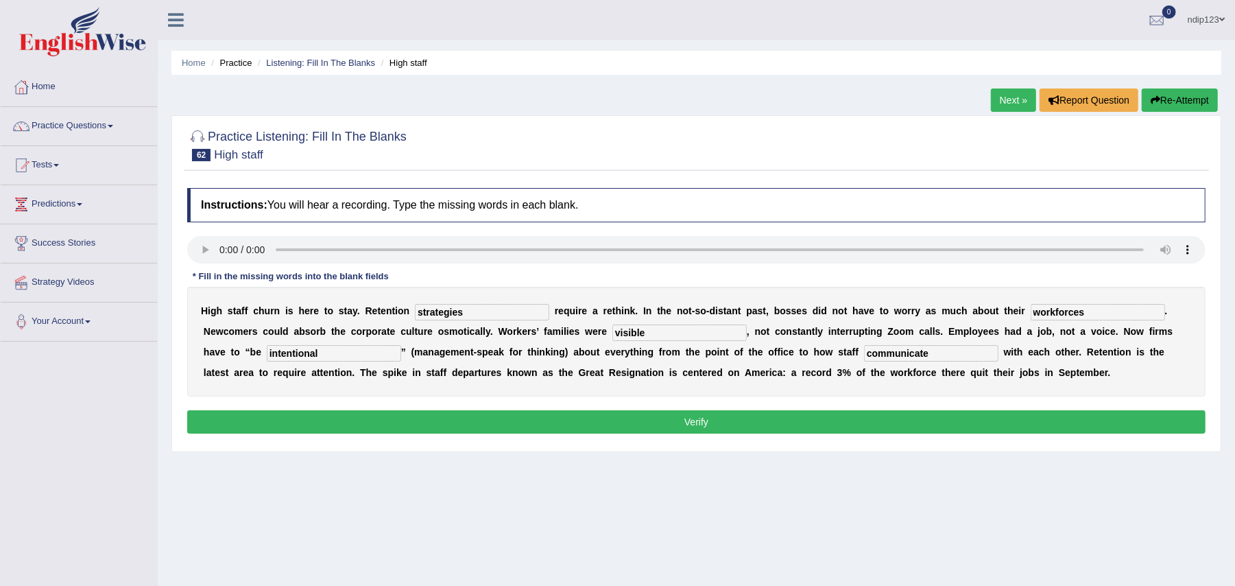
type input "workforces"
click at [616, 328] on input "visible" at bounding box center [680, 332] width 134 height 16
click at [615, 333] on input "visible" at bounding box center [680, 332] width 134 height 16
type input "invisible"
click at [700, 423] on button "Verify" at bounding box center [696, 421] width 1019 height 23
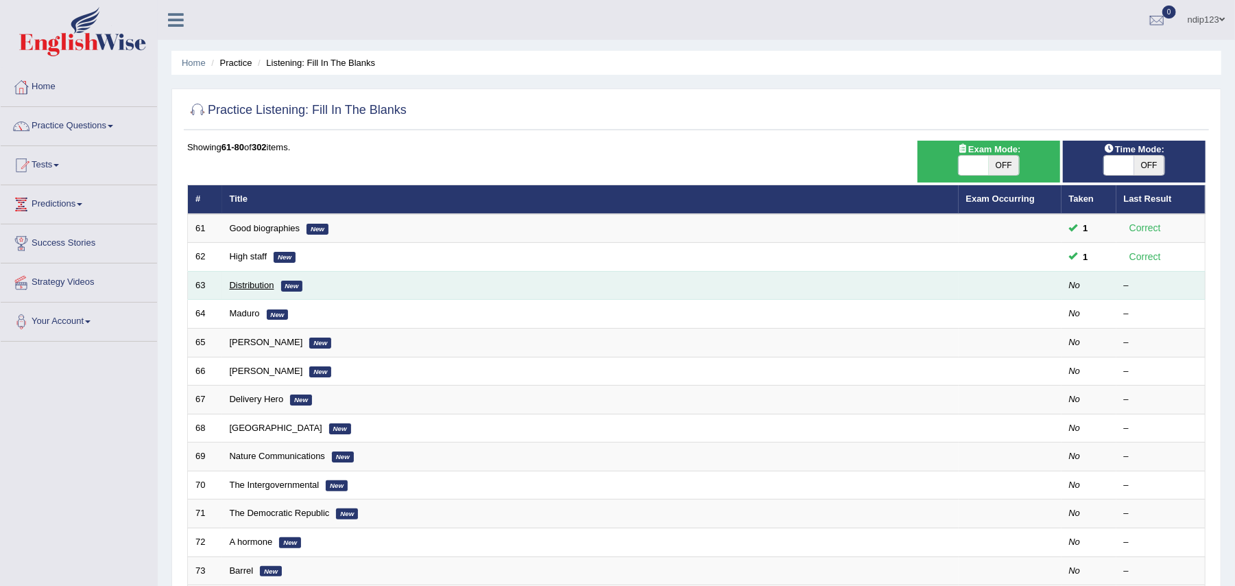
click at [255, 284] on link "Distribution" at bounding box center [252, 285] width 45 height 10
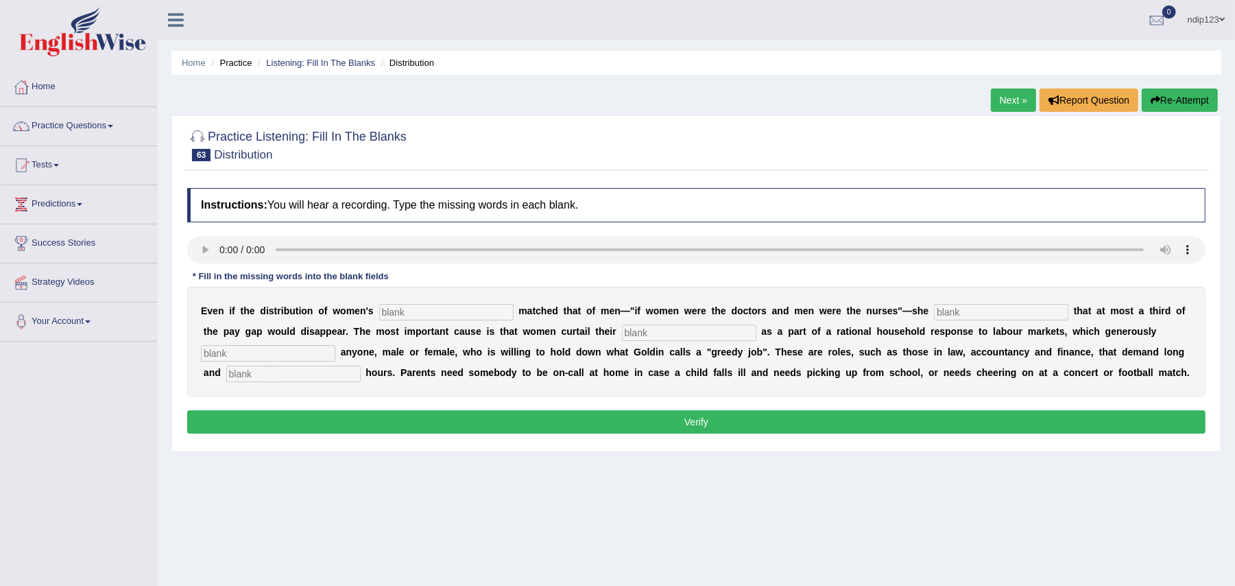
click at [426, 311] on input "text" at bounding box center [446, 312] width 134 height 16
type input "occupation"
click at [972, 313] on input "text" at bounding box center [1001, 312] width 134 height 16
type input "calculate"
click at [675, 331] on input "text" at bounding box center [689, 332] width 134 height 16
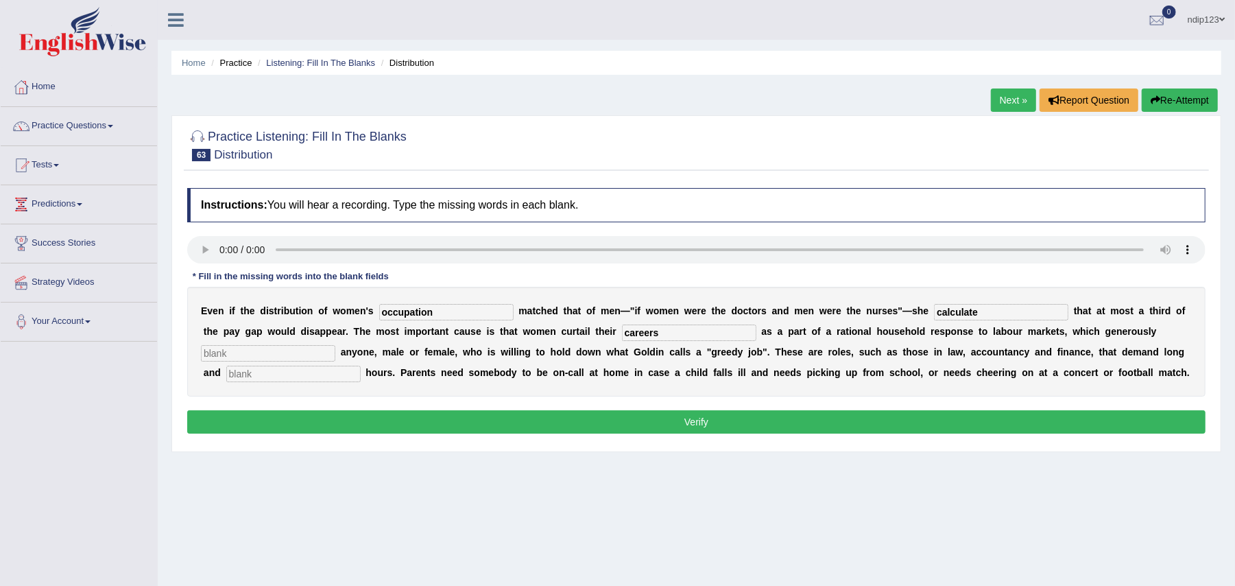
type input "careers"
click at [313, 355] on input "text" at bounding box center [268, 353] width 134 height 16
type input "rewards"
click at [284, 377] on input "text" at bounding box center [293, 374] width 134 height 16
type input "unpredictable"
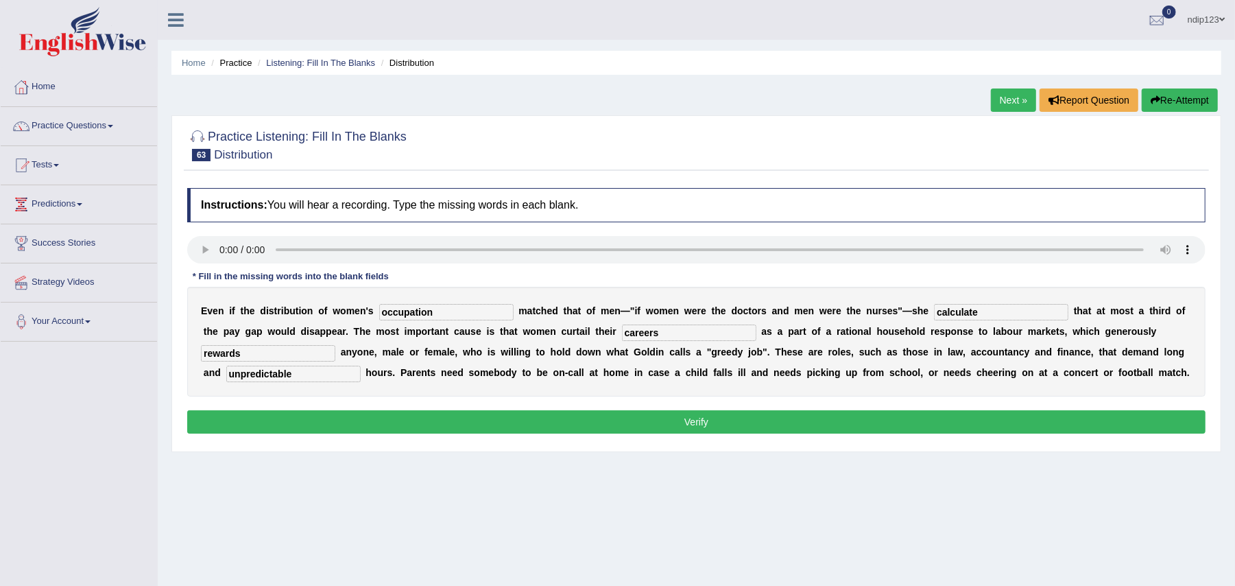
click at [440, 311] on input "occupation" at bounding box center [446, 312] width 134 height 16
type input "occupations"
click at [1005, 316] on input "calculate" at bounding box center [1001, 312] width 134 height 16
type input "calculates"
click at [243, 358] on input "rewards" at bounding box center [268, 353] width 134 height 16
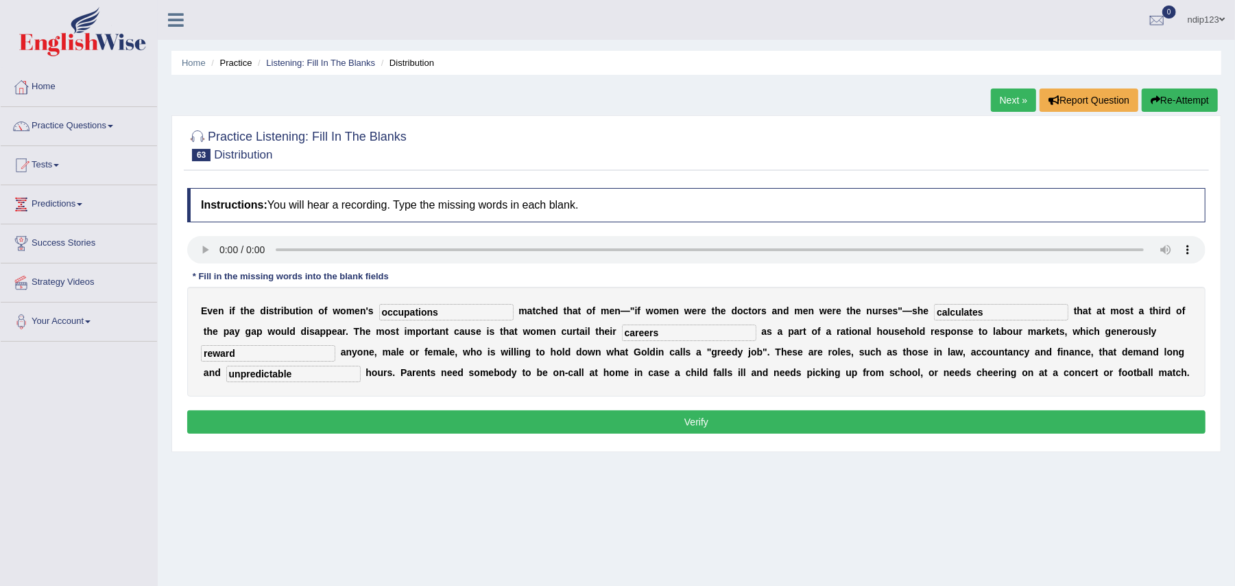
type input "reward"
click at [712, 433] on button "Verify" at bounding box center [696, 421] width 1019 height 23
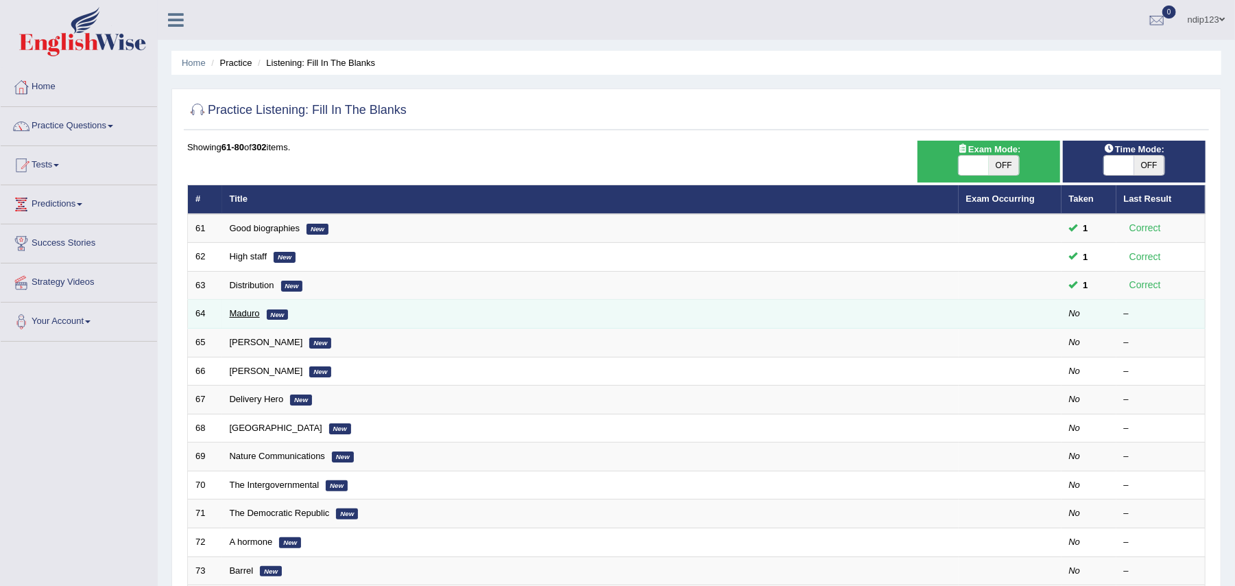
click at [242, 313] on link "Maduro" at bounding box center [245, 313] width 30 height 10
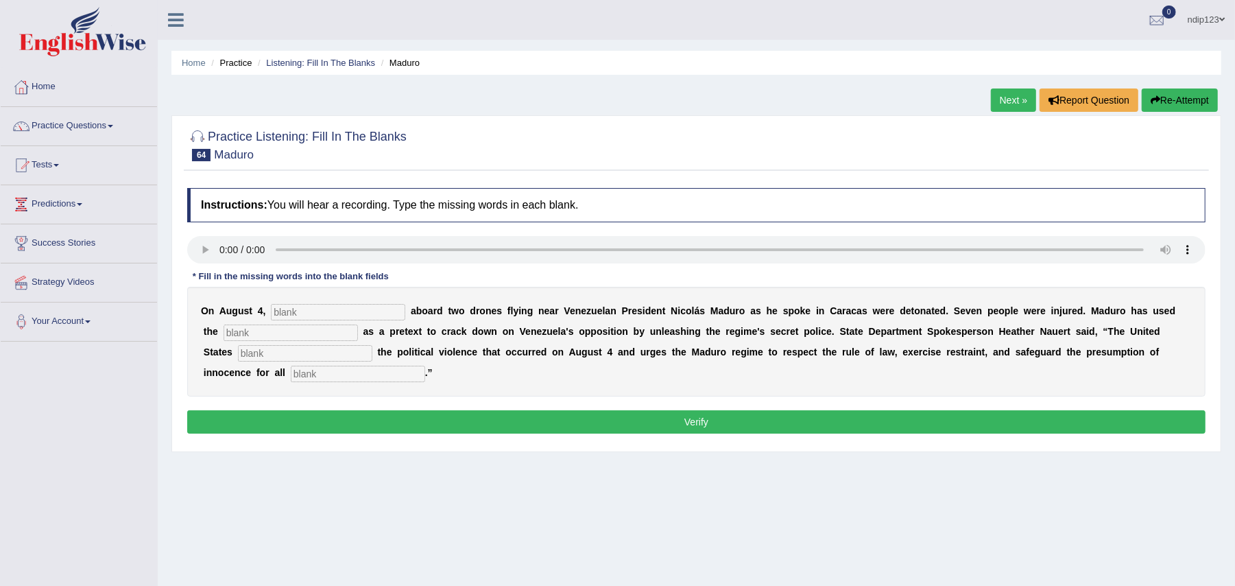
click at [335, 311] on input "text" at bounding box center [338, 312] width 134 height 16
type input "explosives"
click at [268, 331] on input "text" at bounding box center [291, 332] width 134 height 16
type input "incident"
click at [322, 355] on input "text" at bounding box center [305, 353] width 134 height 16
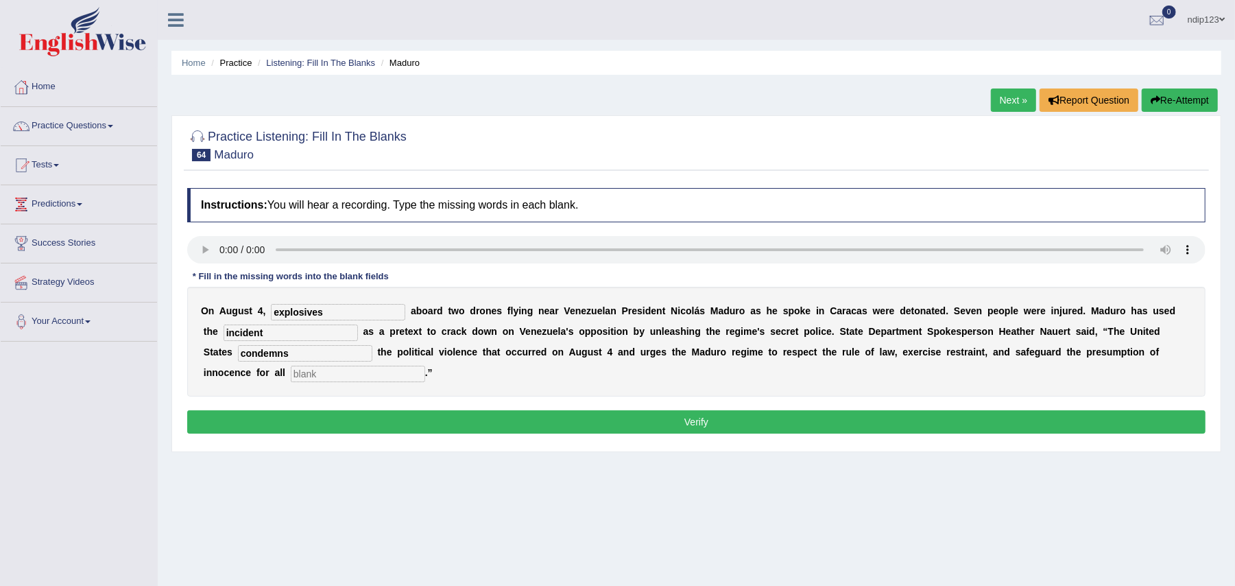
type input "condemns"
click at [313, 379] on input "text" at bounding box center [358, 374] width 134 height 16
type input "accused"
click at [714, 423] on button "Verify" at bounding box center [696, 421] width 1019 height 23
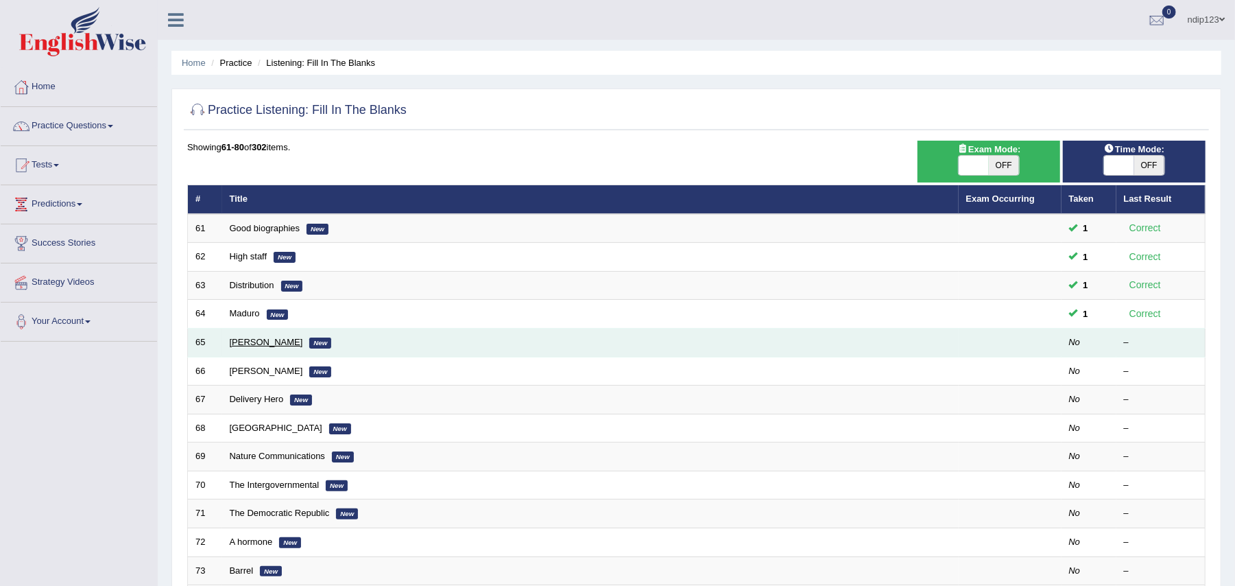
click at [257, 343] on link "[PERSON_NAME]" at bounding box center [266, 342] width 73 height 10
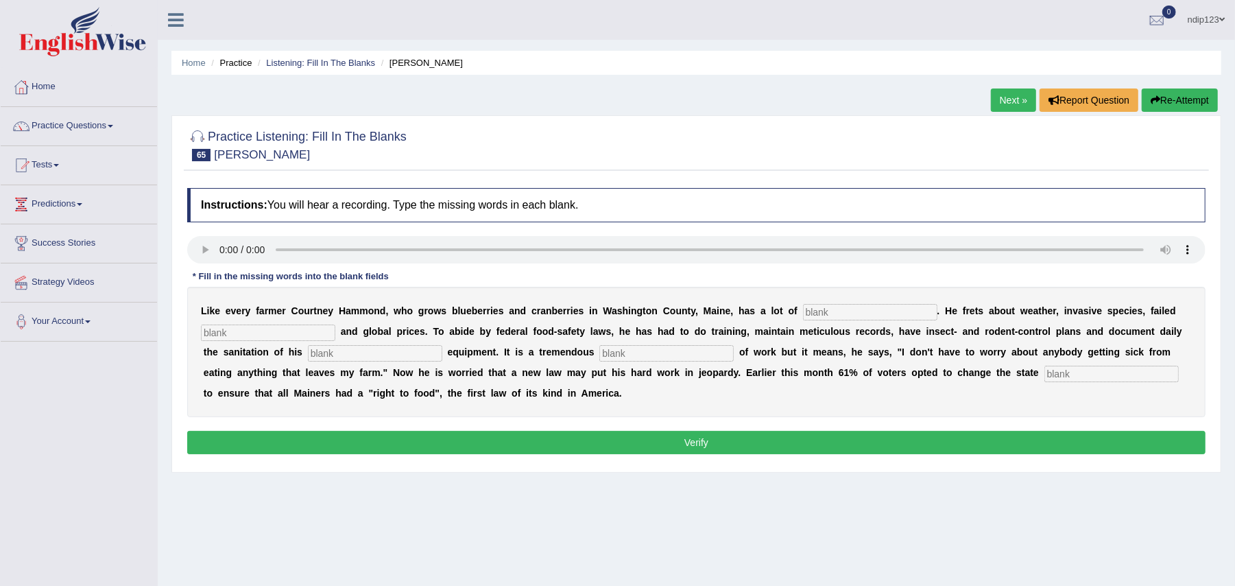
click at [1065, 375] on input "text" at bounding box center [1112, 374] width 134 height 16
type input "constitution"
click at [690, 355] on input "text" at bounding box center [666, 353] width 134 height 16
type input "amount"
click at [403, 352] on input "text" at bounding box center [375, 353] width 134 height 16
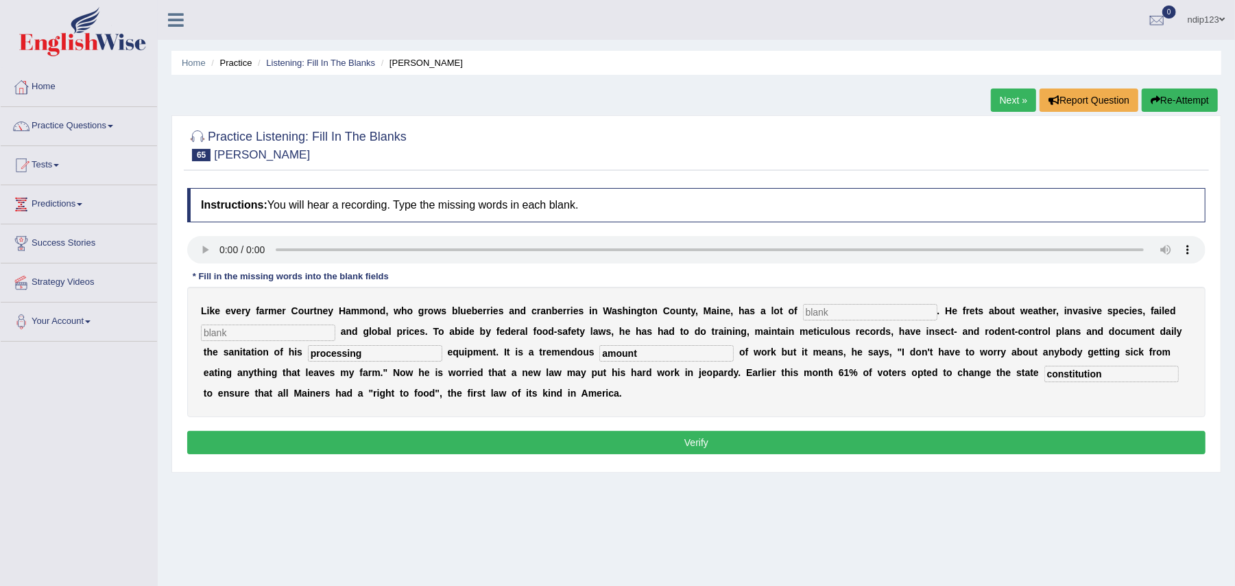
type input "processing"
click at [832, 311] on input "text" at bounding box center [870, 312] width 134 height 16
type input "crops"
click at [283, 337] on input "text" at bounding box center [268, 332] width 134 height 16
type input "crops"
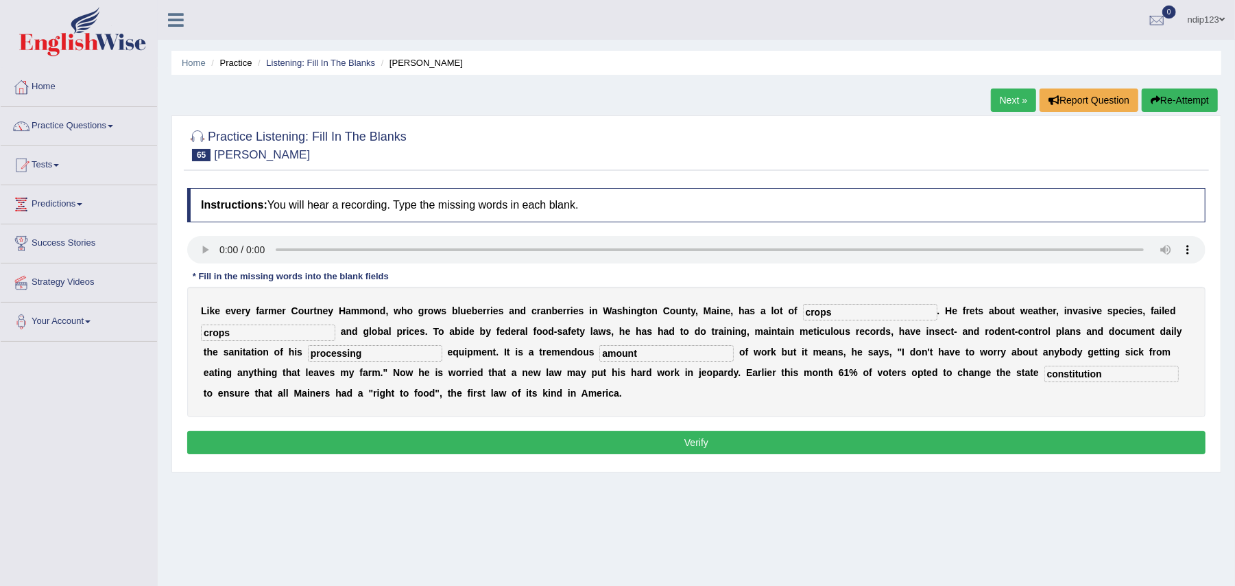
drag, startPoint x: 846, startPoint y: 310, endPoint x: 799, endPoint y: 313, distance: 46.8
click at [799, 313] on div "L i k e e v e r y f a r m e r C o u r t n e y H a m m o n d , w h o g r o w s b…" at bounding box center [696, 352] width 1019 height 130
type input "worries"
click at [733, 439] on button "Verify" at bounding box center [696, 442] width 1019 height 23
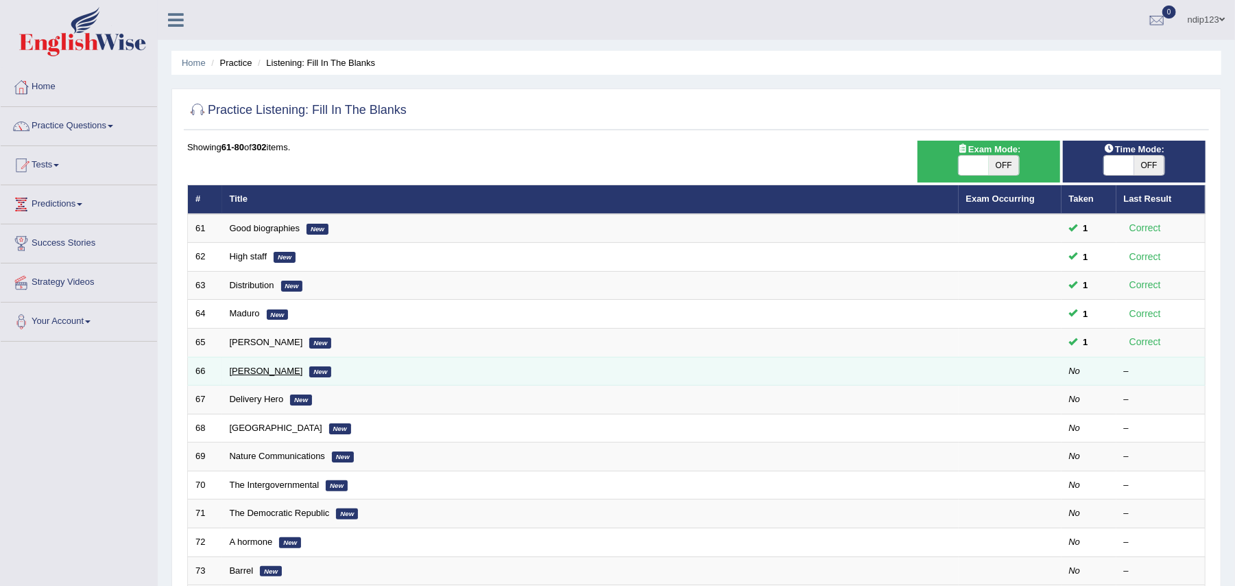
click at [245, 372] on link "[PERSON_NAME]" at bounding box center [266, 371] width 73 height 10
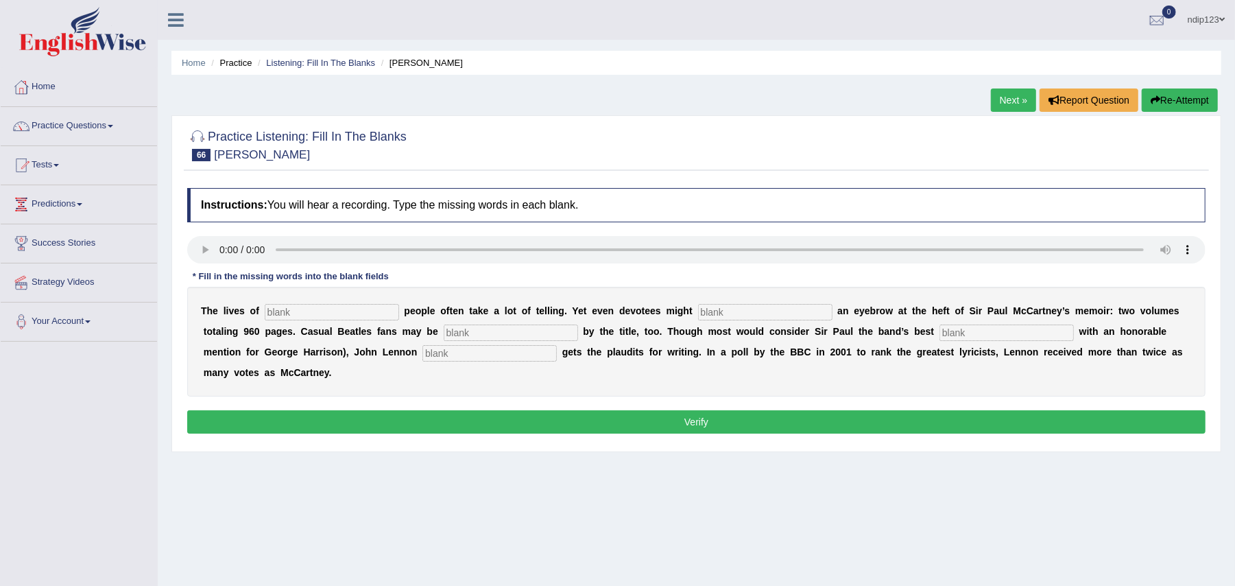
click at [322, 316] on input "text" at bounding box center [332, 312] width 134 height 16
type input "distinguish"
click at [717, 311] on input "text" at bounding box center [765, 312] width 134 height 16
type input "raise"
click at [514, 333] on input "text" at bounding box center [511, 332] width 134 height 16
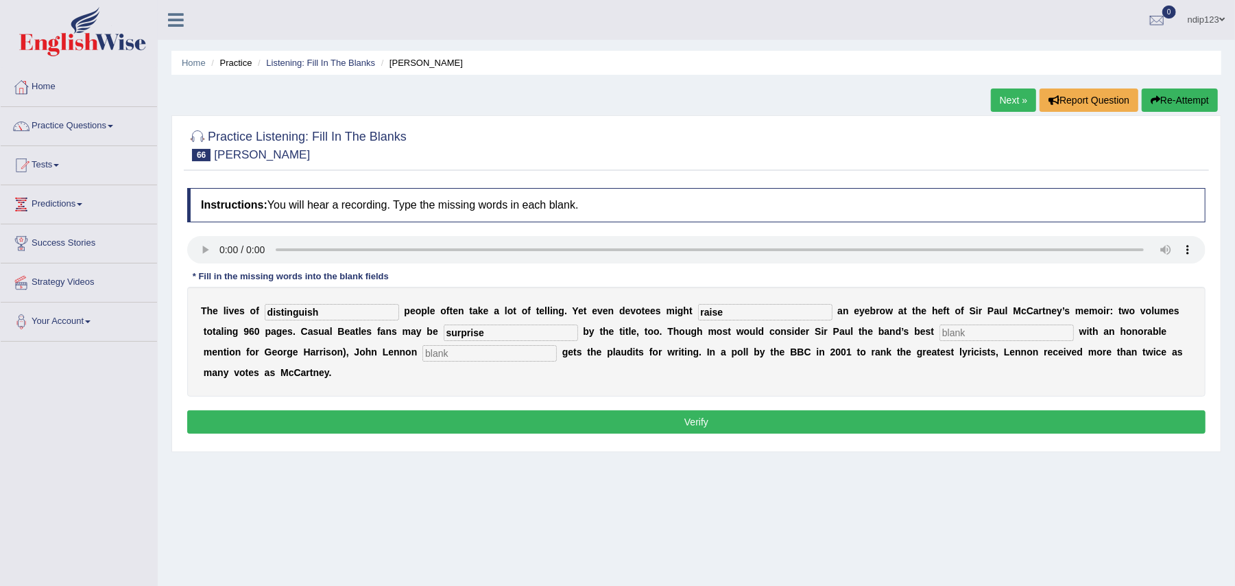
type input "surprise"
click at [975, 333] on input "text" at bounding box center [1007, 332] width 134 height 16
type input "musician"
click at [536, 354] on input "text" at bounding box center [490, 353] width 134 height 16
type input "typically"
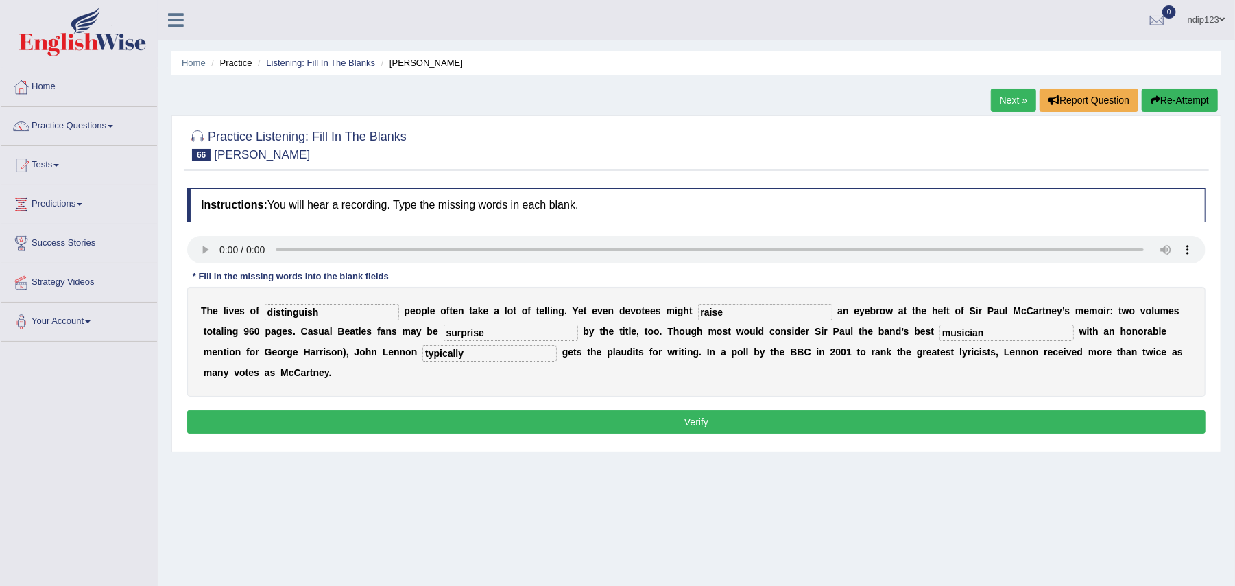
click at [489, 333] on input "surprise" at bounding box center [511, 332] width 134 height 16
type input "surprised"
click at [717, 418] on button "Verify" at bounding box center [696, 421] width 1019 height 23
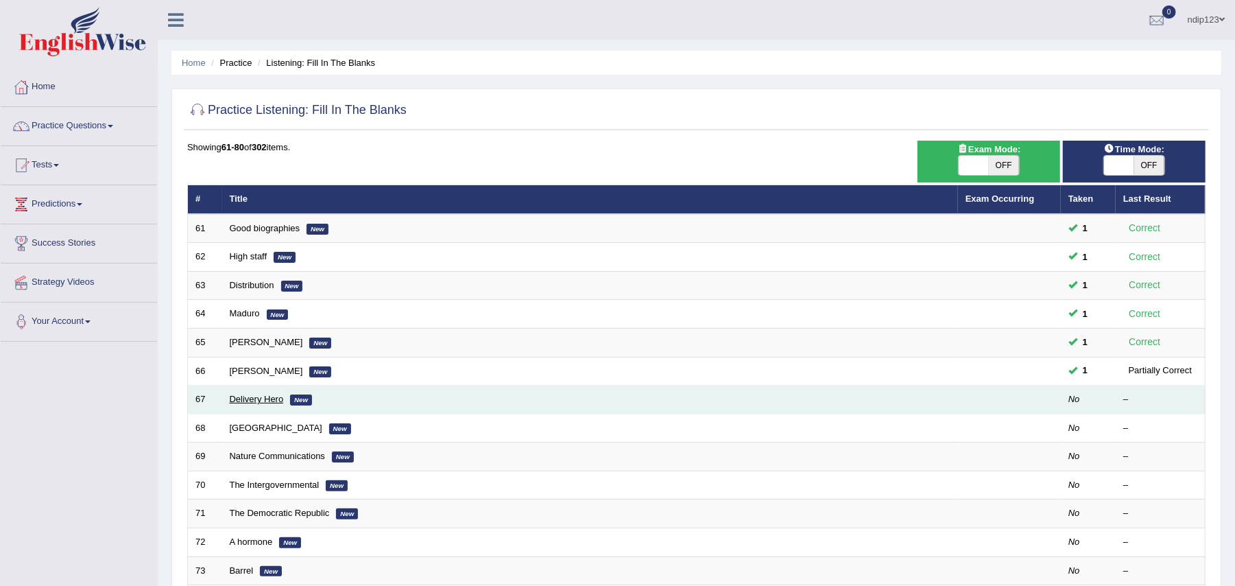
click at [244, 401] on link "Delivery Hero" at bounding box center [257, 399] width 54 height 10
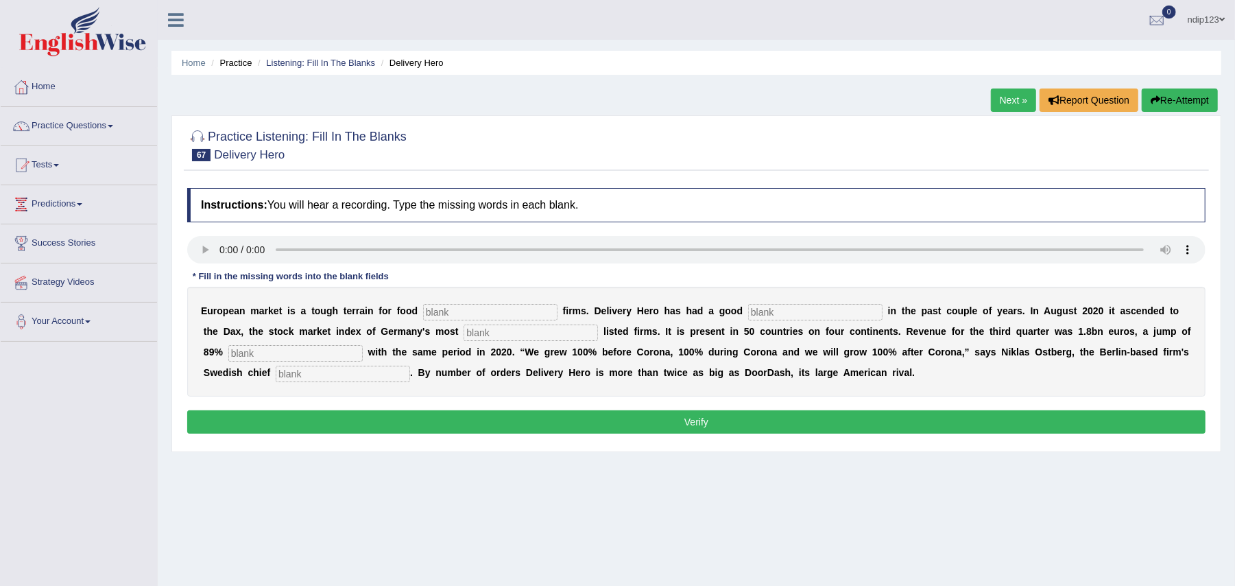
click at [215, 277] on div "Instructions: You will hear a recording. Type the missing words in each blank. …" at bounding box center [696, 312] width 1025 height 263
click at [388, 382] on input "text" at bounding box center [343, 374] width 134 height 16
type input "executive"
click at [292, 351] on input "text" at bounding box center [295, 353] width 134 height 16
type input "compared"
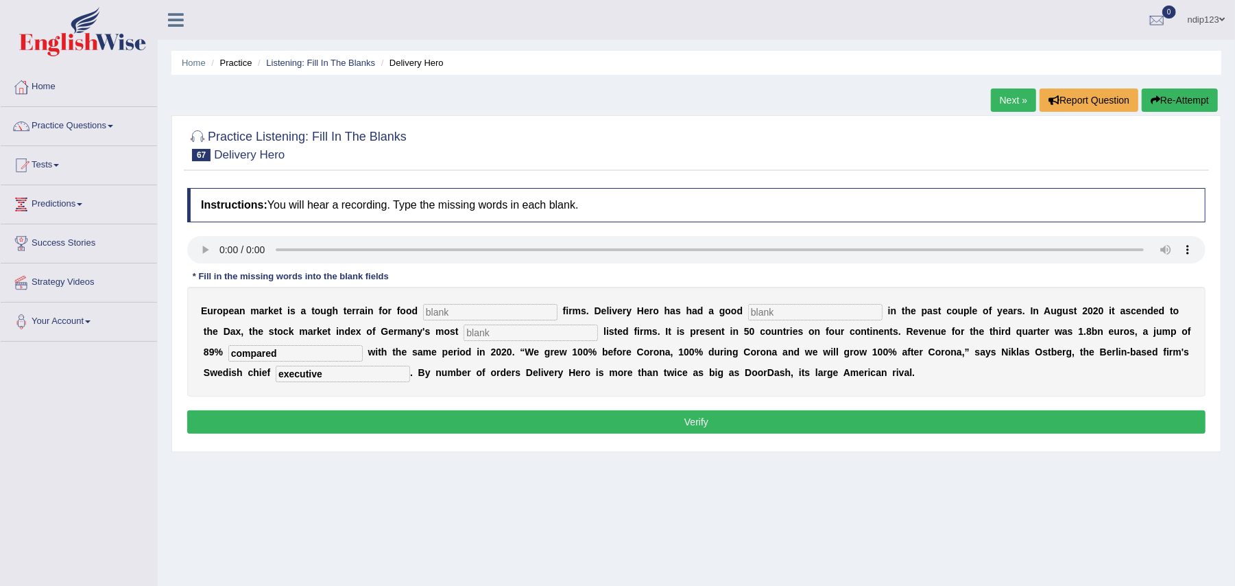
click at [512, 329] on input "text" at bounding box center [531, 332] width 134 height 16
type input "valuable"
click at [780, 309] on input "text" at bounding box center [815, 312] width 134 height 16
type input "run"
click at [453, 313] on input "text" at bounding box center [490, 312] width 134 height 16
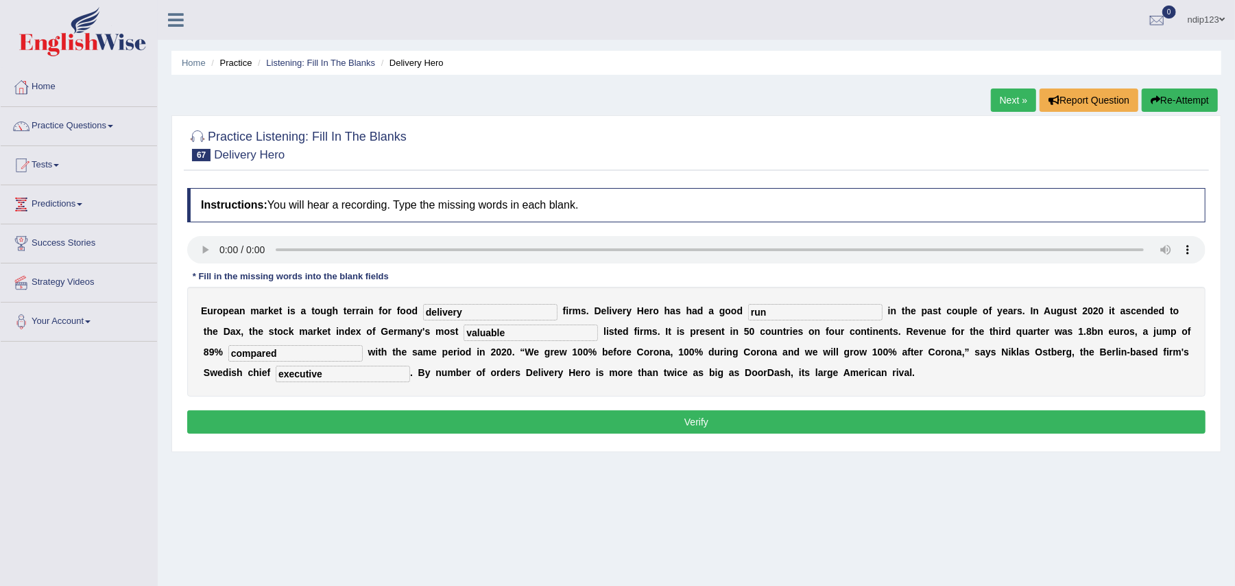
type input "delivery"
click at [708, 418] on button "Verify" at bounding box center [696, 421] width 1019 height 23
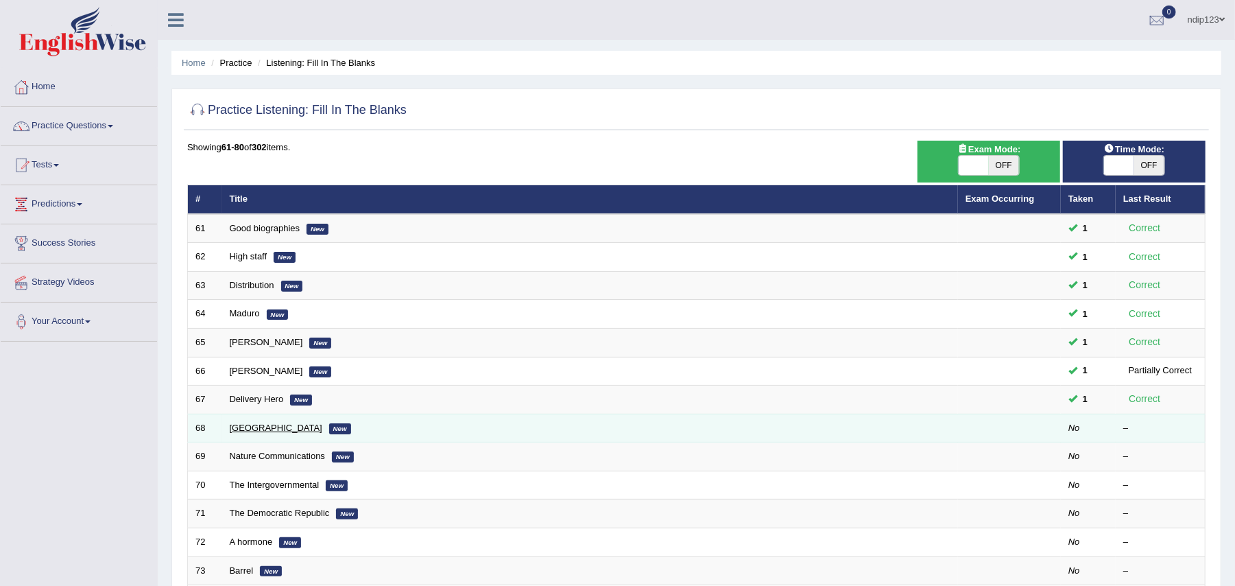
click at [248, 433] on link "[GEOGRAPHIC_DATA]" at bounding box center [276, 428] width 93 height 10
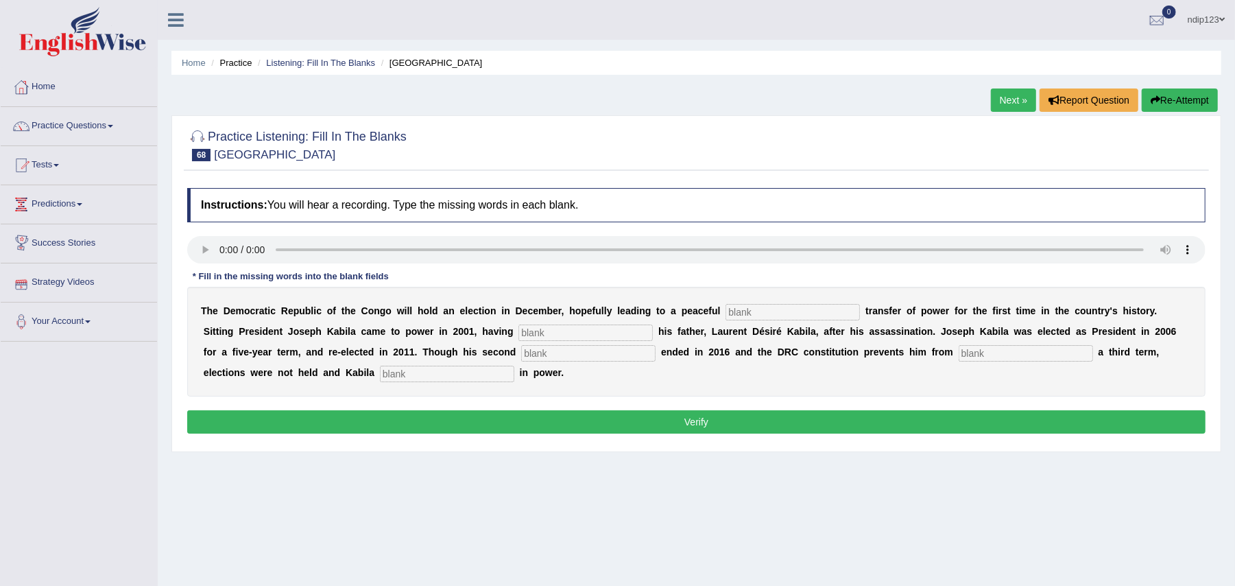
click at [423, 379] on input "text" at bounding box center [447, 374] width 134 height 16
type input "remained"
click at [586, 355] on input "text" at bounding box center [588, 353] width 134 height 16
type input "seeking"
click at [807, 311] on input "text" at bounding box center [793, 312] width 134 height 16
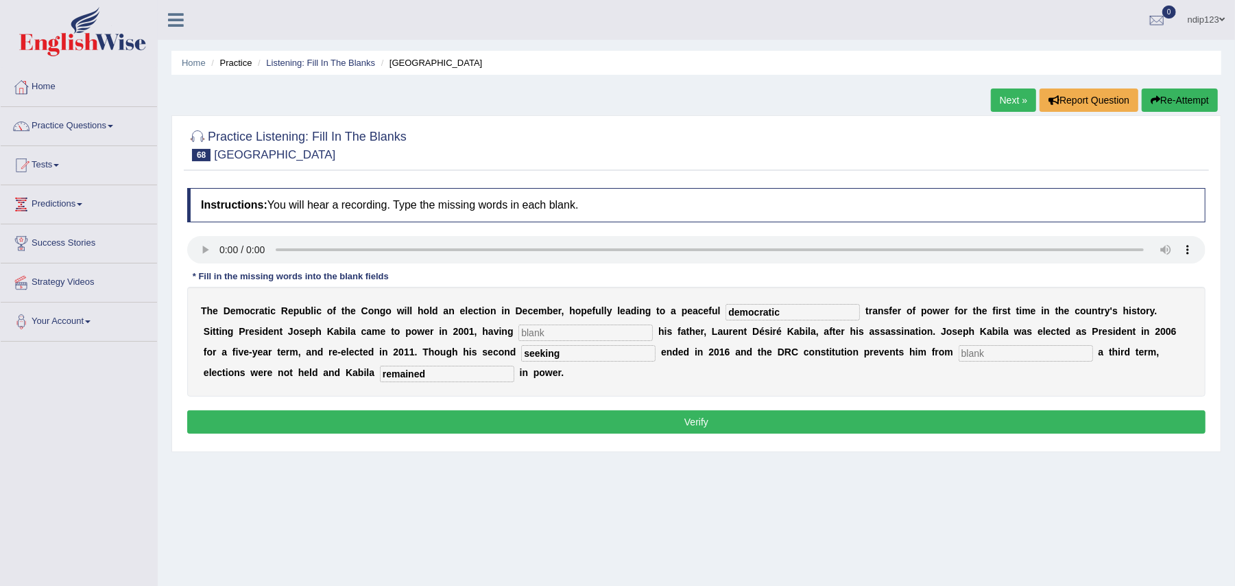
type input "democratic"
click at [624, 332] on input "text" at bounding box center [586, 332] width 134 height 16
type input "succeeded"
drag, startPoint x: 545, startPoint y: 350, endPoint x: 519, endPoint y: 347, distance: 25.5
click at [519, 347] on div "T h e D e m o c r a t i c R e p u b l i c o f t h e C o n g o w i l l h o l d a…" at bounding box center [696, 342] width 1019 height 110
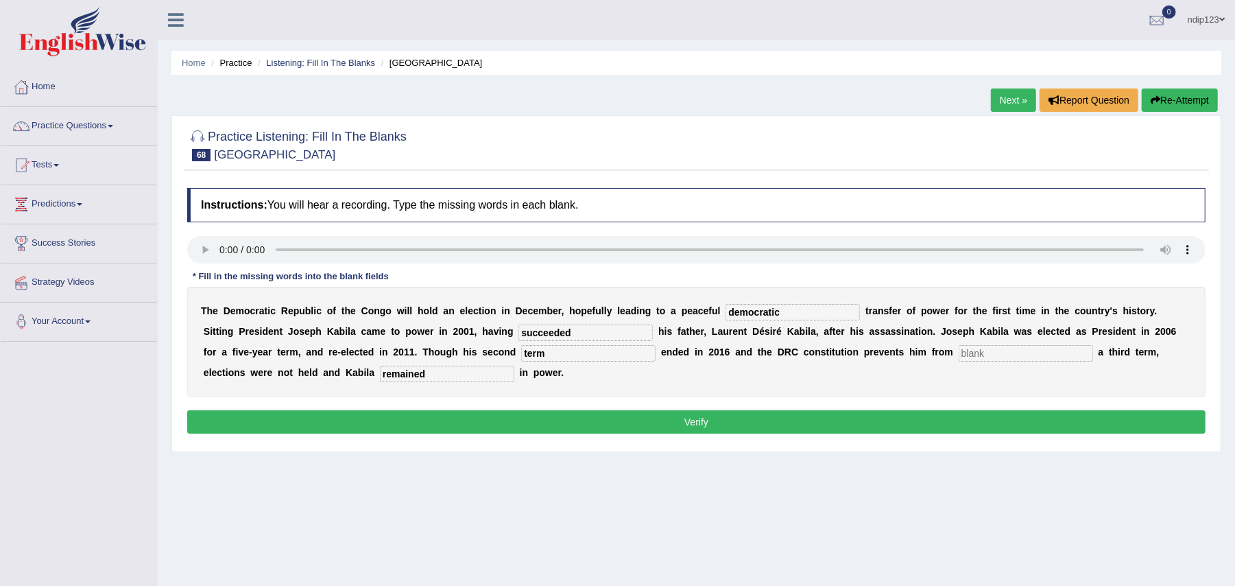
type input "term"
click at [1002, 357] on input "text" at bounding box center [1026, 353] width 134 height 16
type input "seeking"
click at [717, 426] on button "Verify" at bounding box center [696, 421] width 1019 height 23
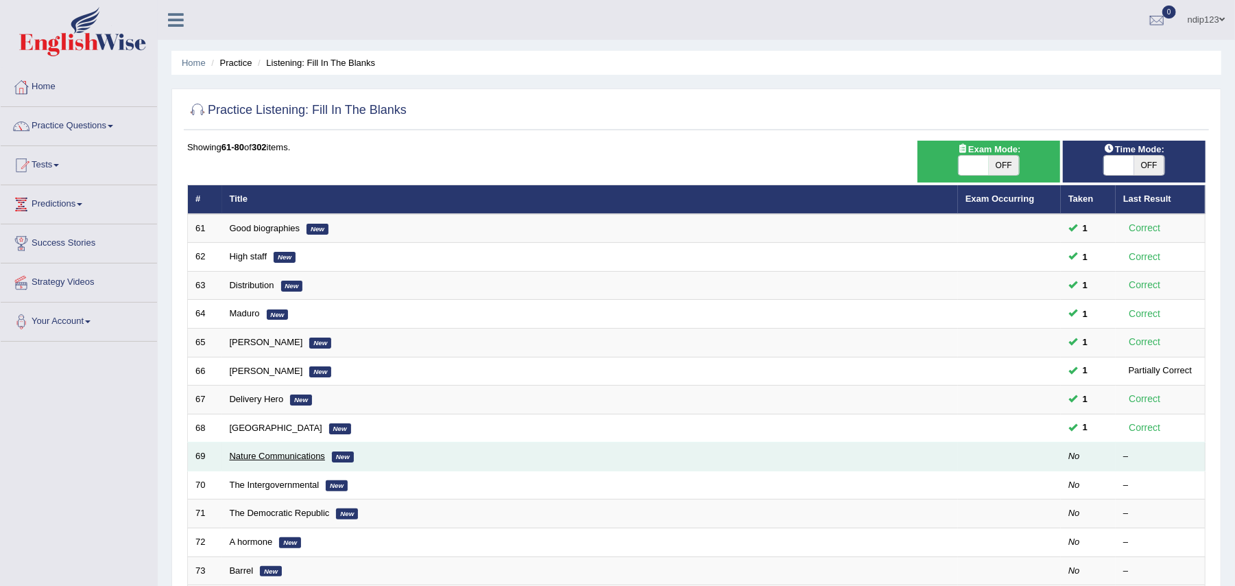
click at [277, 459] on link "Nature Communications" at bounding box center [277, 456] width 95 height 10
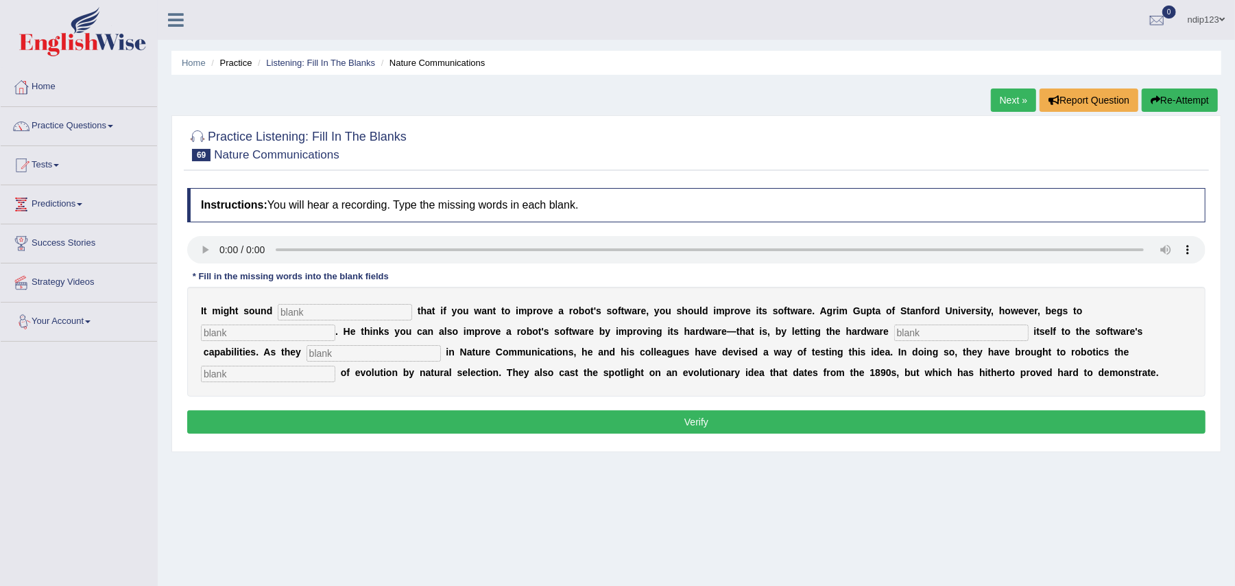
drag, startPoint x: 215, startPoint y: 375, endPoint x: 235, endPoint y: 373, distance: 19.9
click at [220, 375] on input "text" at bounding box center [268, 374] width 134 height 16
type input "principles"
click at [414, 348] on input "text" at bounding box center [374, 353] width 134 height 16
type input "describe"
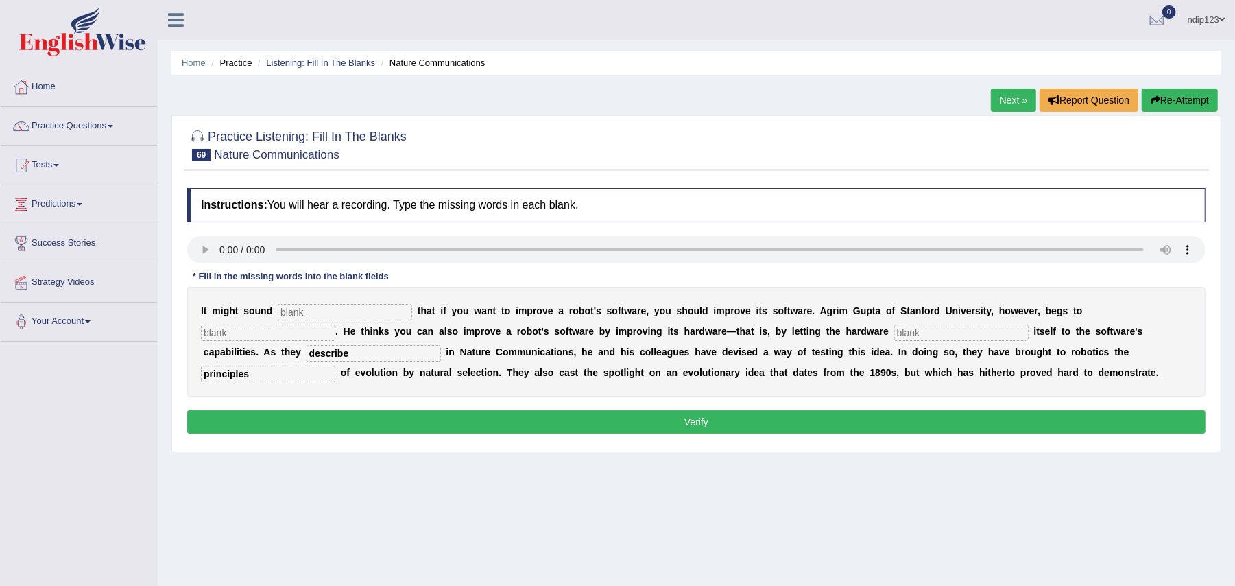
click at [308, 309] on input "text" at bounding box center [345, 312] width 134 height 16
type input "obvious"
click at [319, 330] on input "text" at bounding box center [268, 332] width 134 height 16
type input "differ"
click at [931, 331] on input "text" at bounding box center [961, 332] width 134 height 16
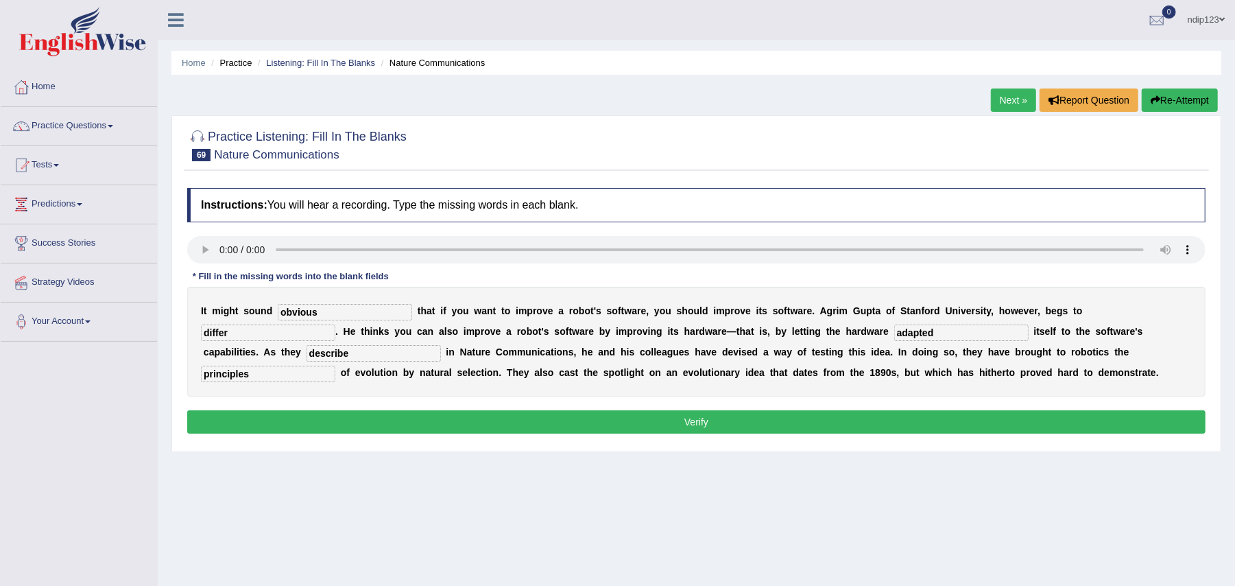
type input "adapted"
click at [942, 331] on input "adapted" at bounding box center [961, 332] width 134 height 16
type input "adapt"
click at [366, 355] on input "describe" at bounding box center [374, 353] width 134 height 16
type input "described"
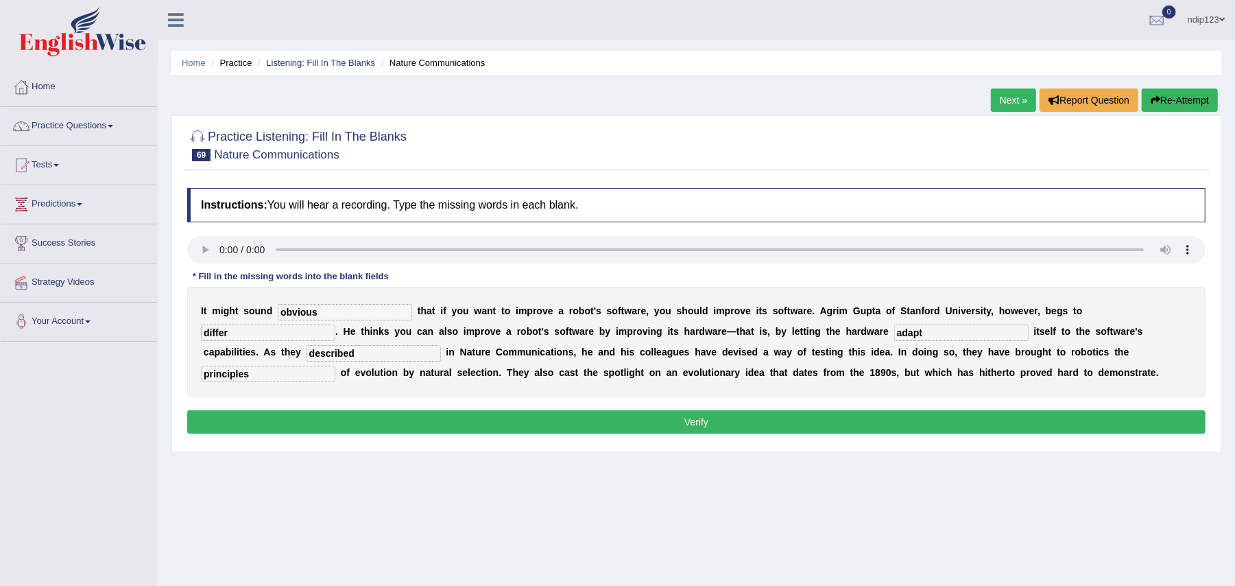
click at [714, 420] on button "Verify" at bounding box center [696, 421] width 1019 height 23
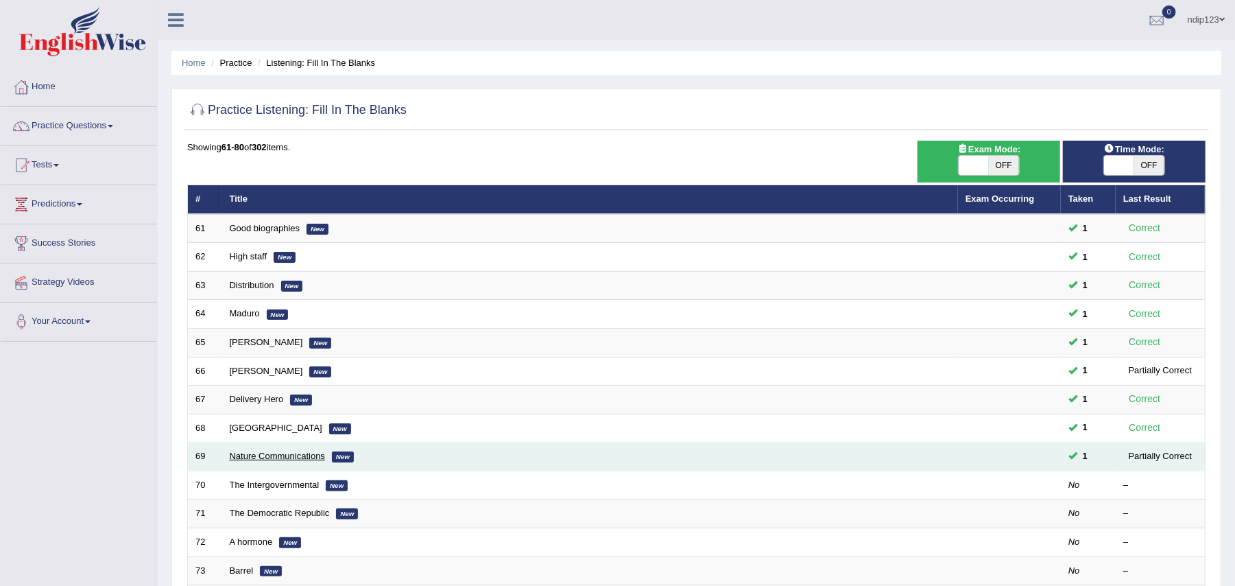
click at [253, 459] on link "Nature Communications" at bounding box center [277, 456] width 95 height 10
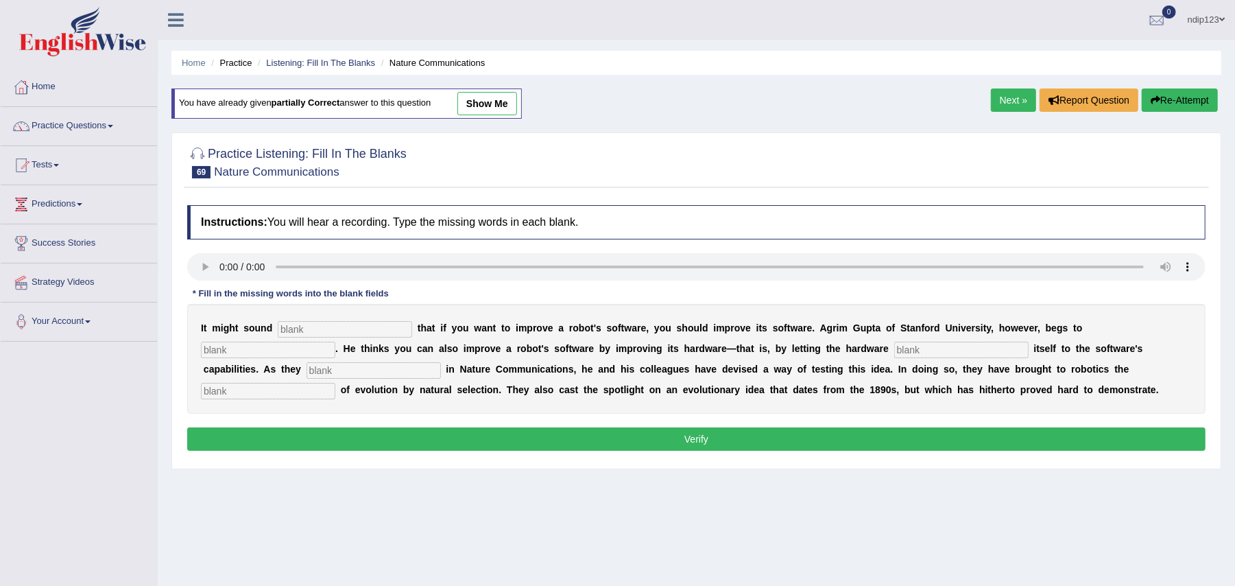
click at [328, 327] on input "text" at bounding box center [345, 329] width 134 height 16
type input "obvious"
click at [302, 350] on input "text" at bounding box center [268, 350] width 134 height 16
type input "differ"
click at [945, 352] on input "text" at bounding box center [961, 350] width 134 height 16
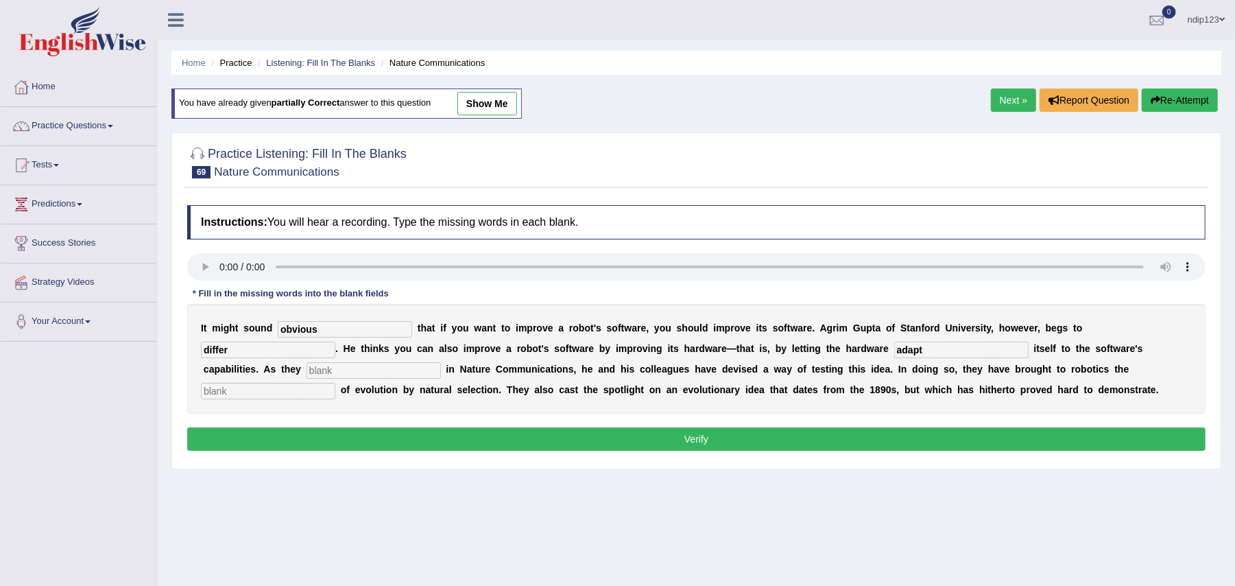
type input "adapt"
click at [390, 375] on input "text" at bounding box center [374, 370] width 134 height 16
type input "describe"
click at [270, 390] on input "text" at bounding box center [268, 391] width 134 height 16
type input "principles"
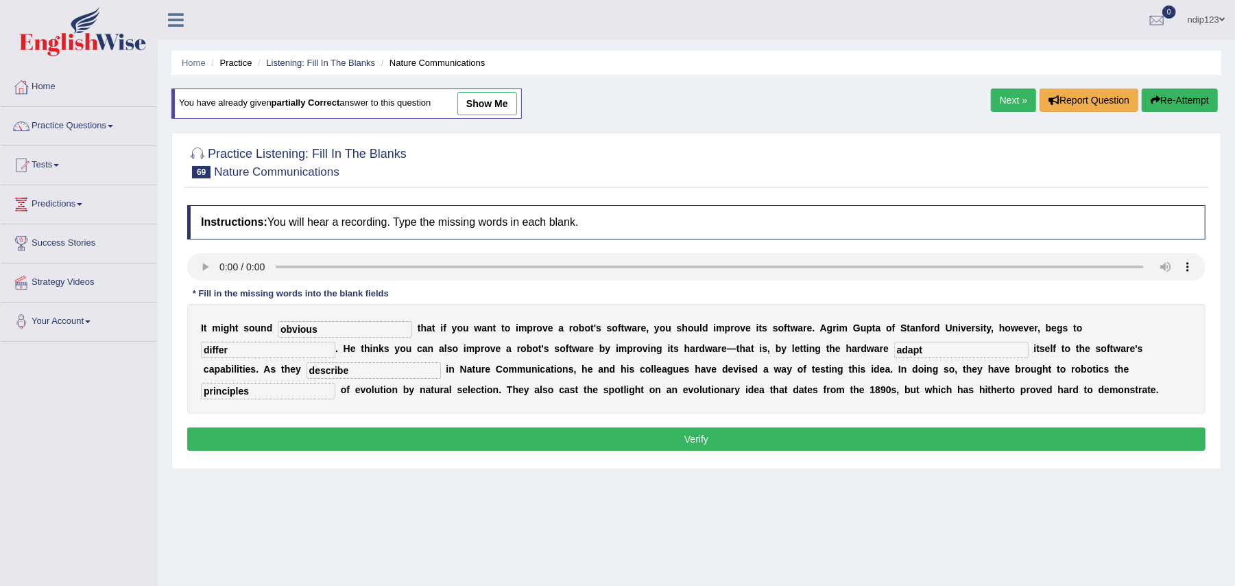
click at [725, 444] on button "Verify" at bounding box center [696, 438] width 1019 height 23
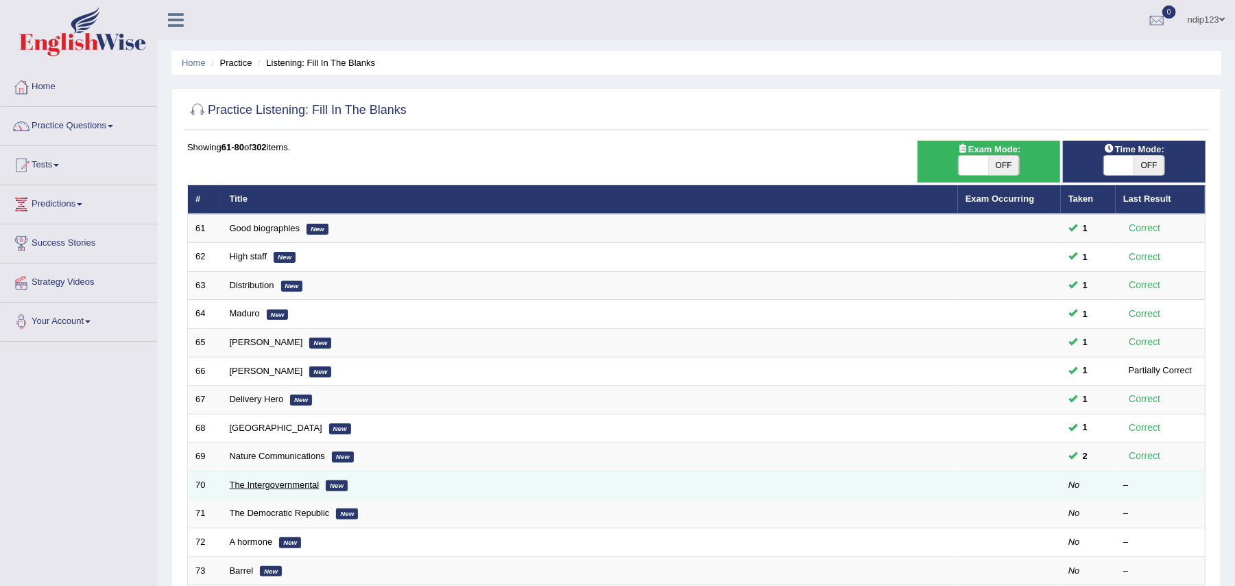
click at [264, 488] on link "The Intergovernmental" at bounding box center [275, 484] width 90 height 10
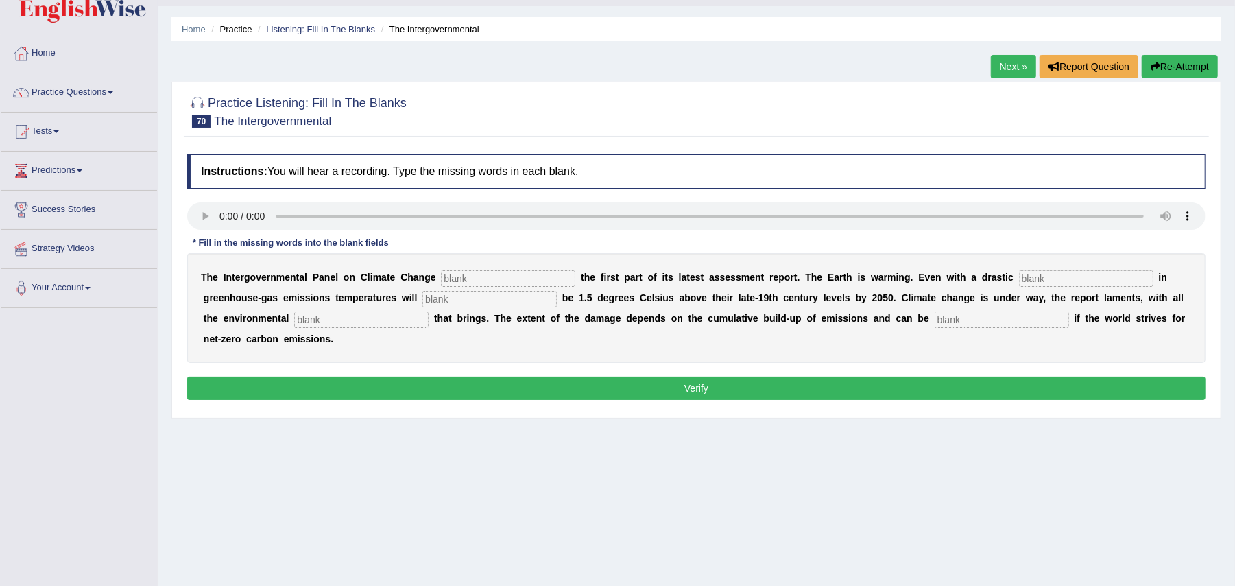
scroll to position [134, 0]
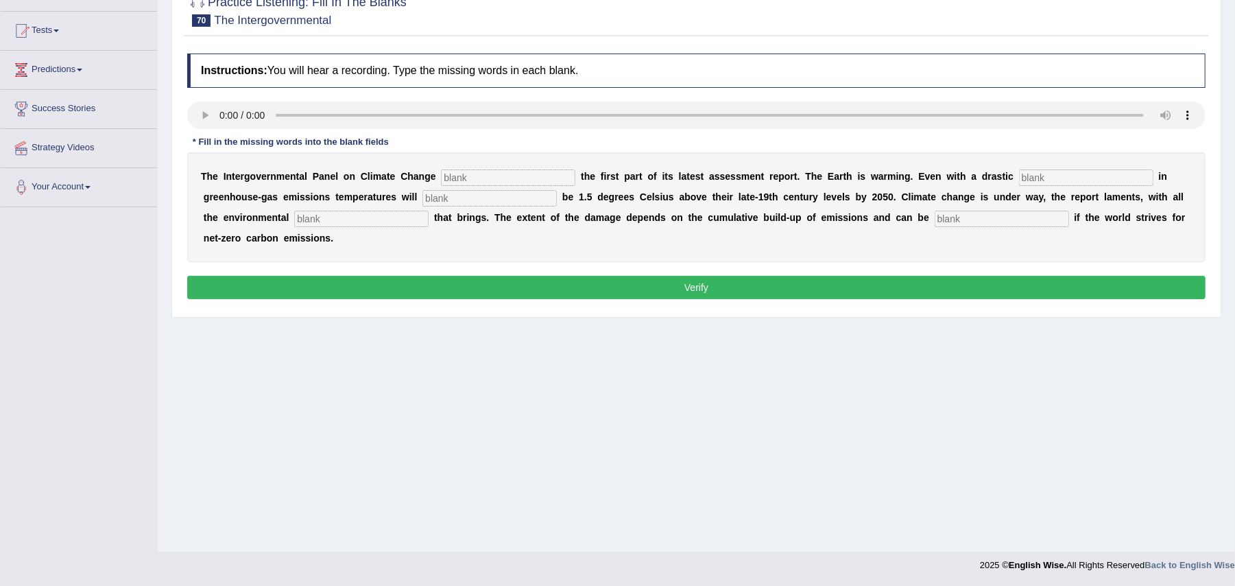
click at [961, 225] on input "text" at bounding box center [1002, 219] width 134 height 16
type input "eliminated"
click at [360, 226] on input "text" at bounding box center [361, 219] width 134 height 16
type input "consequences"
click at [497, 204] on input "text" at bounding box center [490, 198] width 134 height 16
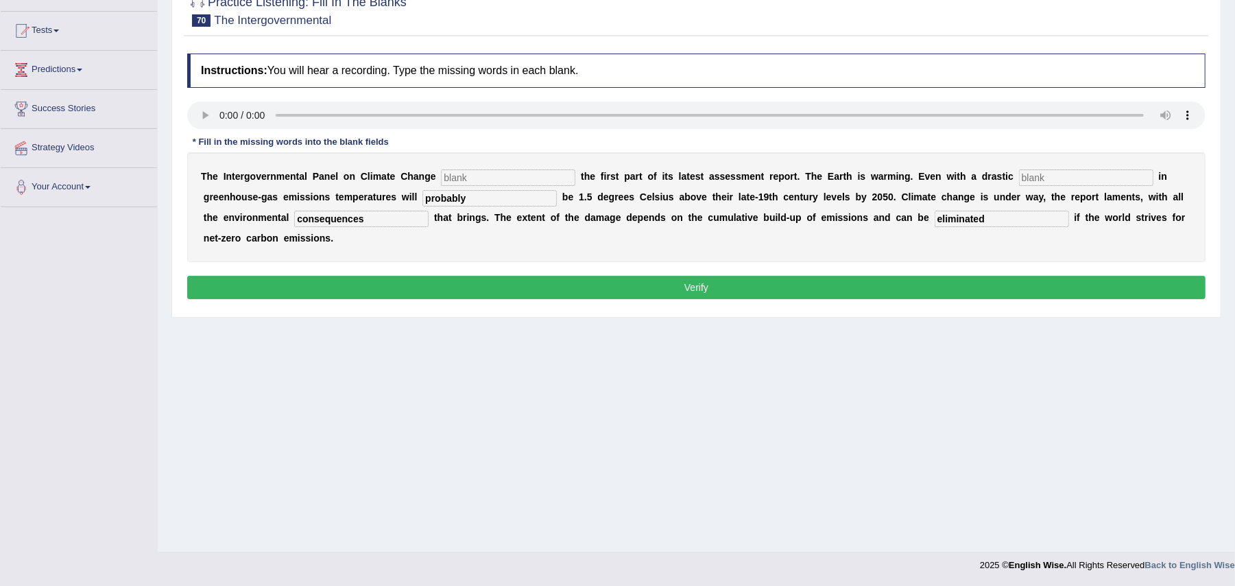
type input "probably"
click at [1077, 174] on input "text" at bounding box center [1086, 177] width 134 height 16
type input "reduction"
click at [508, 171] on input "text" at bounding box center [508, 177] width 134 height 16
type input "released"
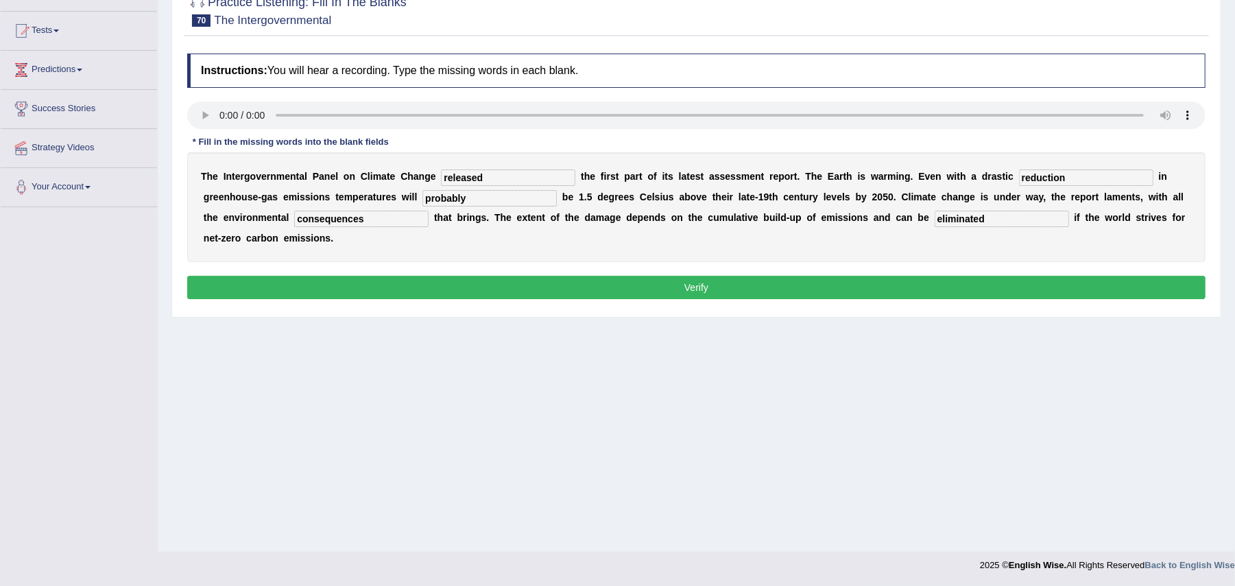
click at [726, 286] on button "Verify" at bounding box center [696, 287] width 1019 height 23
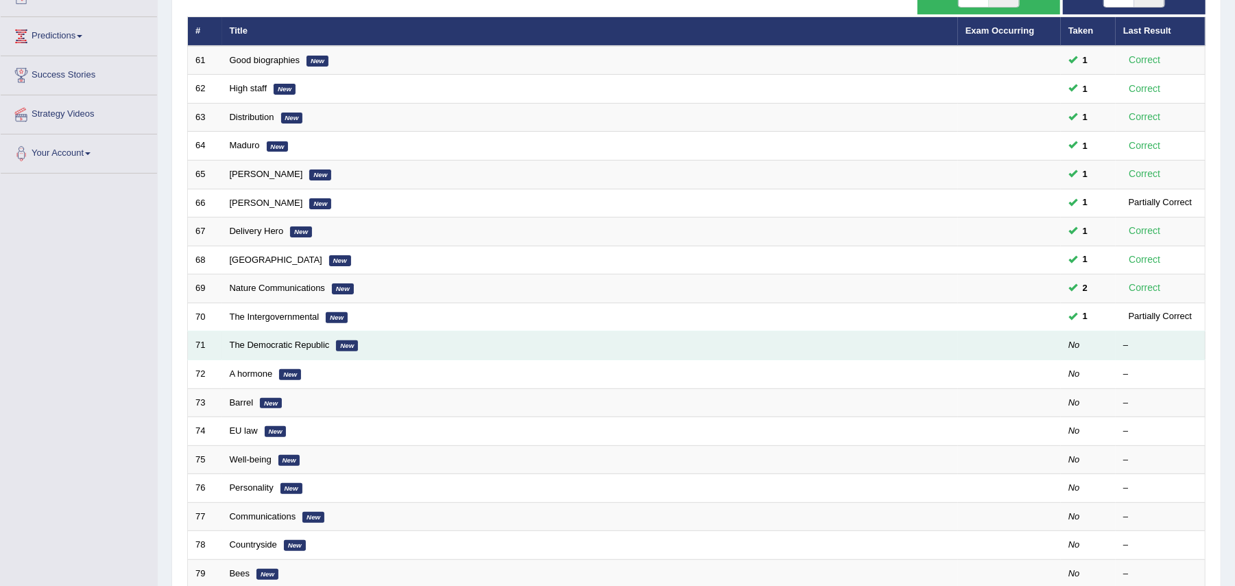
scroll to position [182, 0]
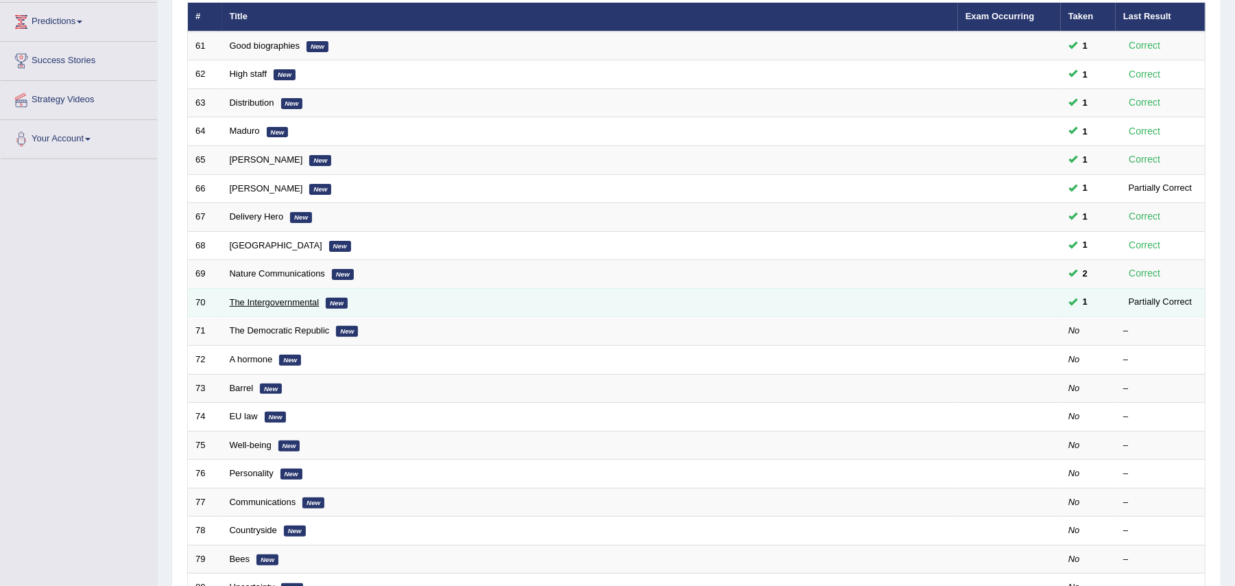
click at [264, 300] on link "The Intergovernmental" at bounding box center [275, 302] width 90 height 10
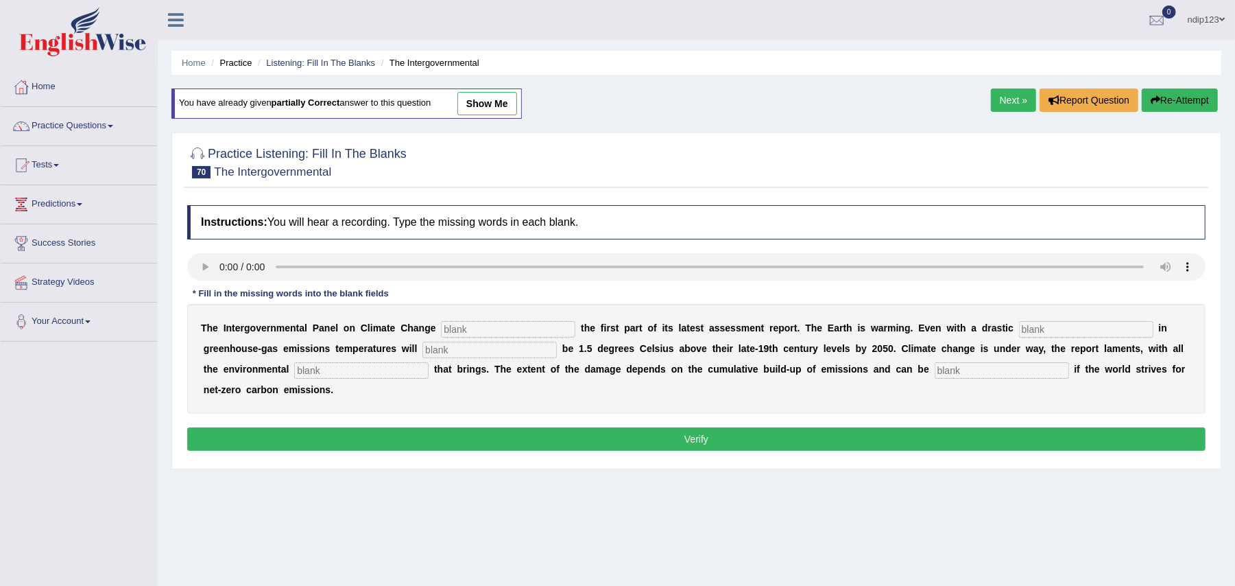
click at [467, 332] on input "text" at bounding box center [508, 329] width 134 height 16
type input "releases"
click at [1043, 335] on input "text" at bounding box center [1086, 329] width 134 height 16
type input "reduction"
click at [503, 349] on input "text" at bounding box center [490, 350] width 134 height 16
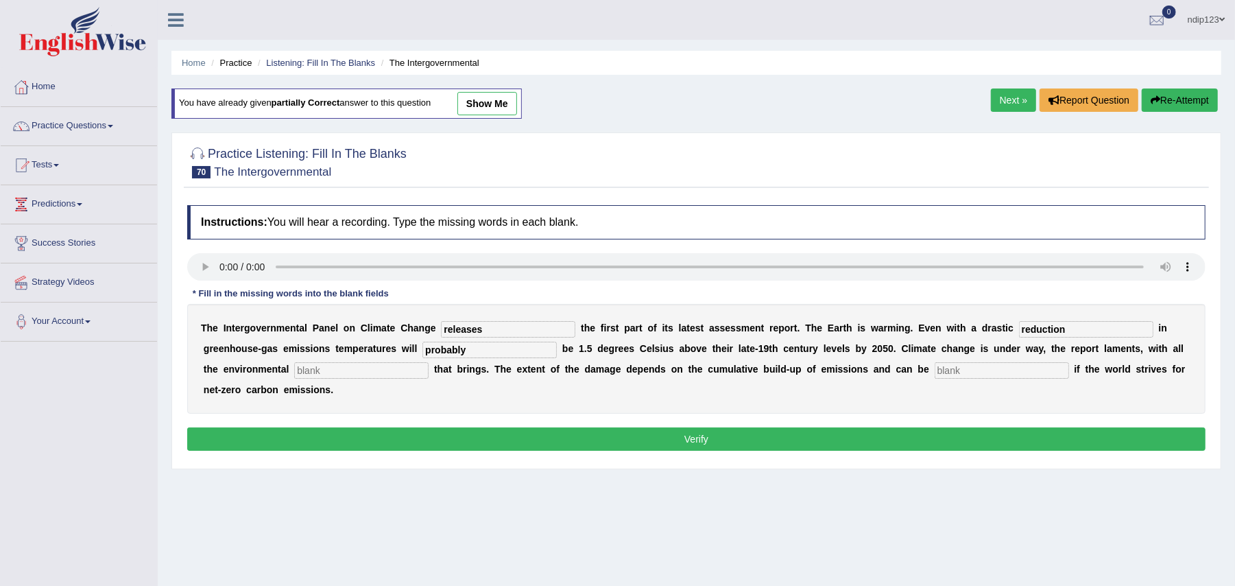
type input "probably"
click at [385, 368] on input "text" at bounding box center [361, 370] width 134 height 16
type input "consequences"
click at [1001, 374] on input "text" at bounding box center [1002, 370] width 134 height 16
type input "limitted"
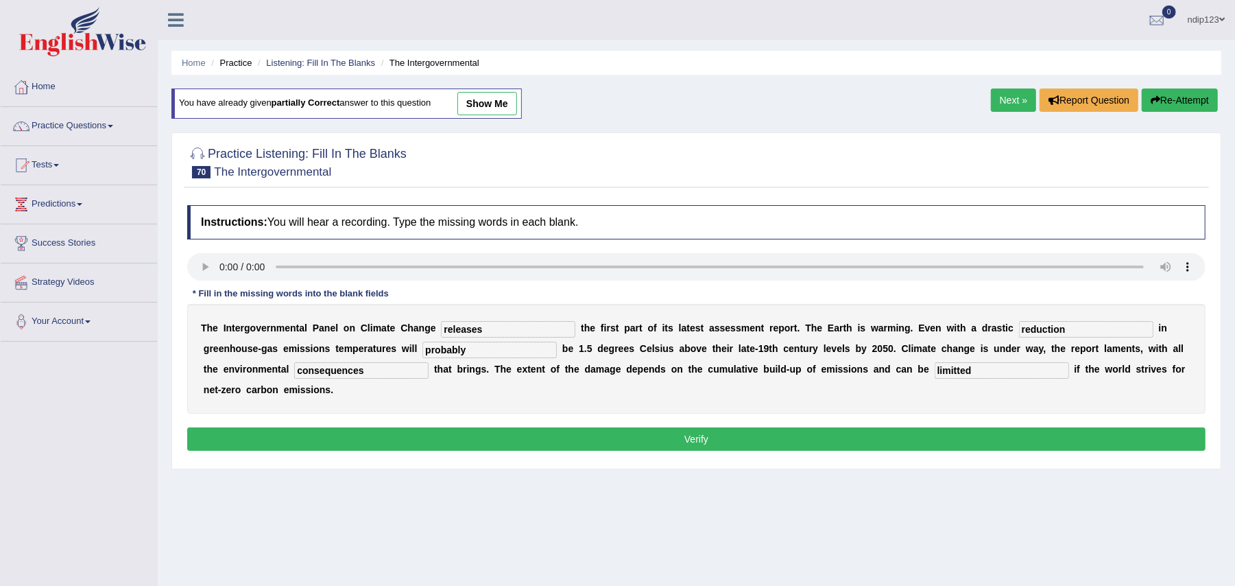
click at [689, 447] on button "Verify" at bounding box center [696, 438] width 1019 height 23
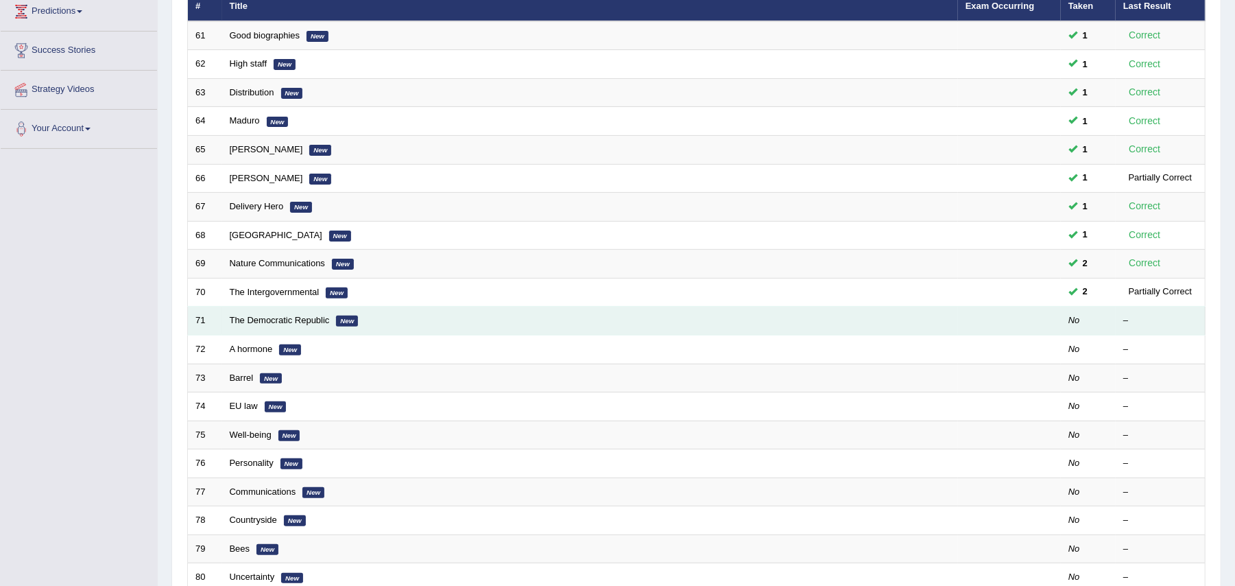
scroll to position [193, 0]
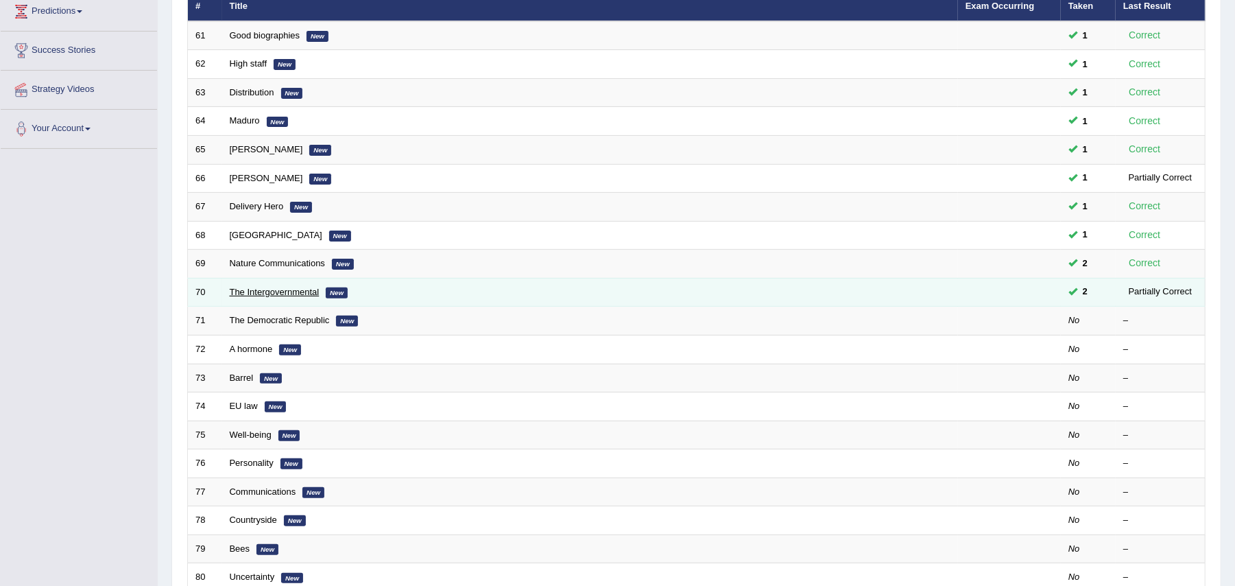
click at [313, 289] on link "The Intergovernmental" at bounding box center [275, 292] width 90 height 10
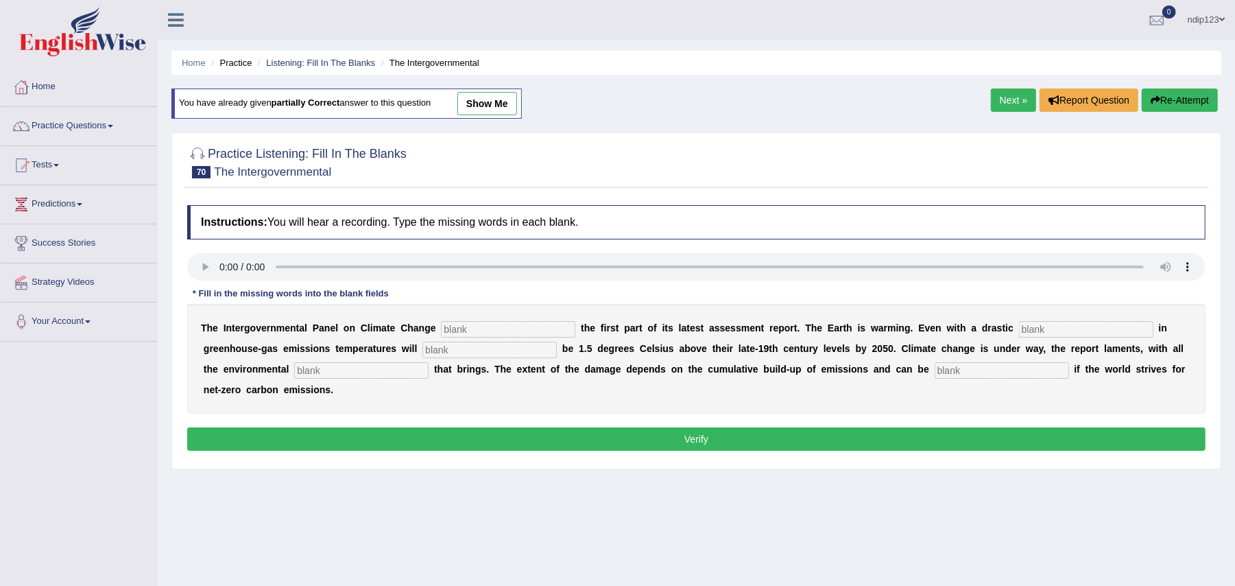
click at [473, 331] on input "text" at bounding box center [508, 329] width 134 height 16
type input "released"
click at [1063, 328] on input "text" at bounding box center [1086, 329] width 134 height 16
type input "reduction"
click at [450, 346] on input "text" at bounding box center [490, 350] width 134 height 16
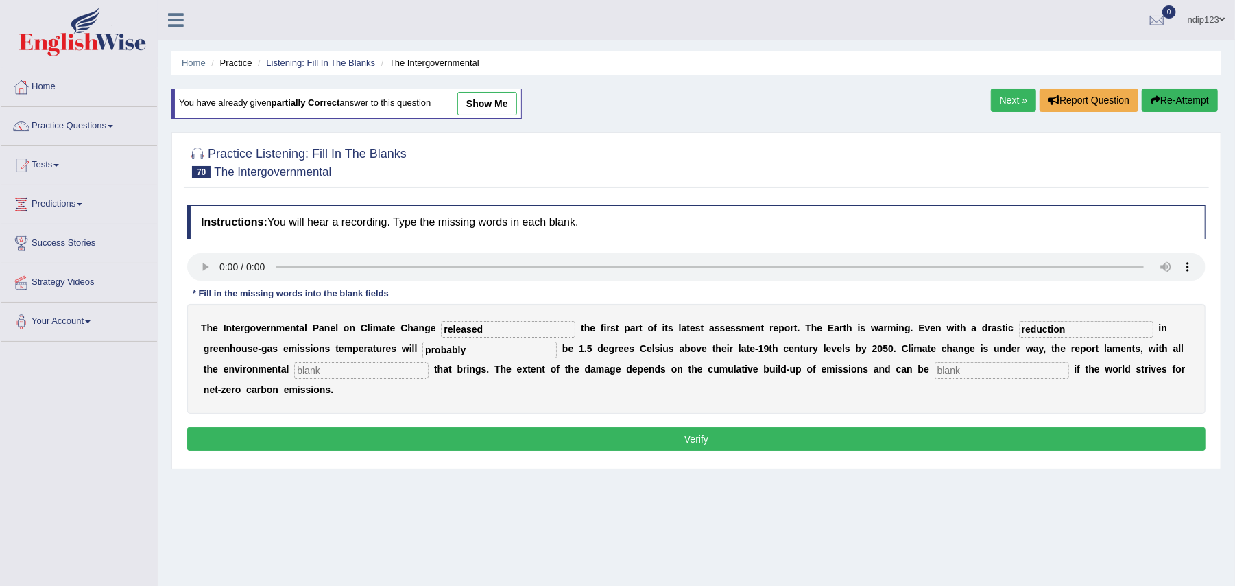
type input "probably"
click at [405, 370] on input "text" at bounding box center [361, 370] width 134 height 16
type input "consequences"
click at [979, 370] on input "text" at bounding box center [1002, 370] width 134 height 16
type input "limited"
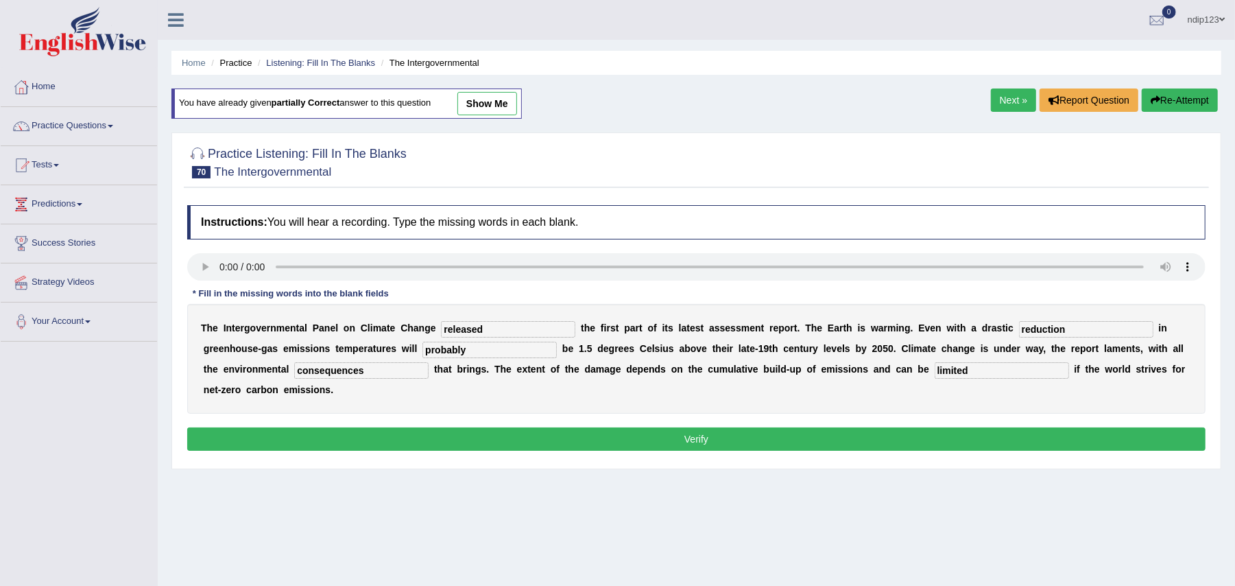
click at [700, 436] on button "Verify" at bounding box center [696, 438] width 1019 height 23
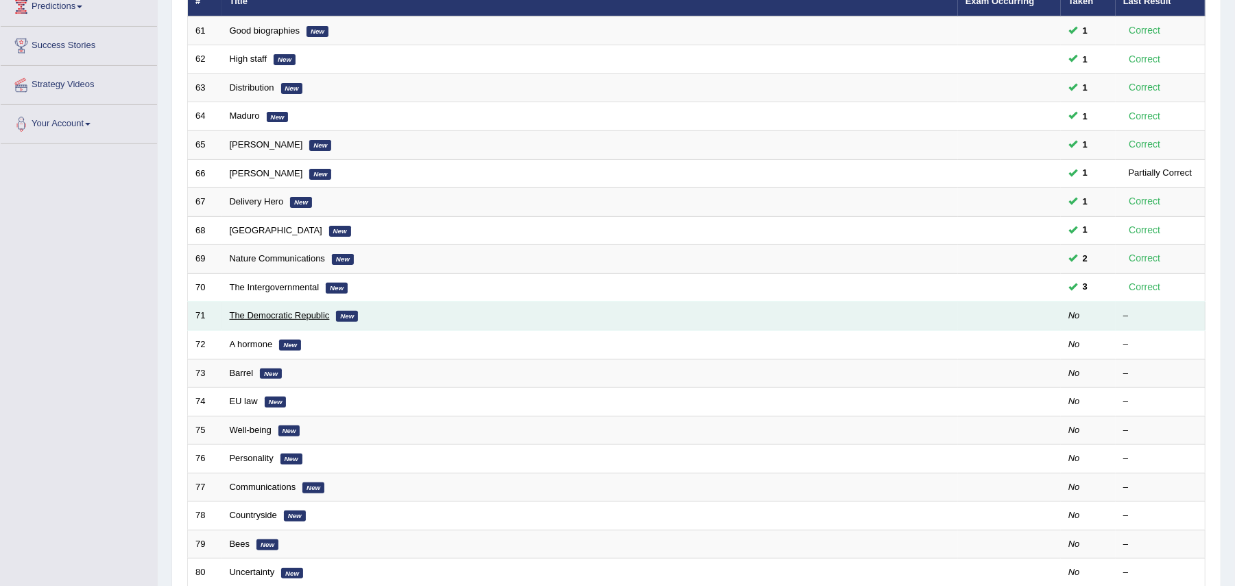
click at [281, 317] on link "The Democratic Republic" at bounding box center [280, 315] width 100 height 10
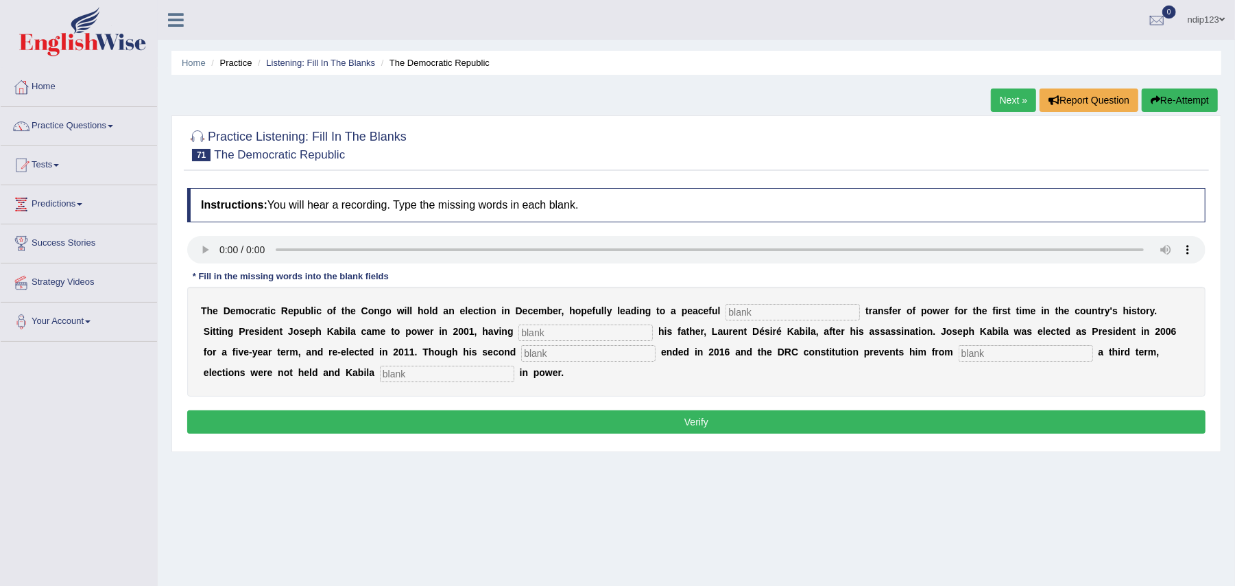
click at [750, 311] on input "text" at bounding box center [793, 312] width 134 height 16
type input "democratic"
click at [585, 337] on input "text" at bounding box center [586, 332] width 134 height 16
type input "succeeded"
click at [580, 354] on input "text" at bounding box center [588, 353] width 134 height 16
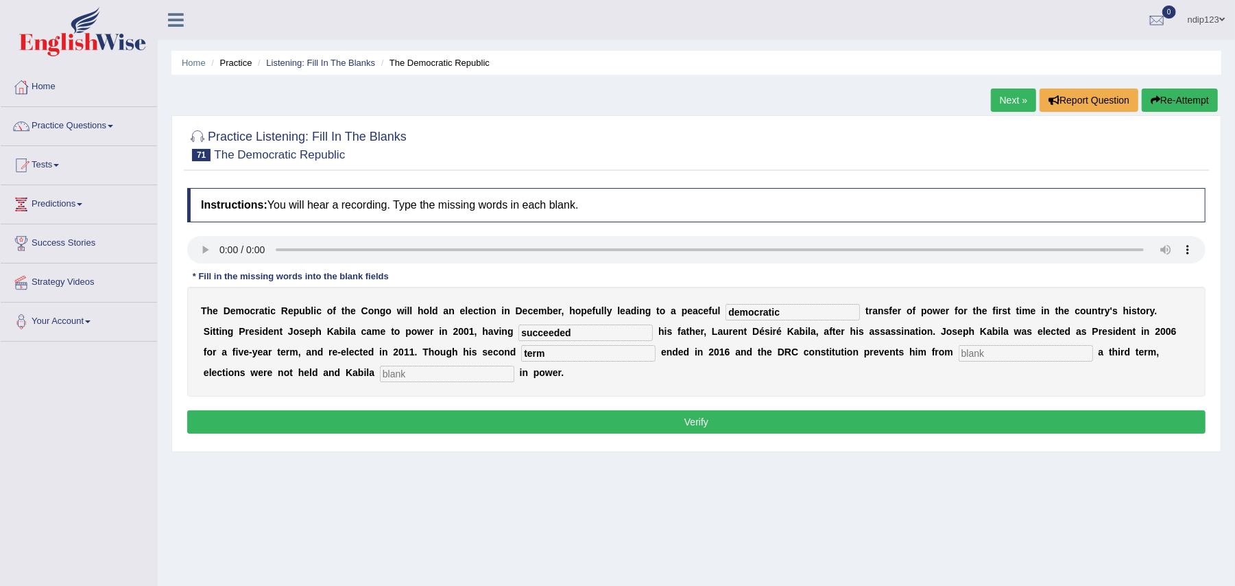
type input "term"
click at [981, 355] on input "text" at bounding box center [1026, 353] width 134 height 16
type input "seeking"
click at [409, 372] on input "text" at bounding box center [447, 374] width 134 height 16
type input "remained"
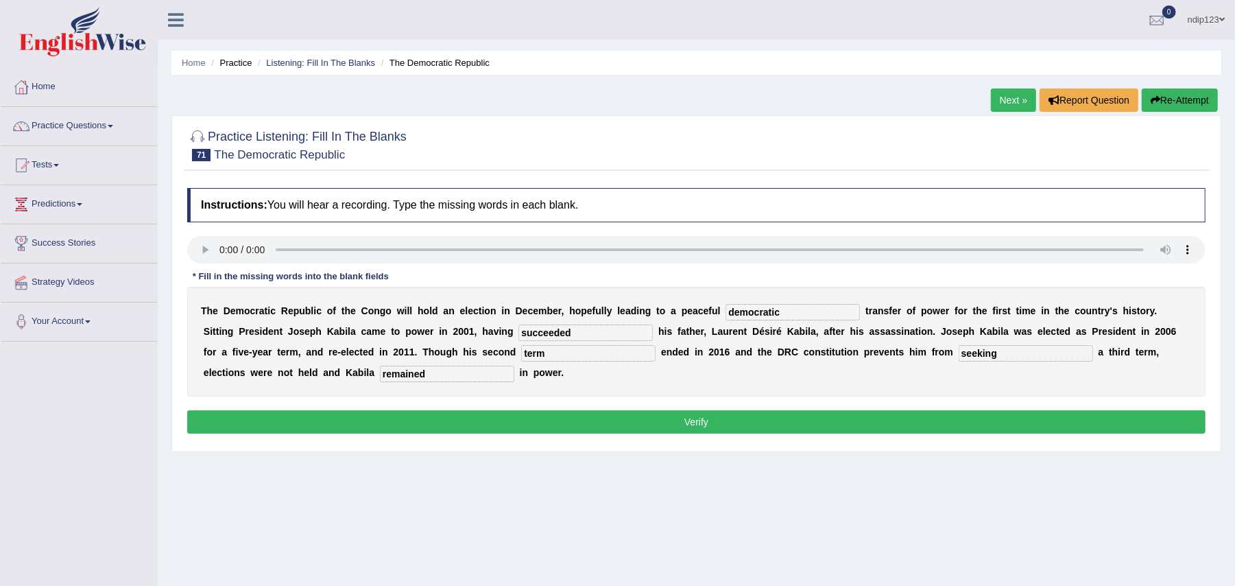
click at [704, 423] on button "Verify" at bounding box center [696, 421] width 1019 height 23
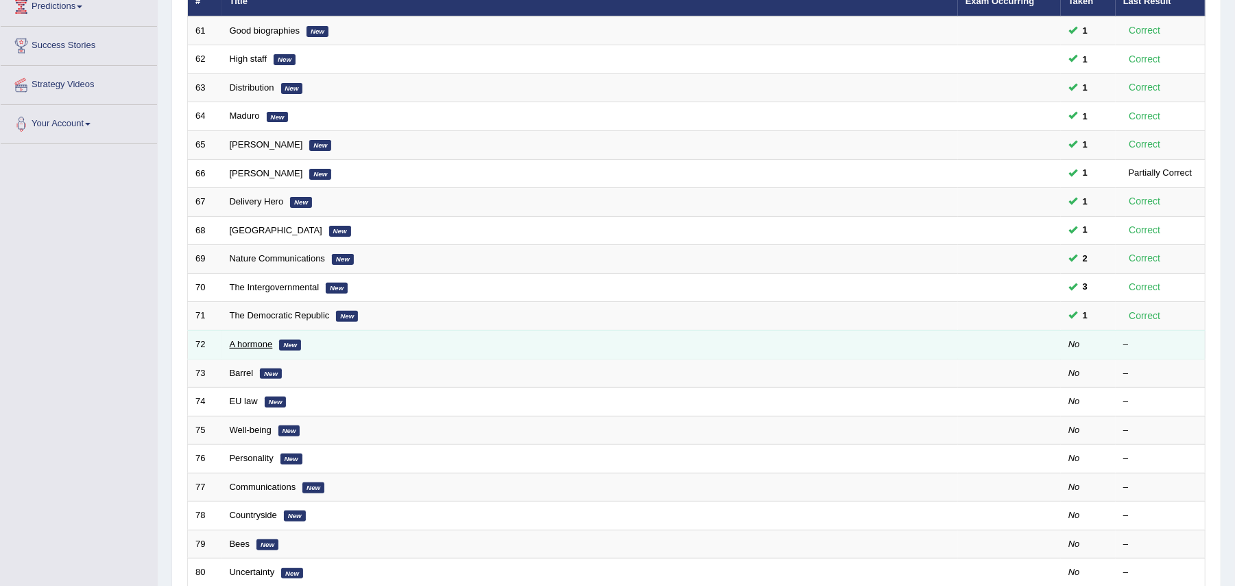
click at [244, 348] on link "A hormone" at bounding box center [251, 344] width 43 height 10
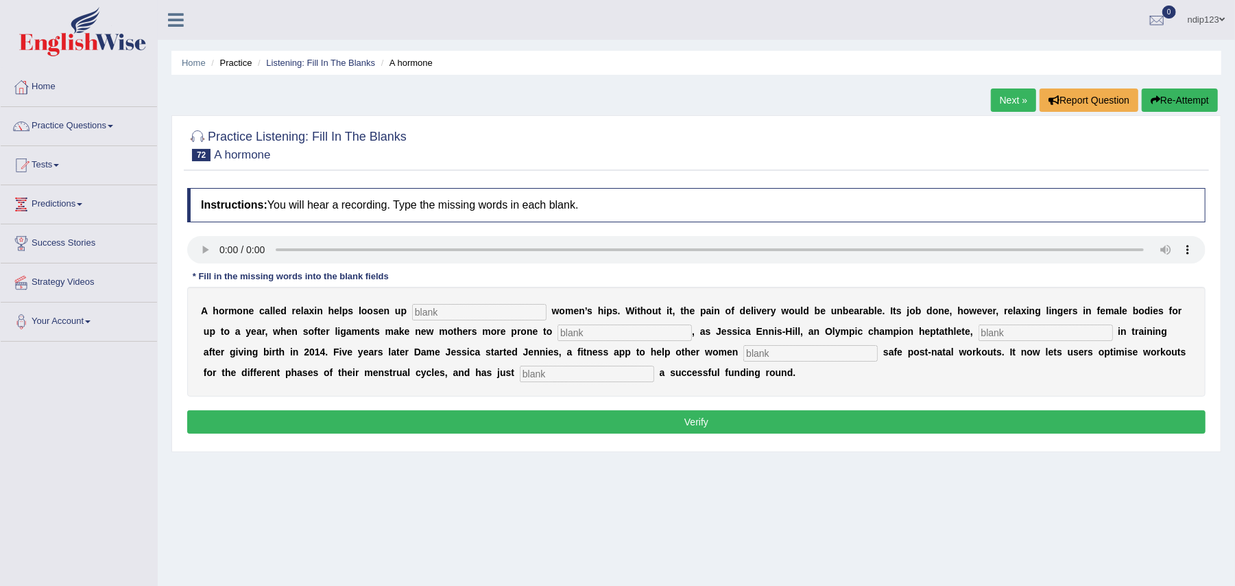
click at [557, 377] on input "text" at bounding box center [587, 374] width 134 height 16
type input "concluded"
click at [779, 355] on input "text" at bounding box center [811, 353] width 134 height 16
type input "perform"
click at [451, 314] on input "text" at bounding box center [479, 312] width 134 height 16
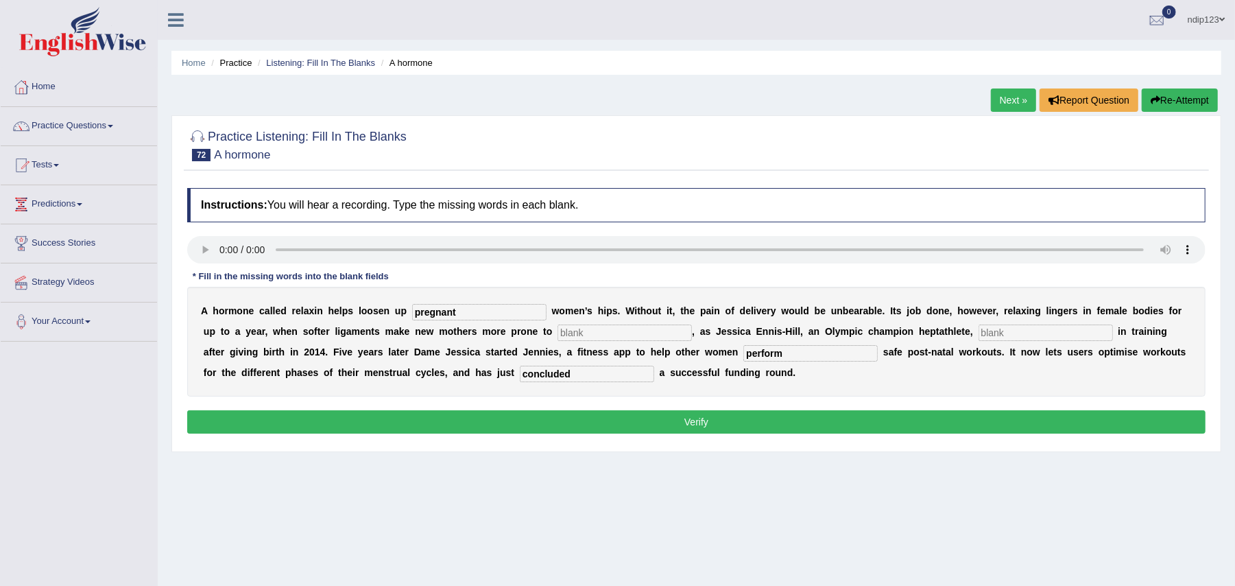
type input "pregnant"
click at [586, 333] on input "text" at bounding box center [625, 332] width 134 height 16
type input "injury"
click at [999, 335] on input "text" at bounding box center [1046, 332] width 134 height 16
type input "discovered"
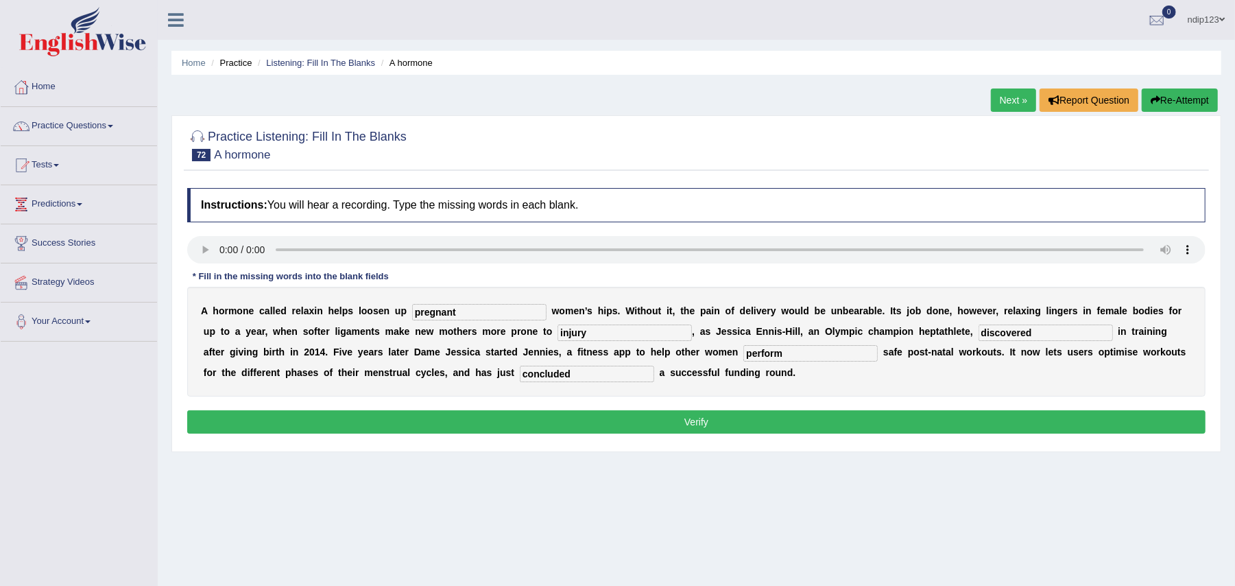
click at [691, 425] on button "Verify" at bounding box center [696, 421] width 1019 height 23
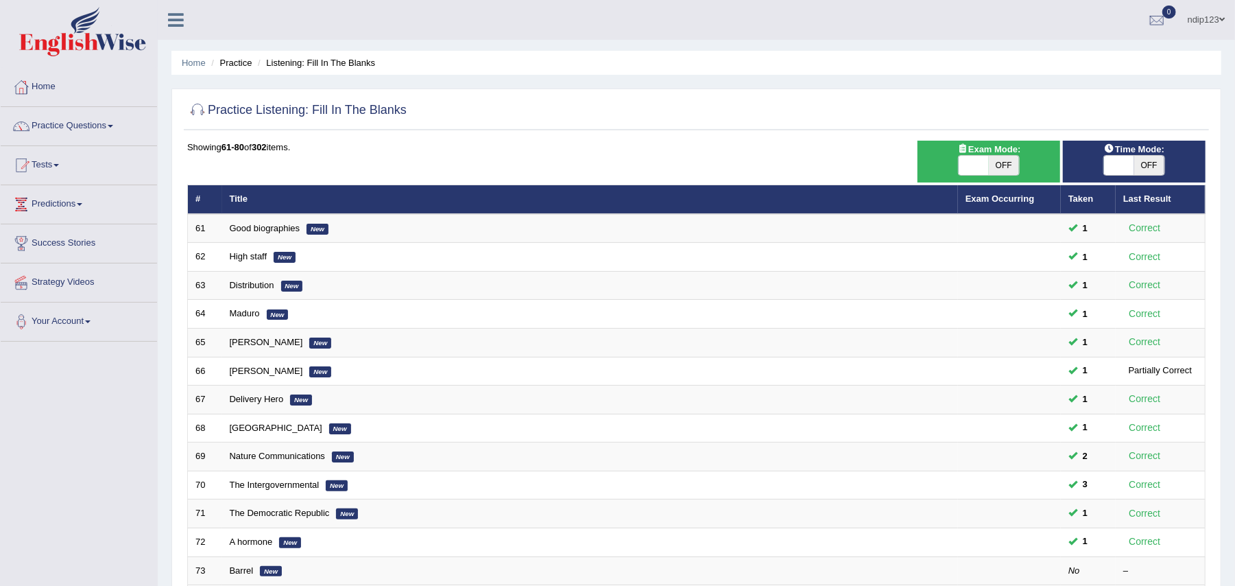
click at [47, 81] on link "Home" at bounding box center [79, 85] width 156 height 34
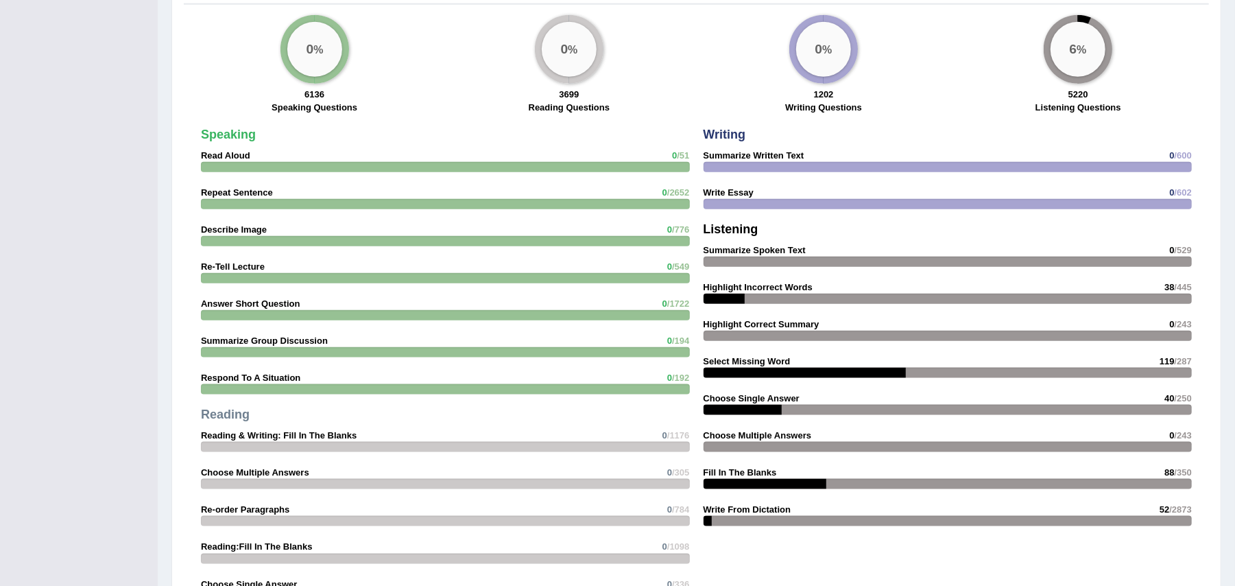
scroll to position [1189, 0]
